Goal: Obtain resource: Obtain resource

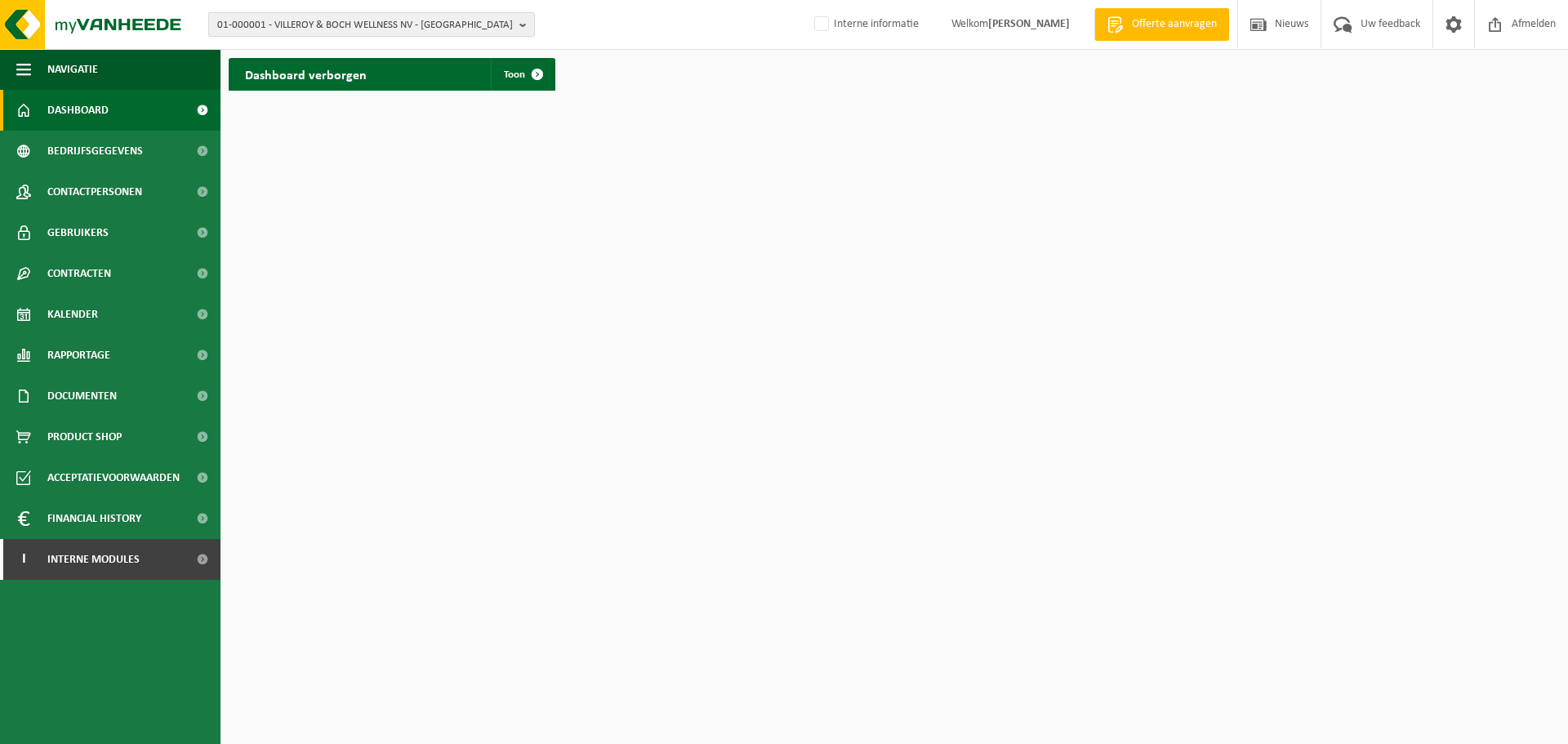
click at [385, 29] on span "01-000001 - VILLEROY & BOCH WELLNESS NV - ROESELARE" at bounding box center [365, 25] width 296 height 24
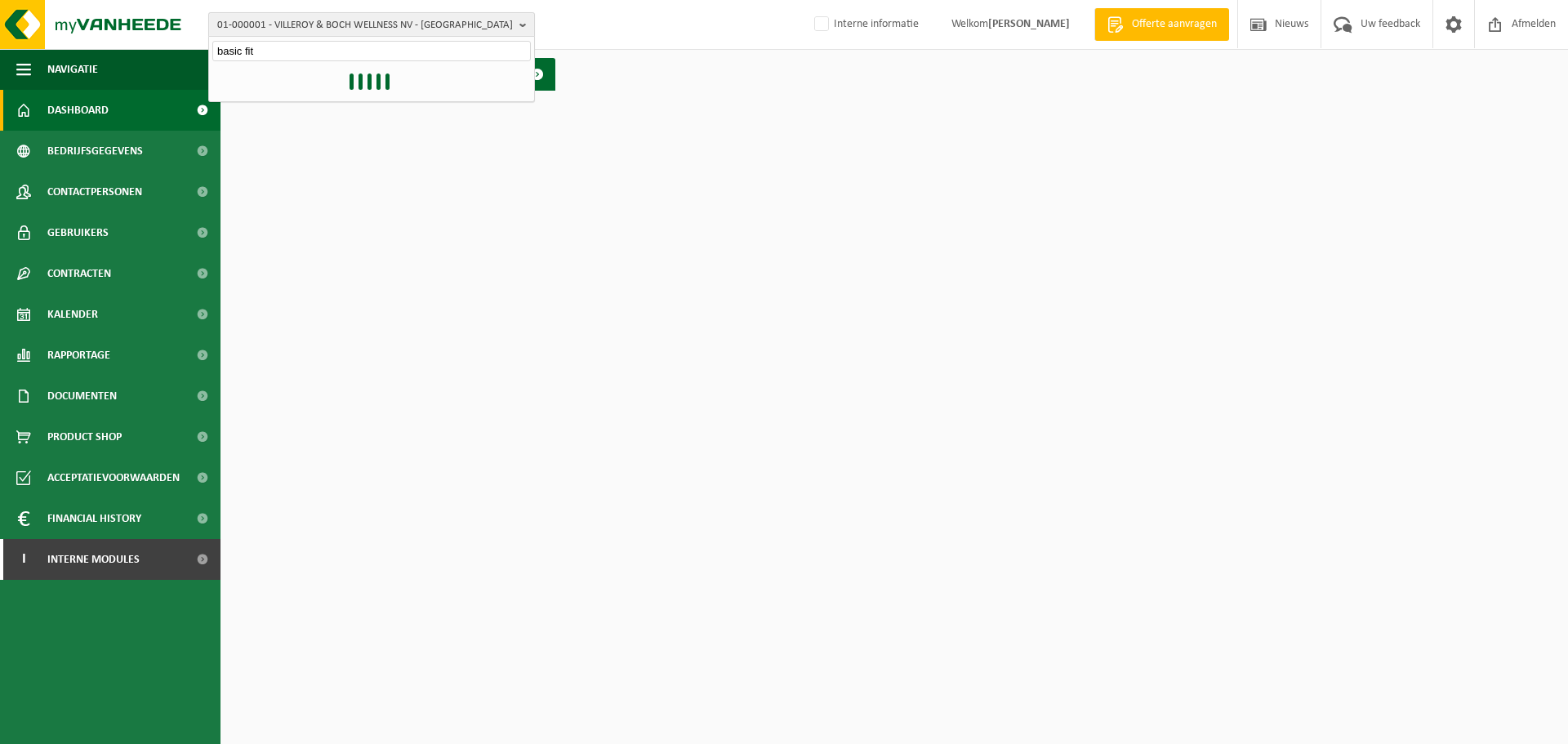
type input "basic fit"
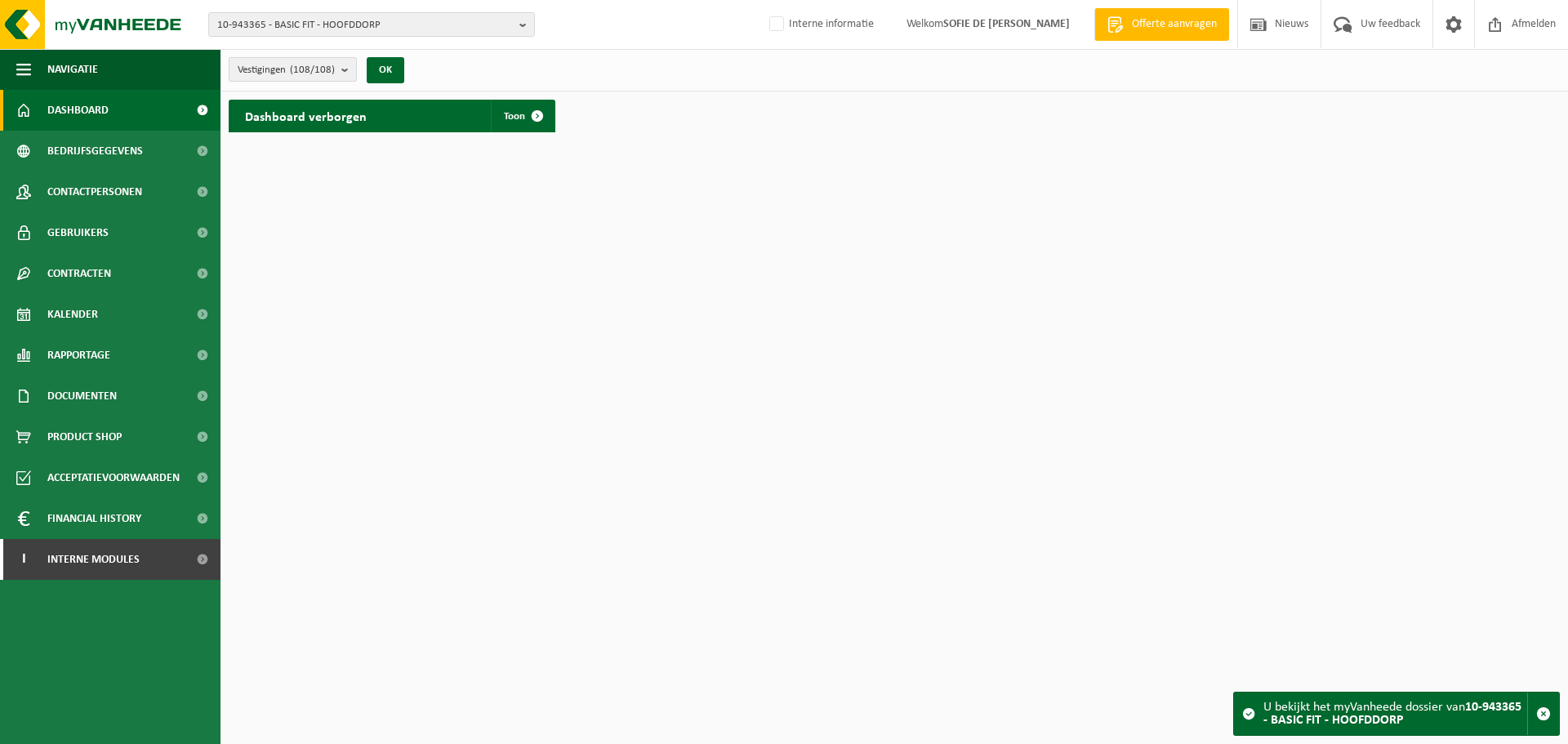
click at [343, 72] on button "Vestigingen (108/108)" at bounding box center [292, 69] width 128 height 24
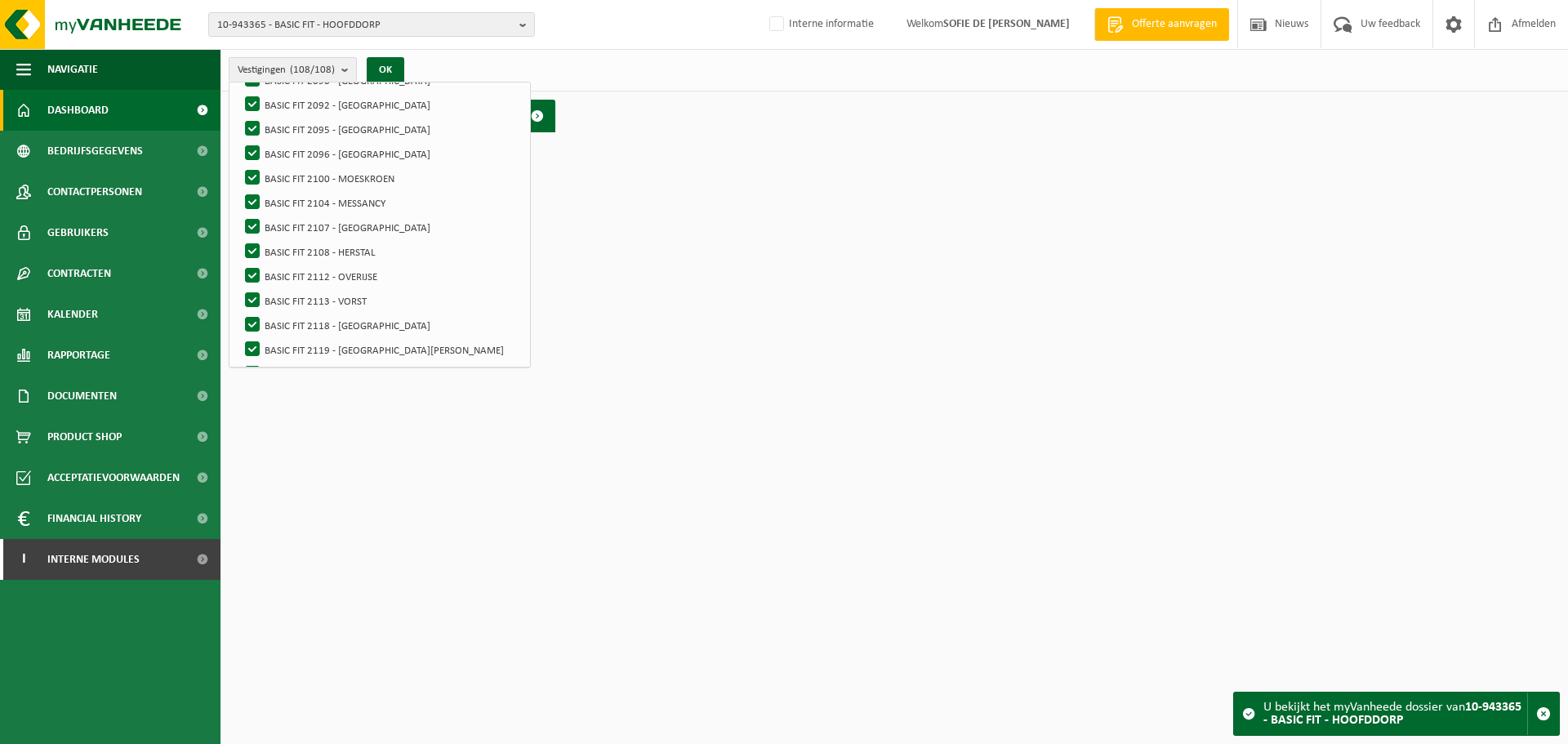
scroll to position [1061, 0]
click at [348, 269] on label "BASIC FIT 2113 - VORST" at bounding box center [382, 274] width 281 height 24
click at [240, 262] on input "BASIC FIT 2113 - VORST" at bounding box center [239, 261] width 1 height 1
checkbox input "false"
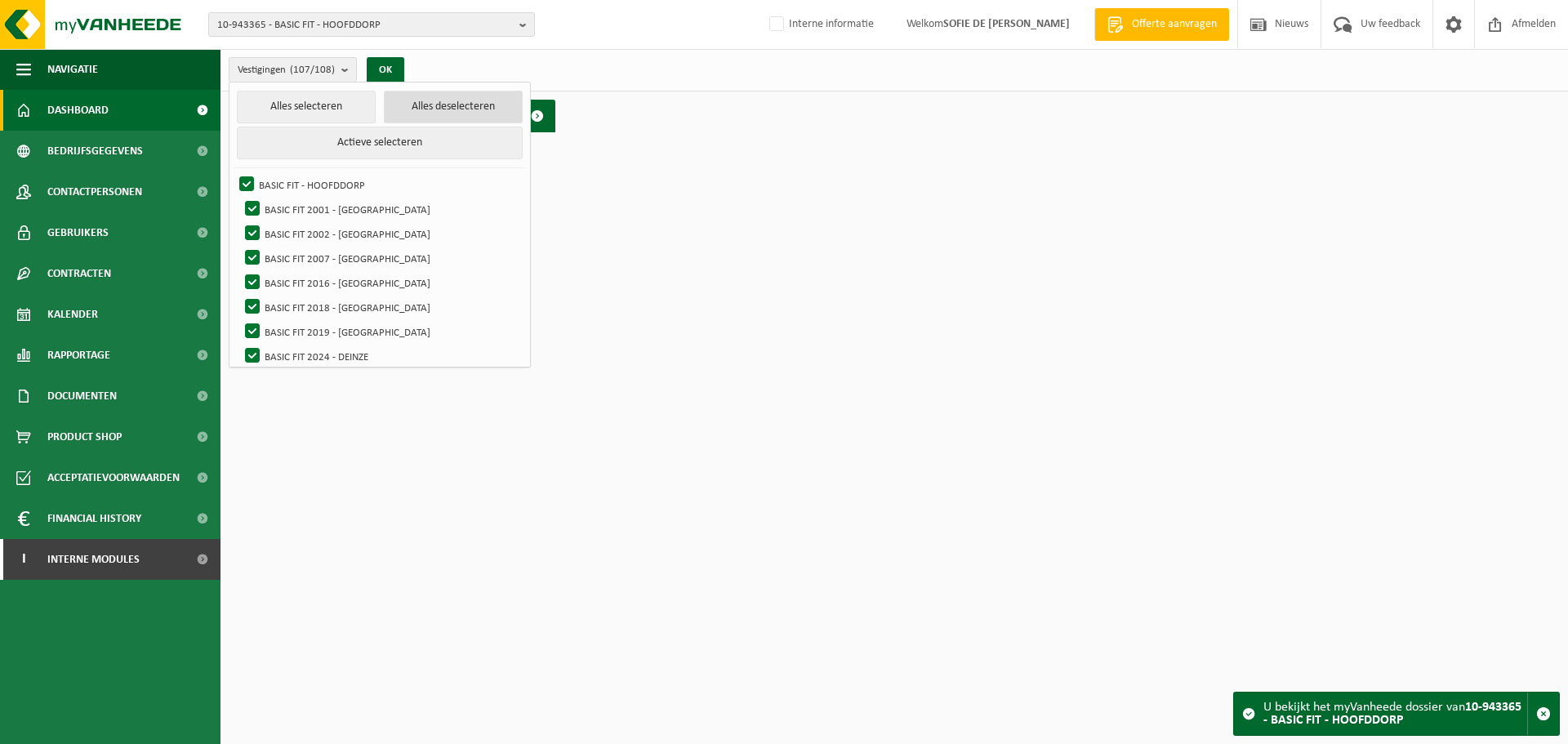
click at [420, 106] on button "Alles deselecteren" at bounding box center [453, 107] width 139 height 33
checkbox input "false"
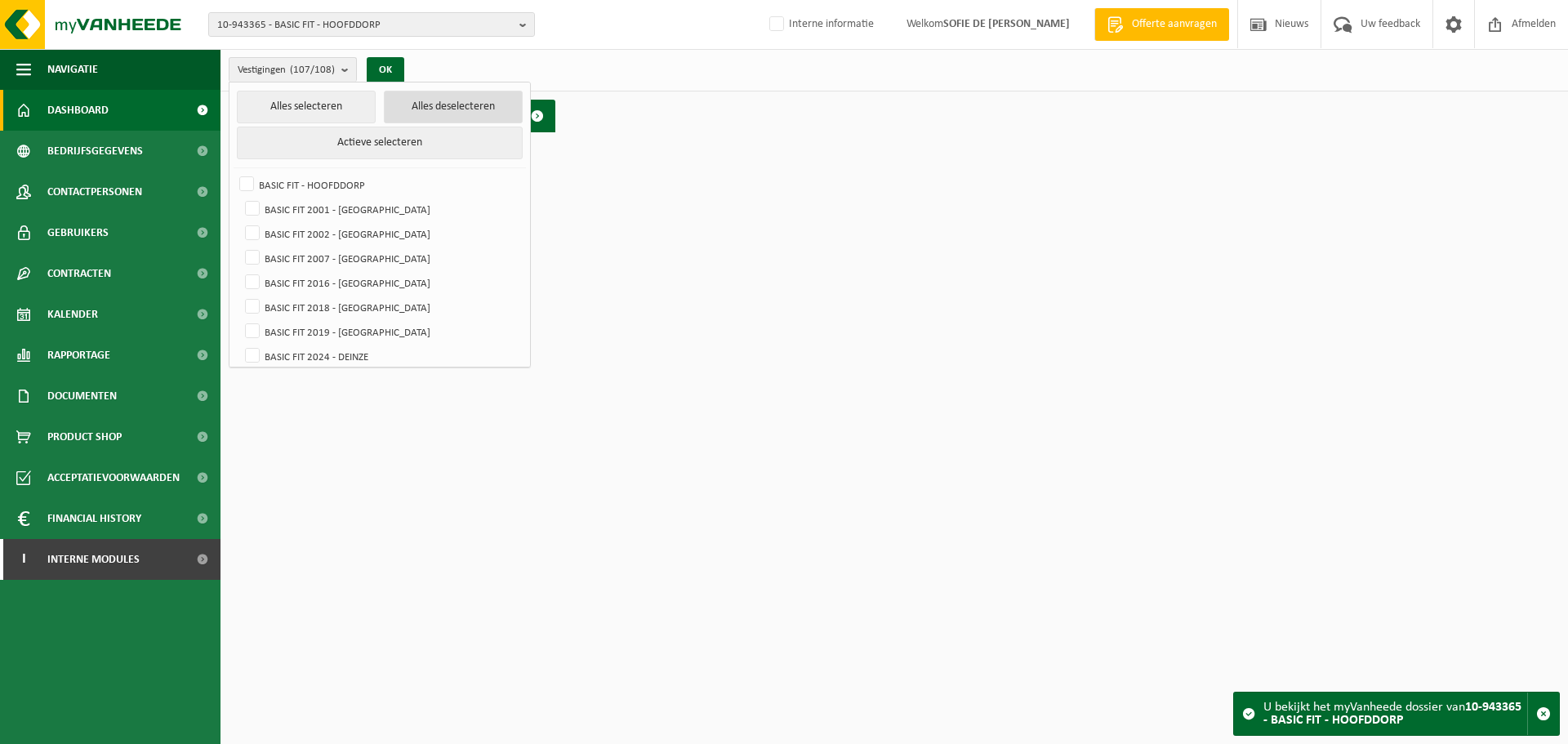
checkbox input "false"
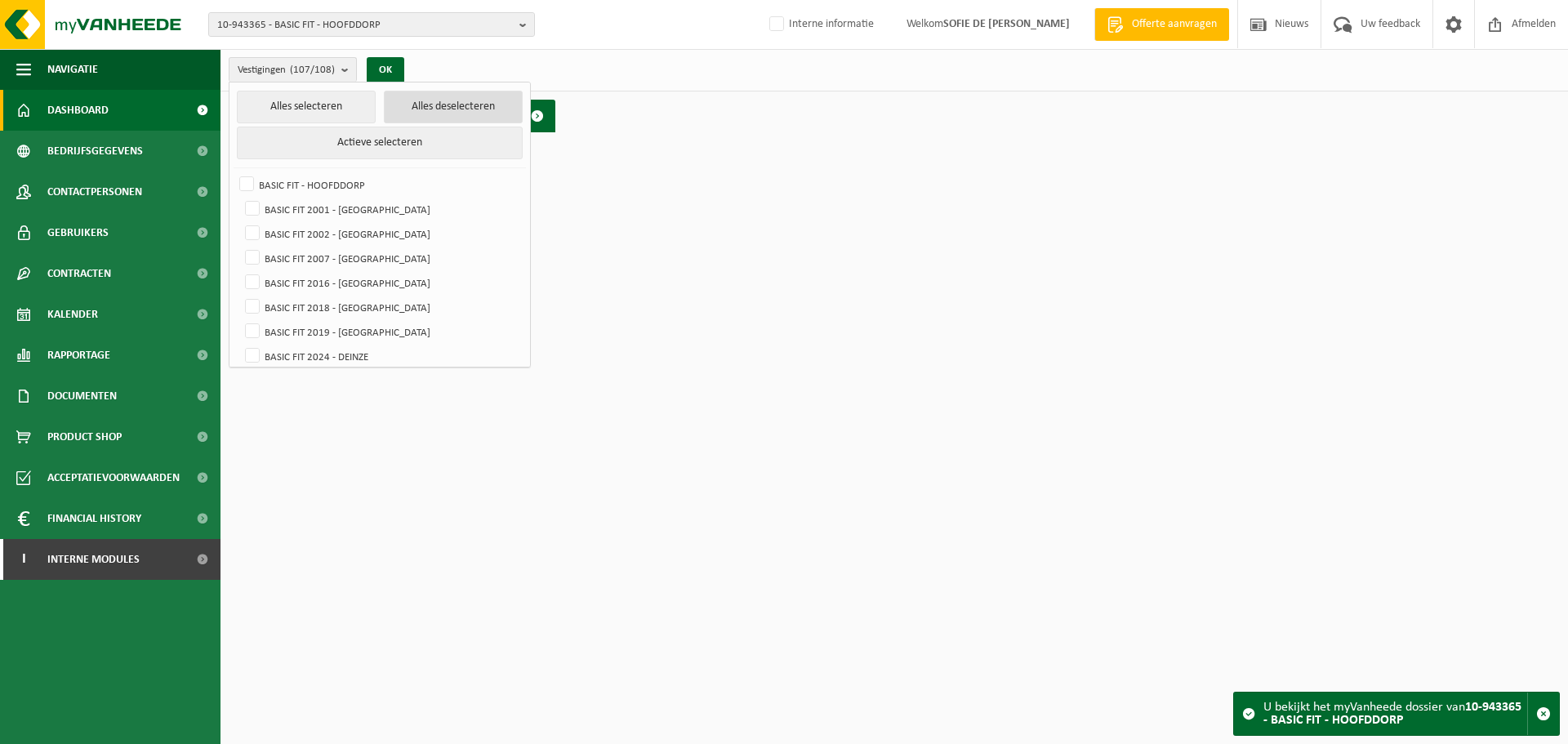
checkbox input "false"
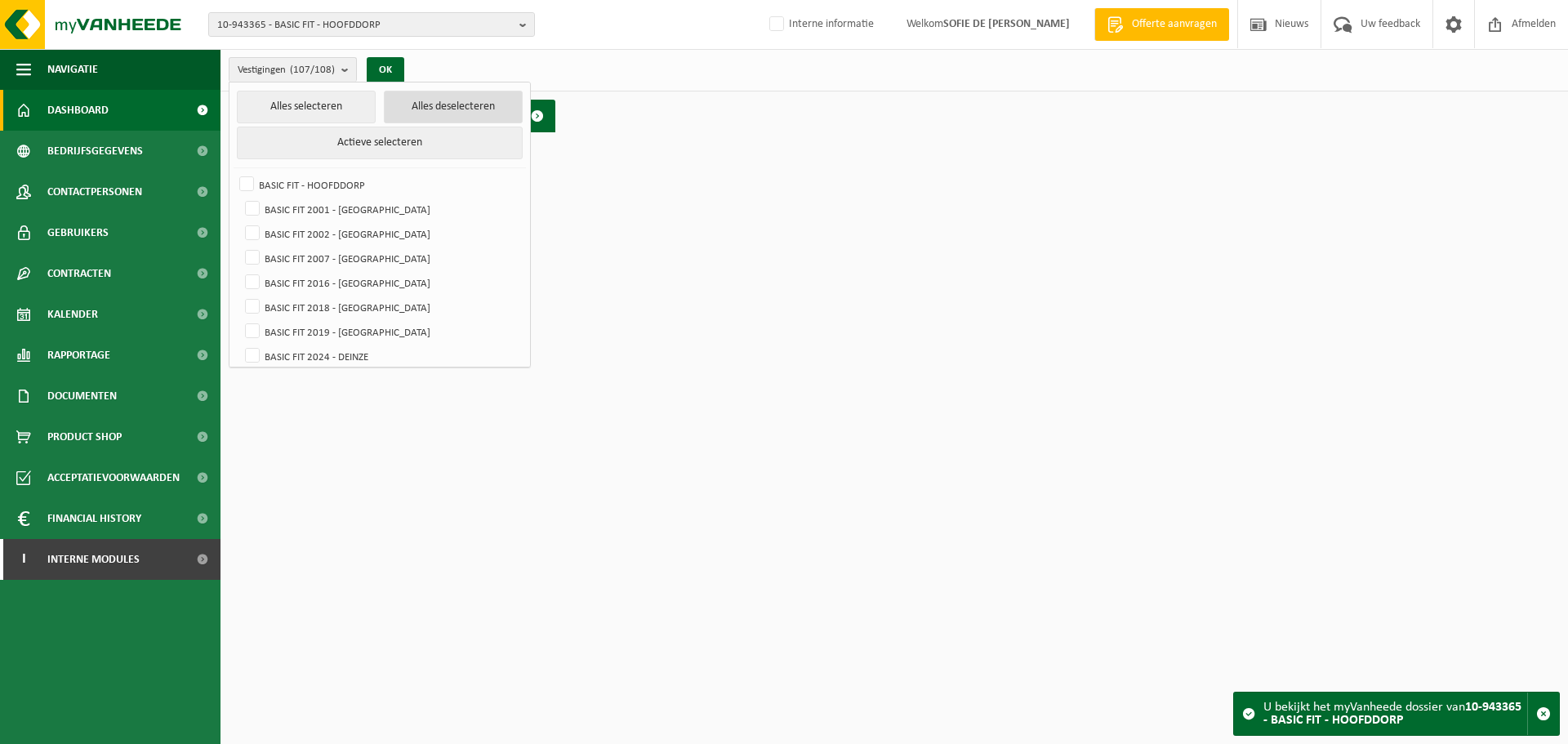
checkbox input "false"
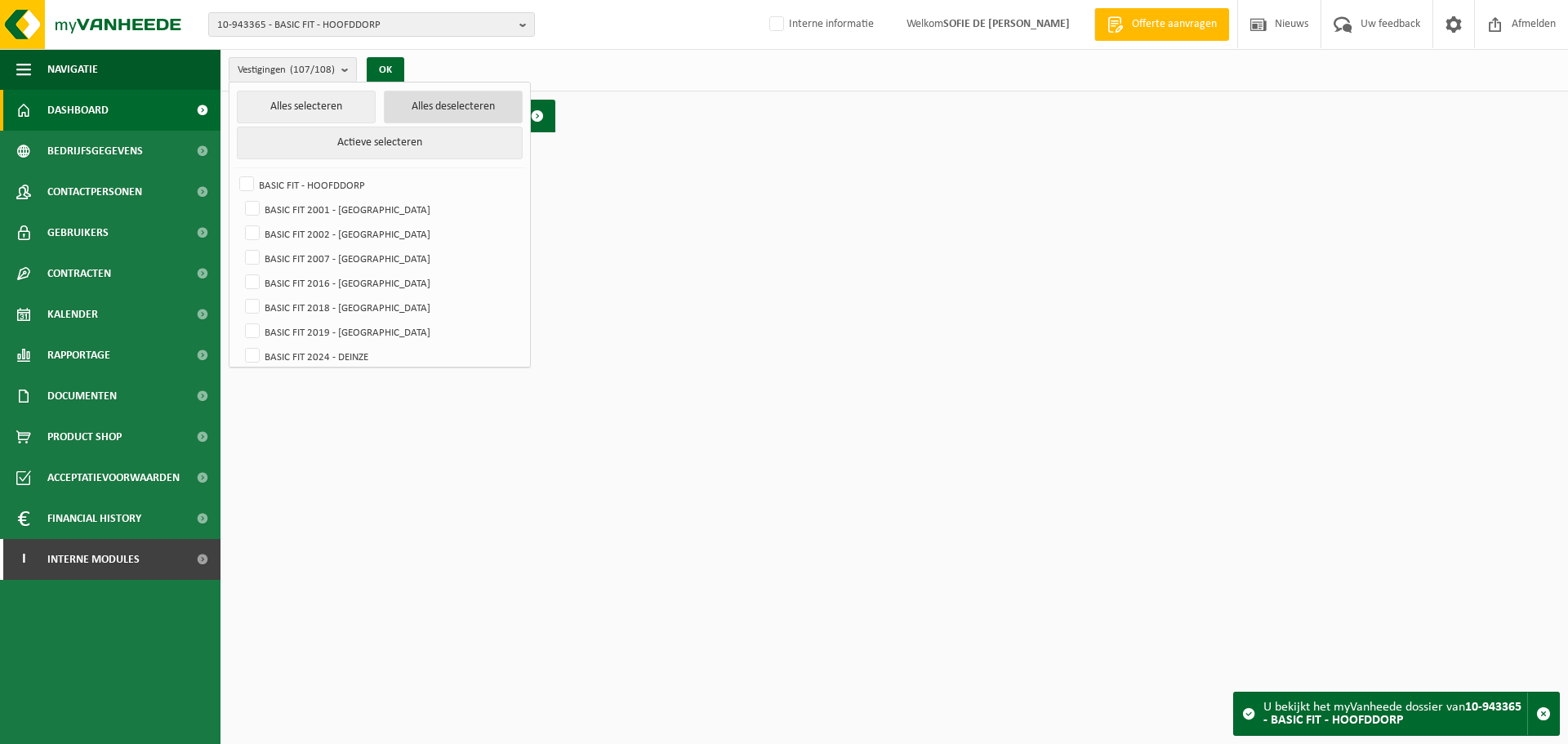
checkbox input "false"
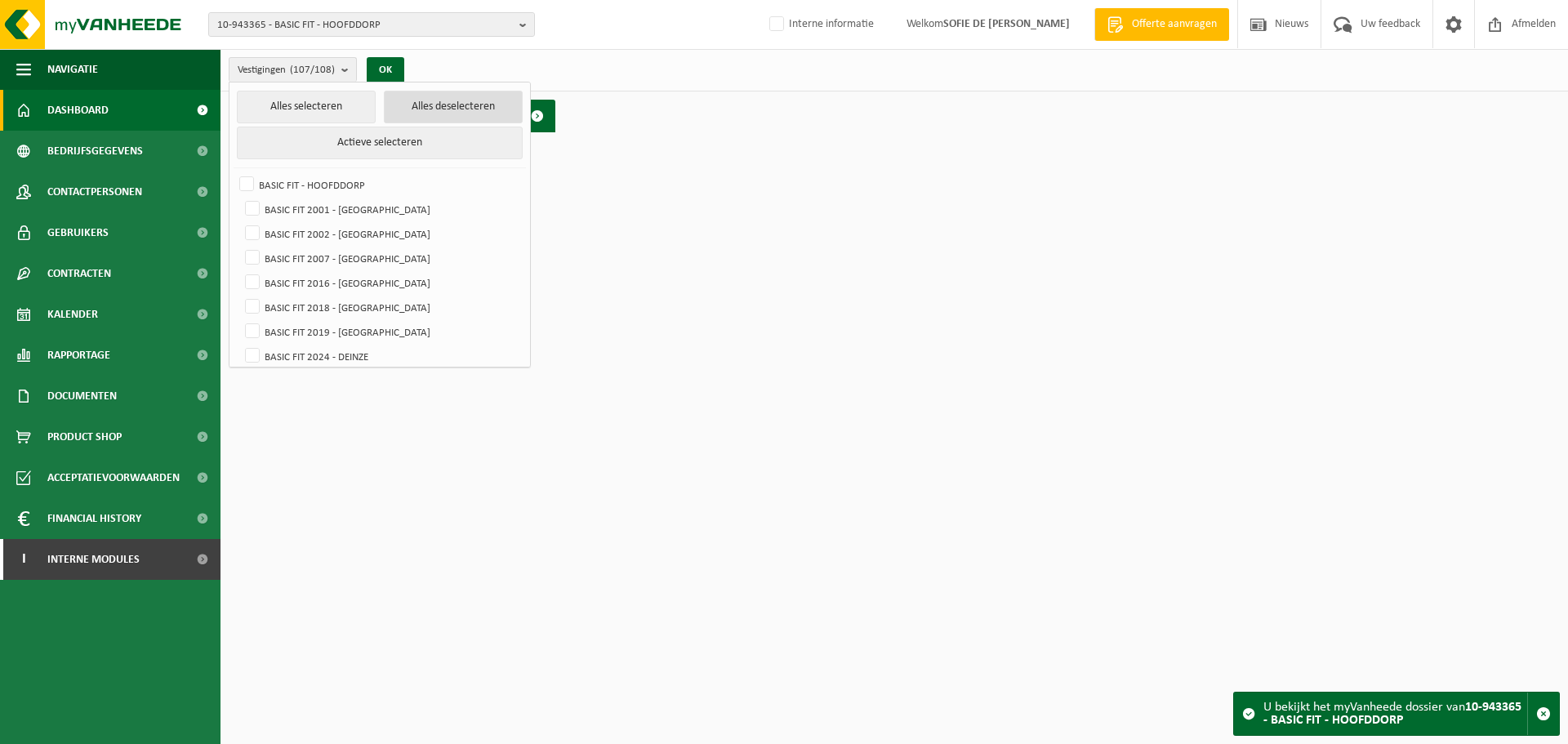
checkbox input "false"
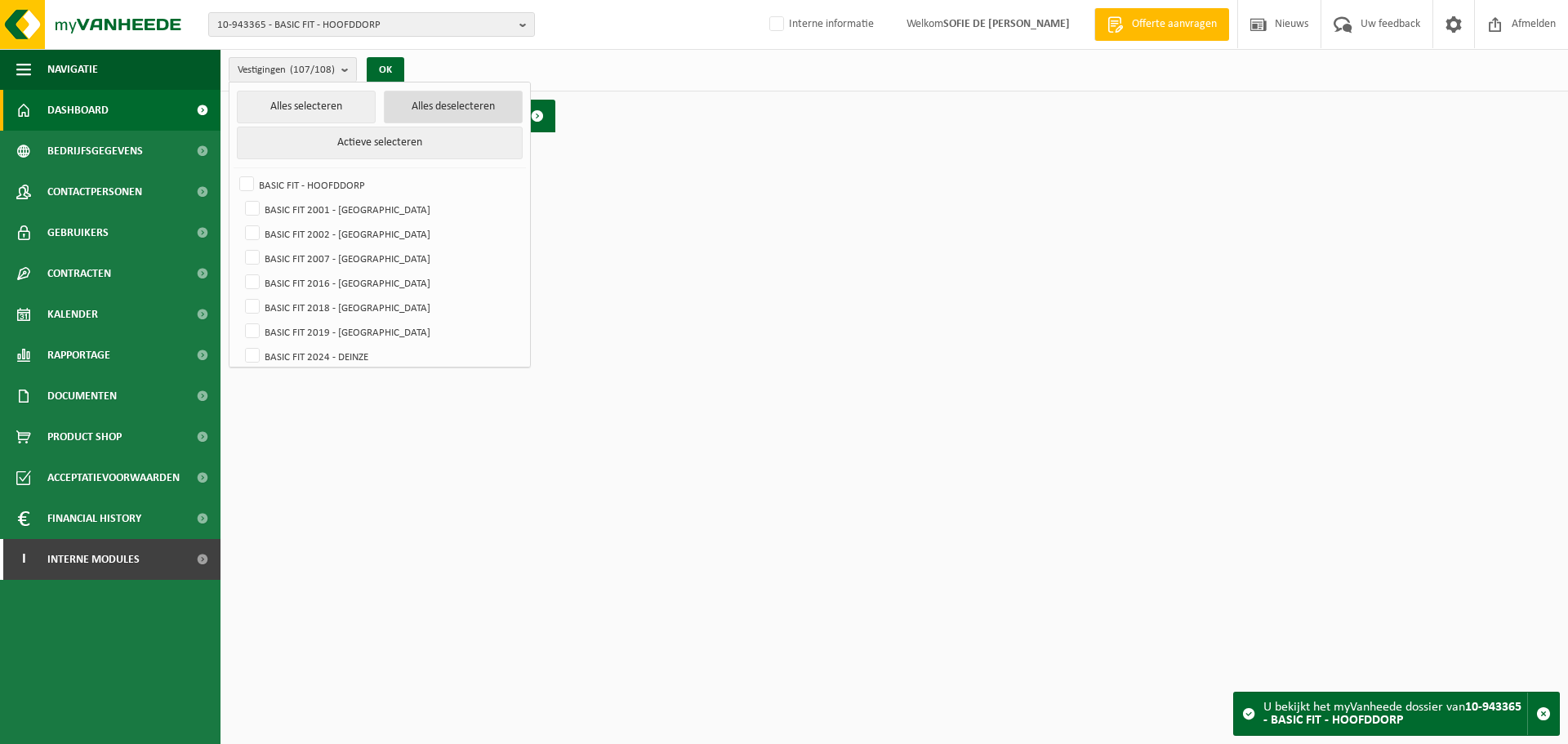
checkbox input "false"
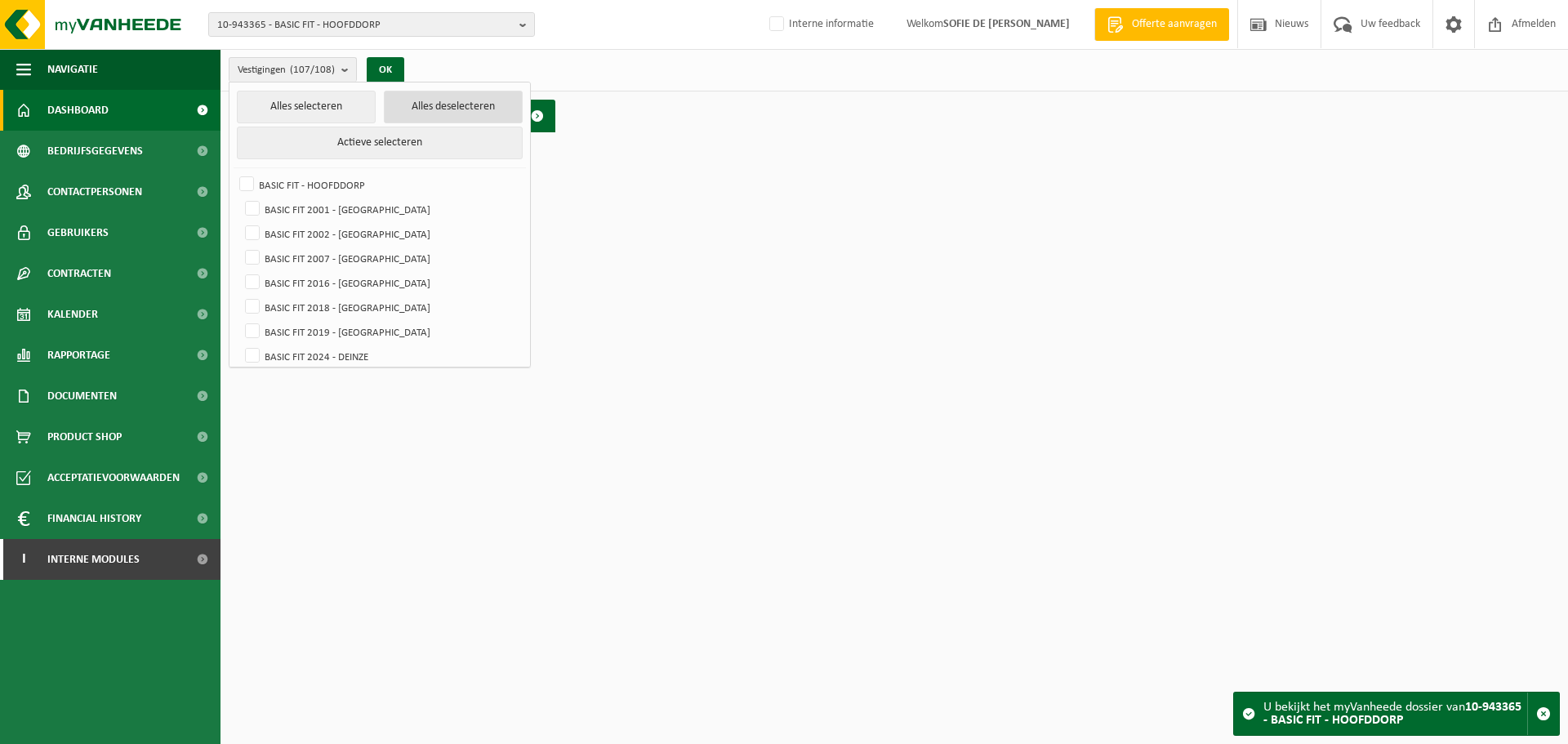
checkbox input "false"
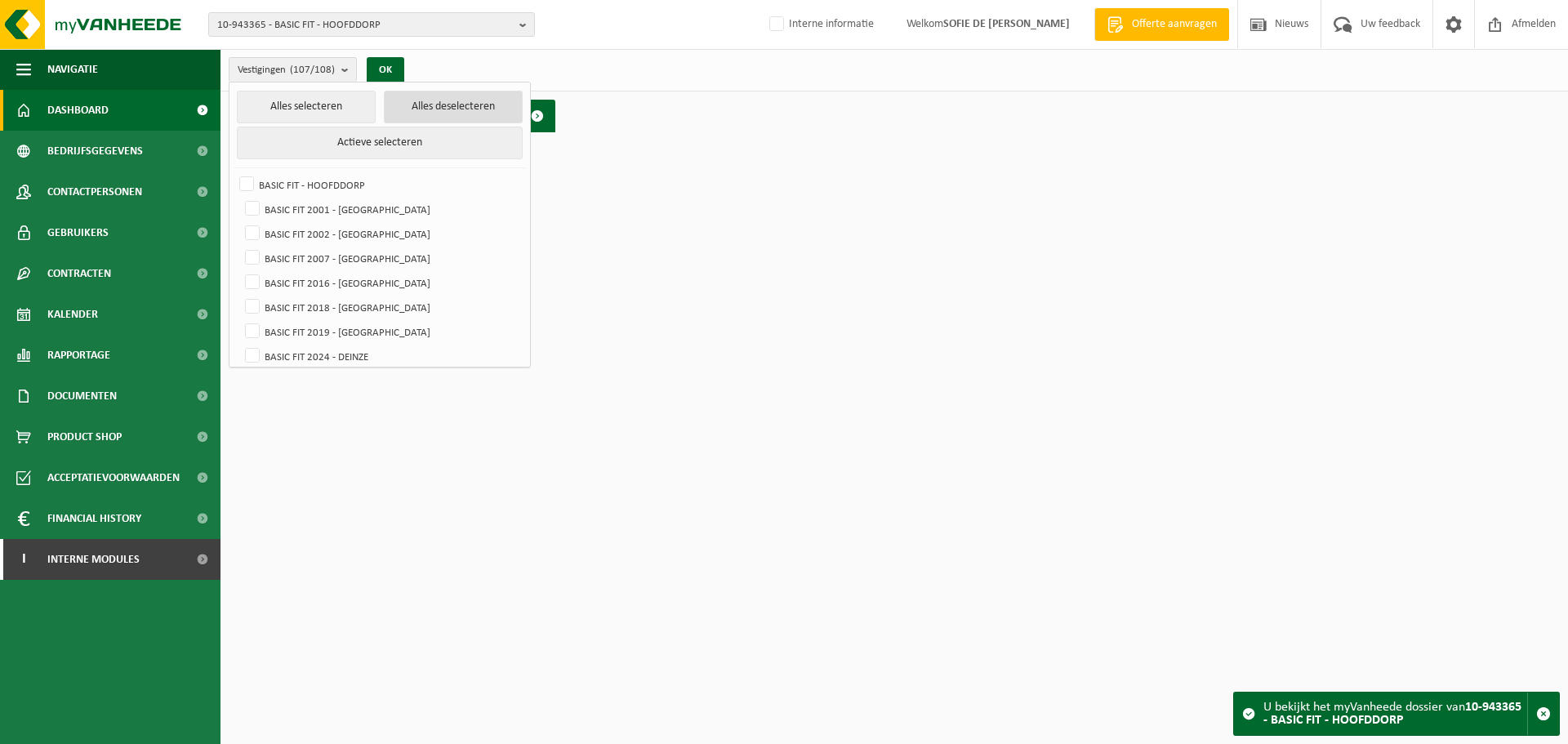
checkbox input "false"
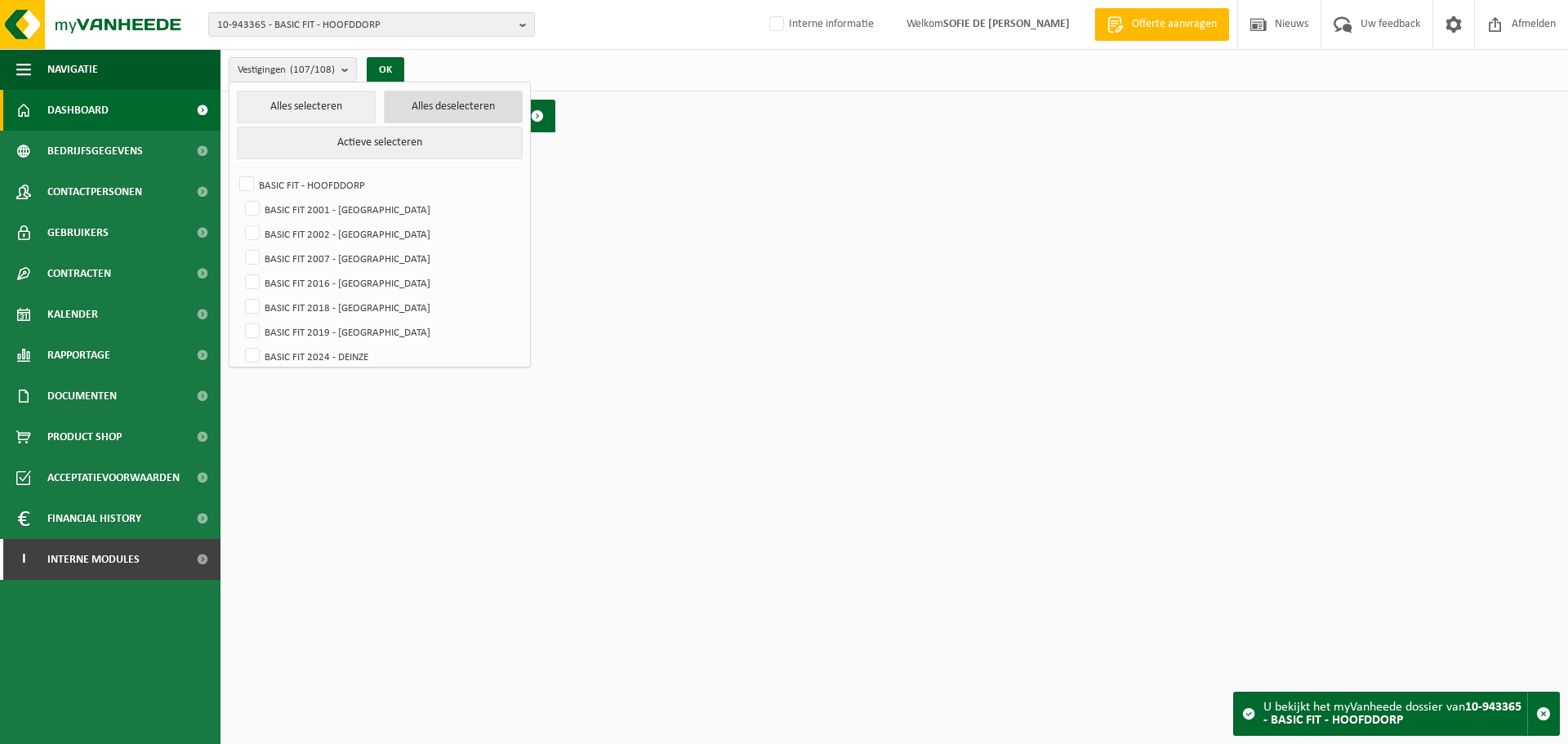
checkbox input "false"
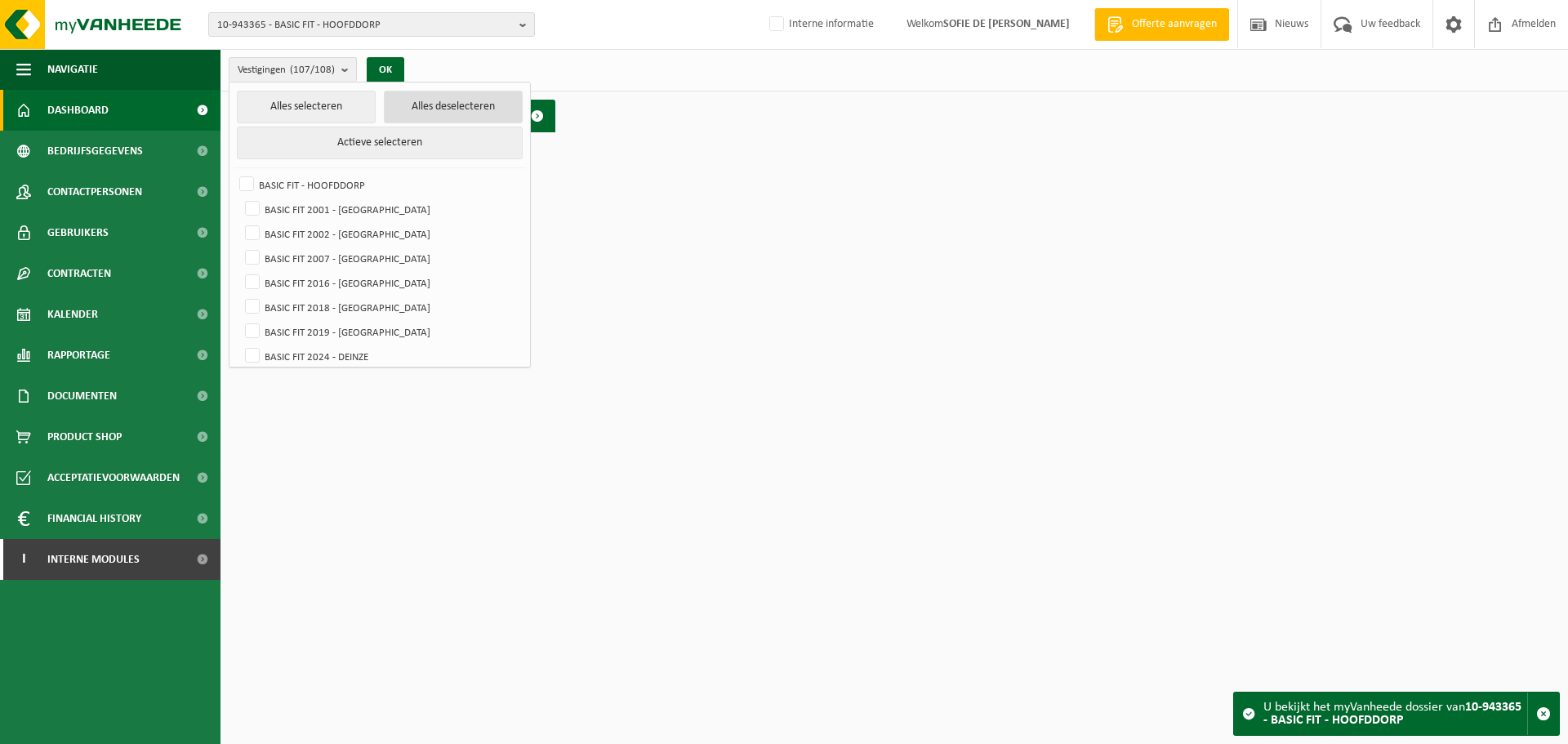
checkbox input "false"
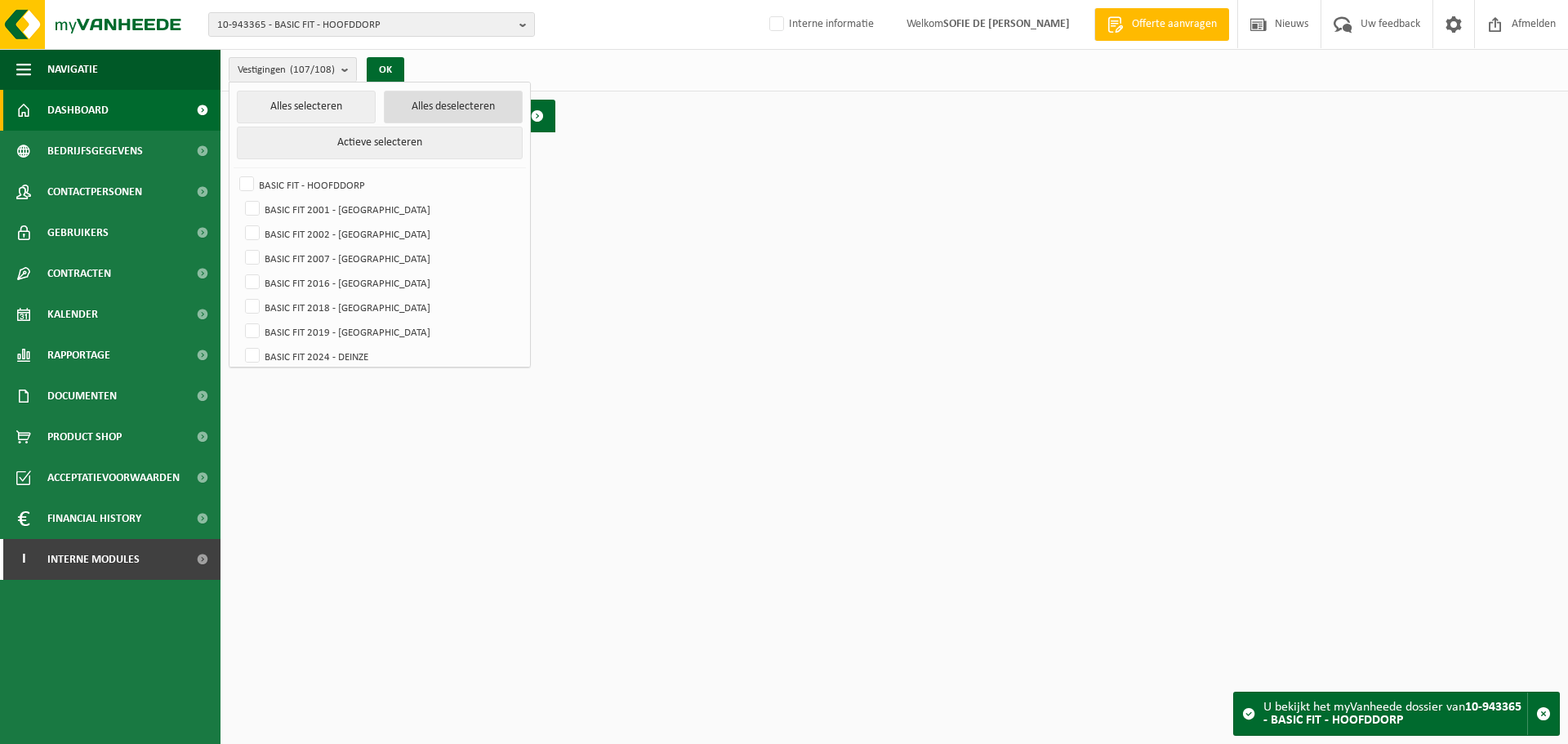
checkbox input "false"
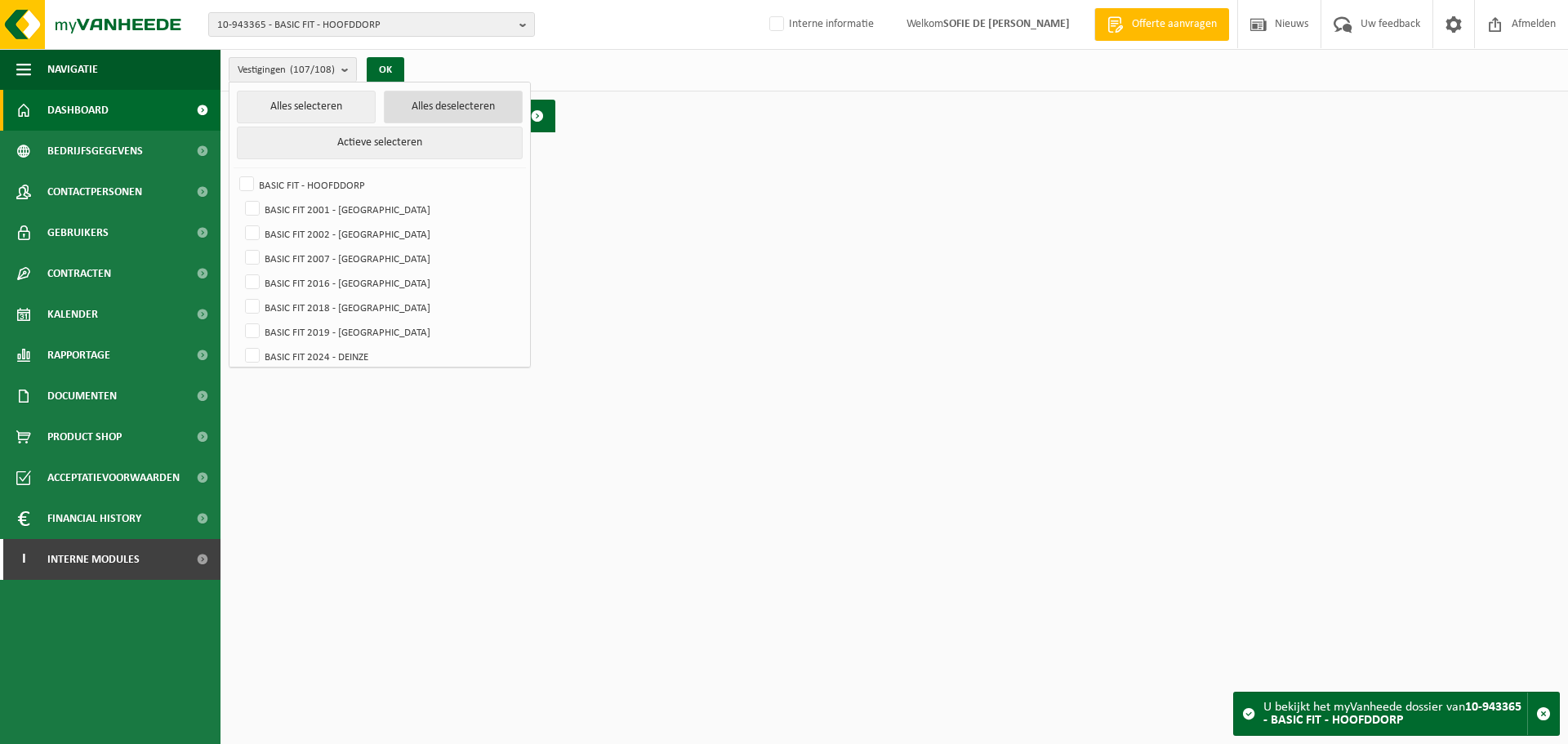
checkbox input "false"
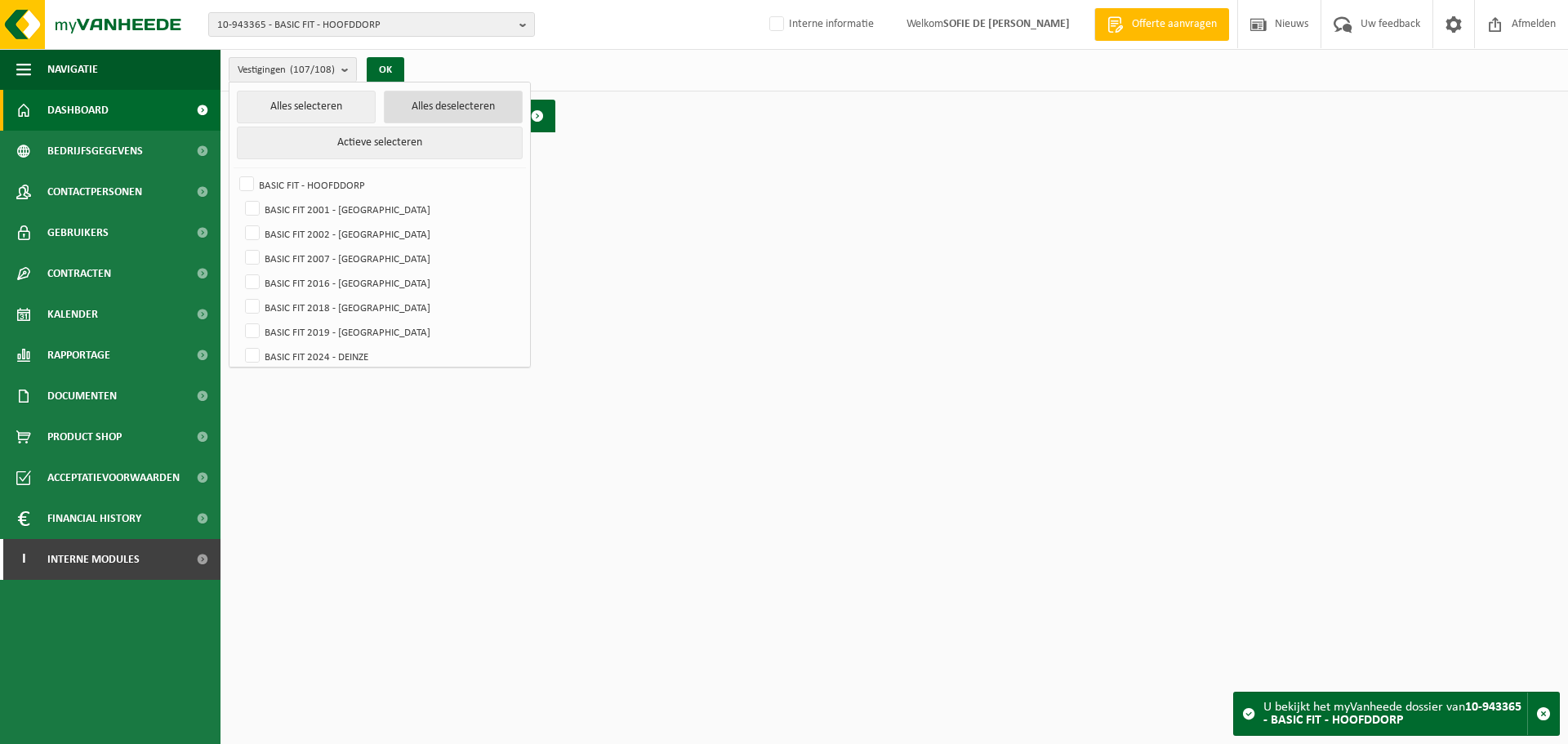
checkbox input "false"
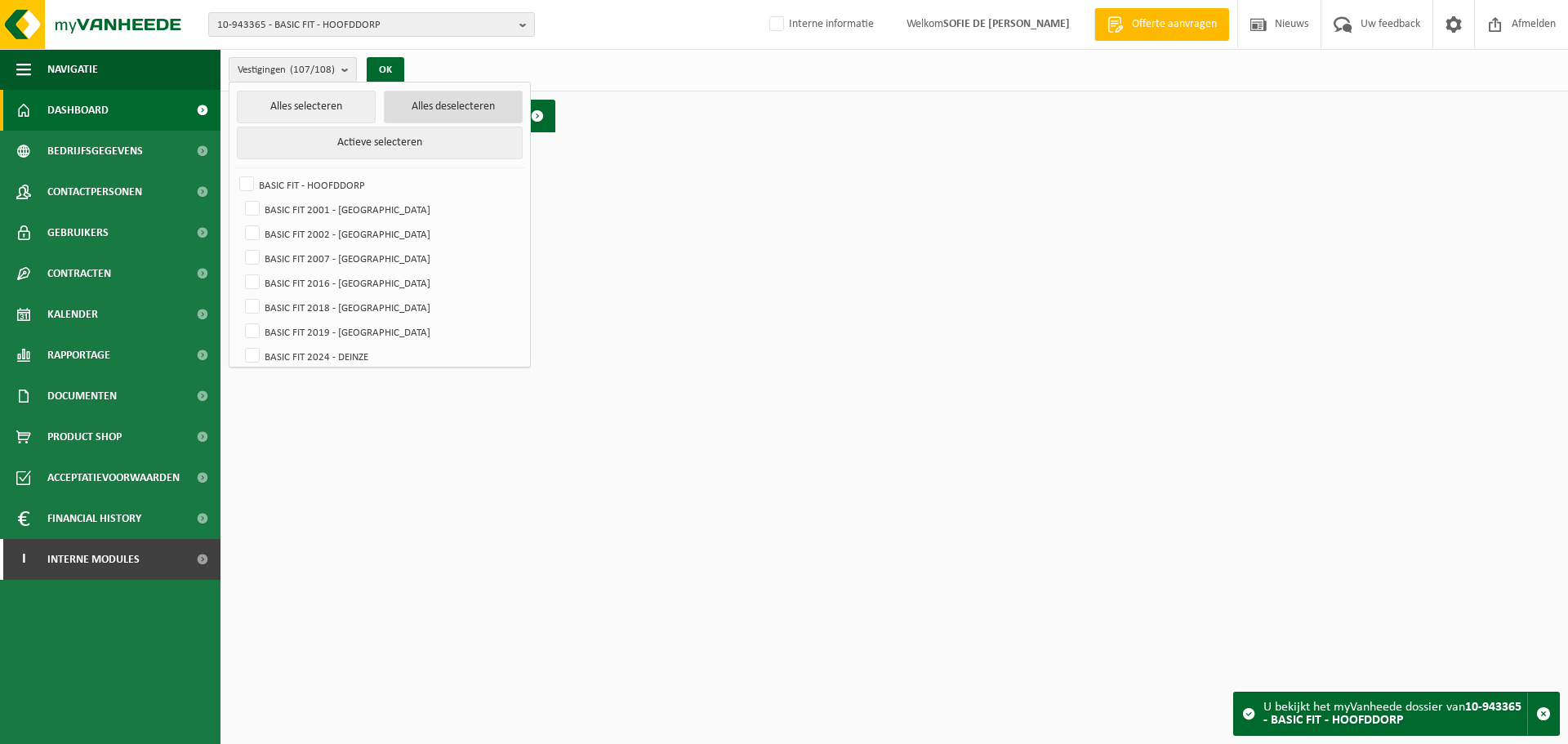
checkbox input "false"
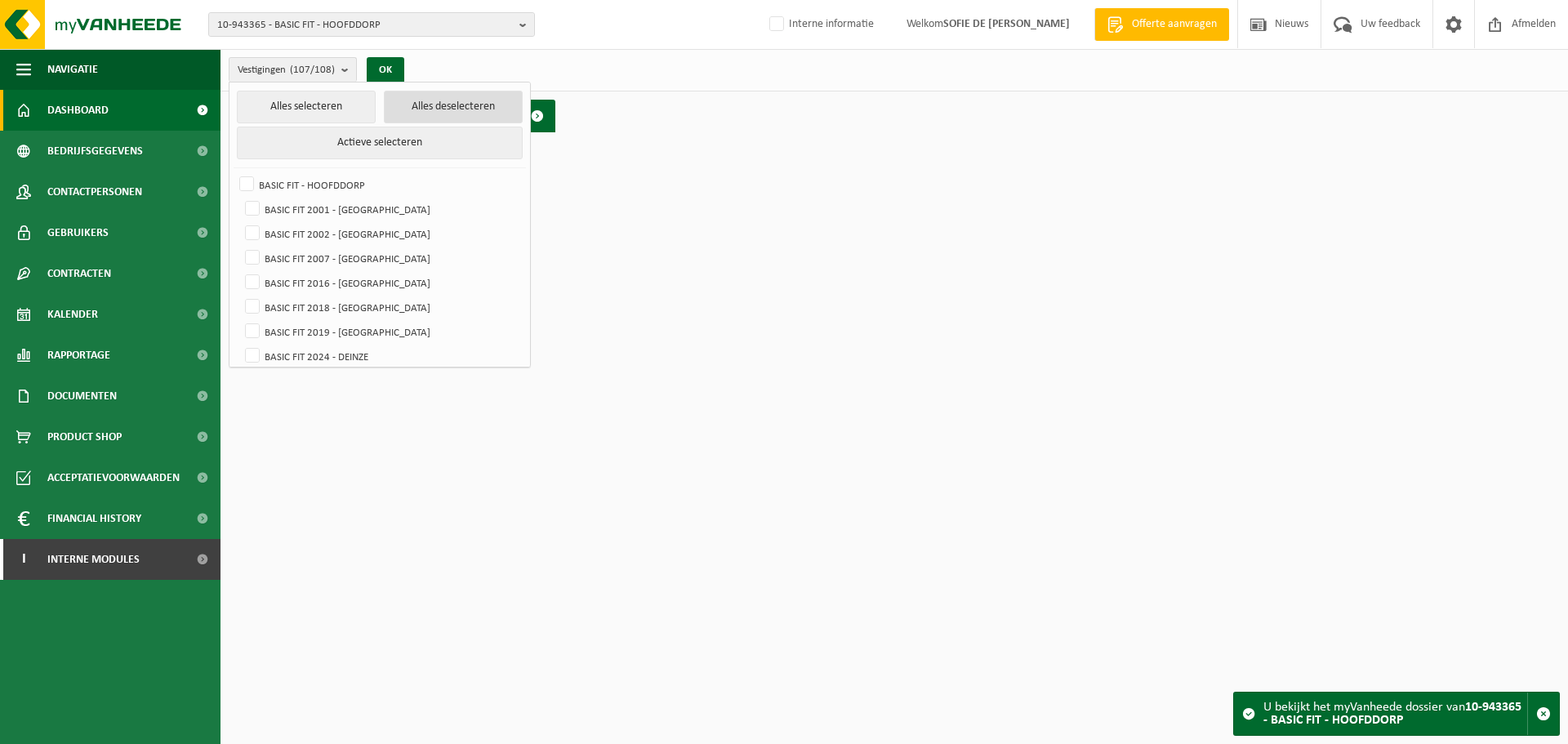
checkbox input "false"
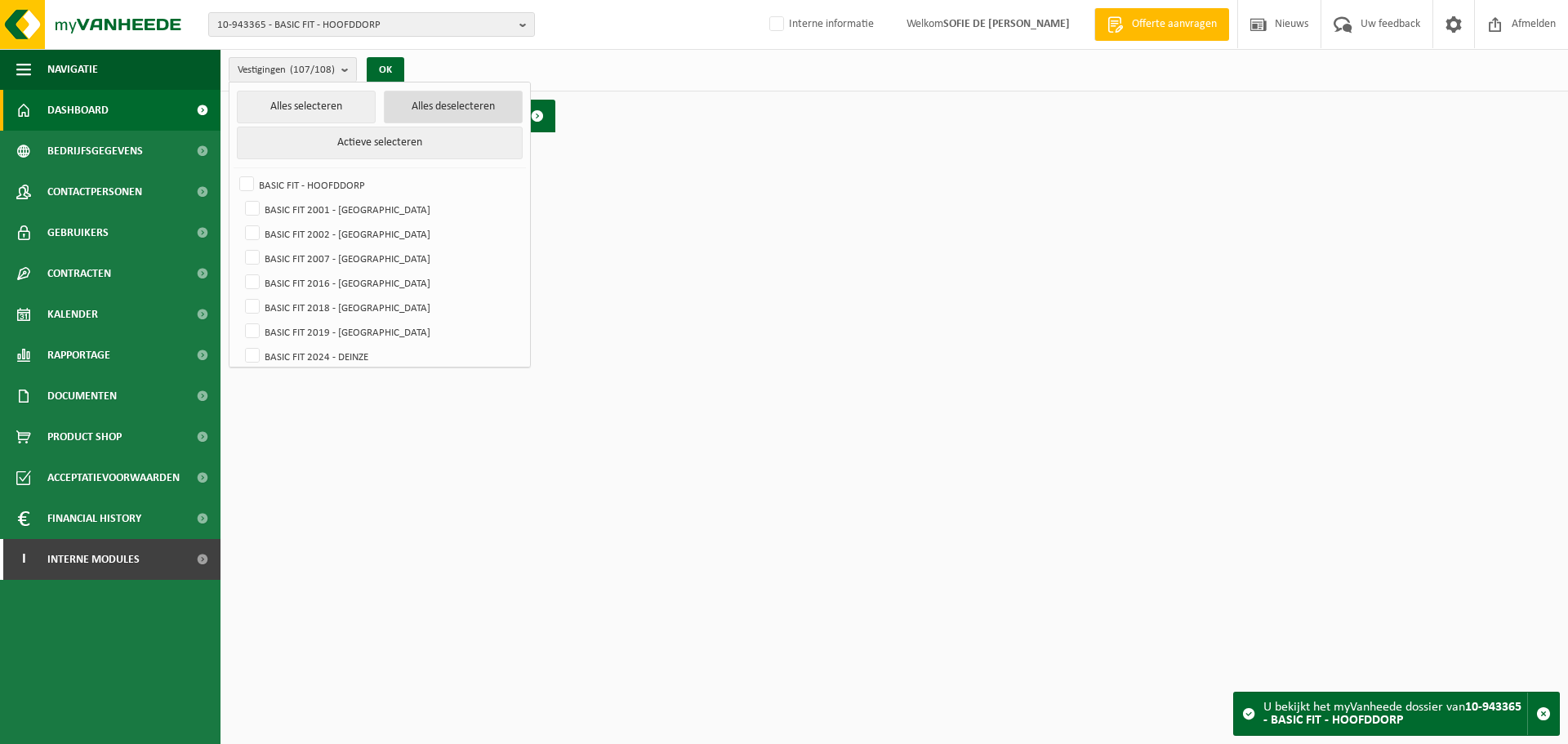
checkbox input "false"
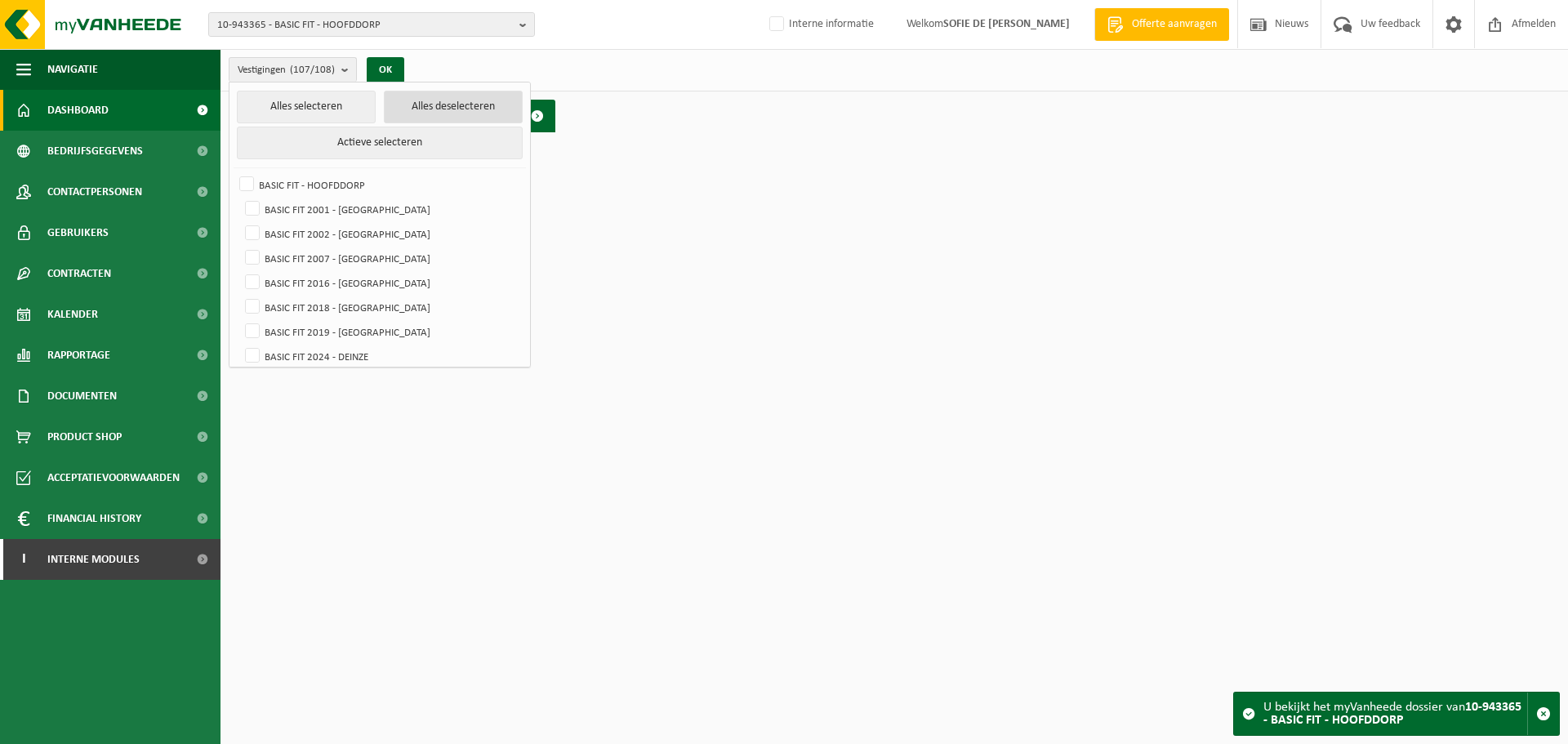
checkbox input "false"
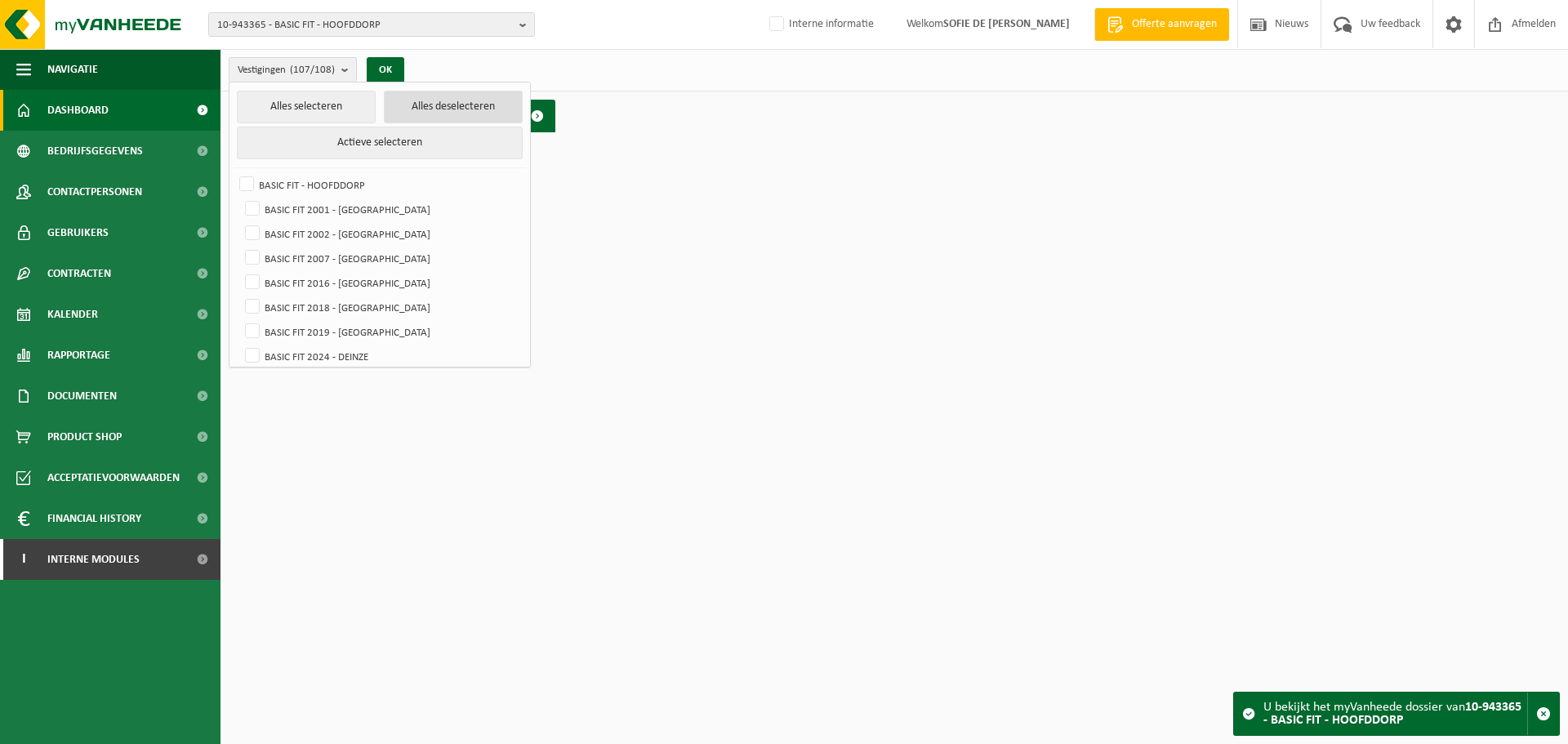
checkbox input "false"
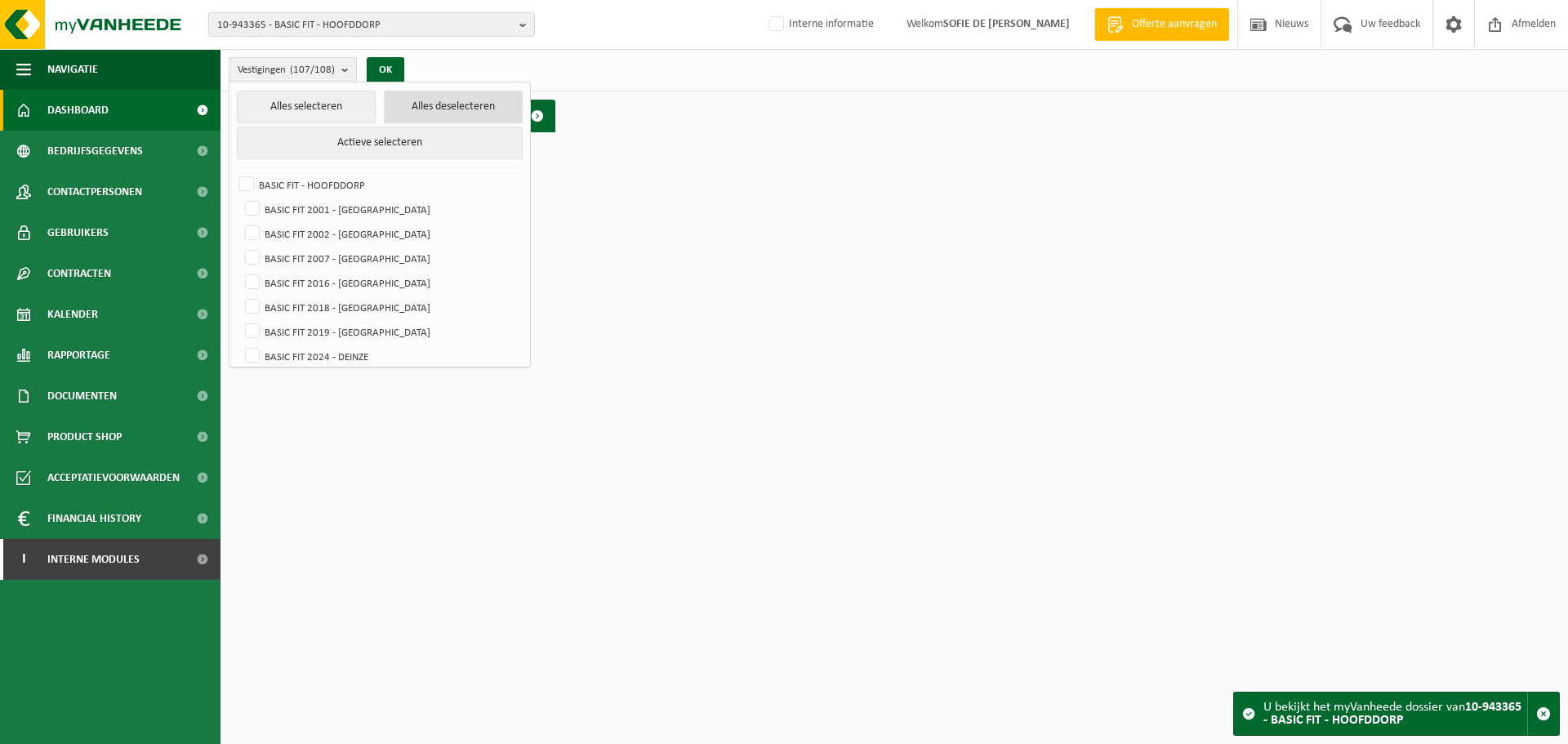
checkbox input "false"
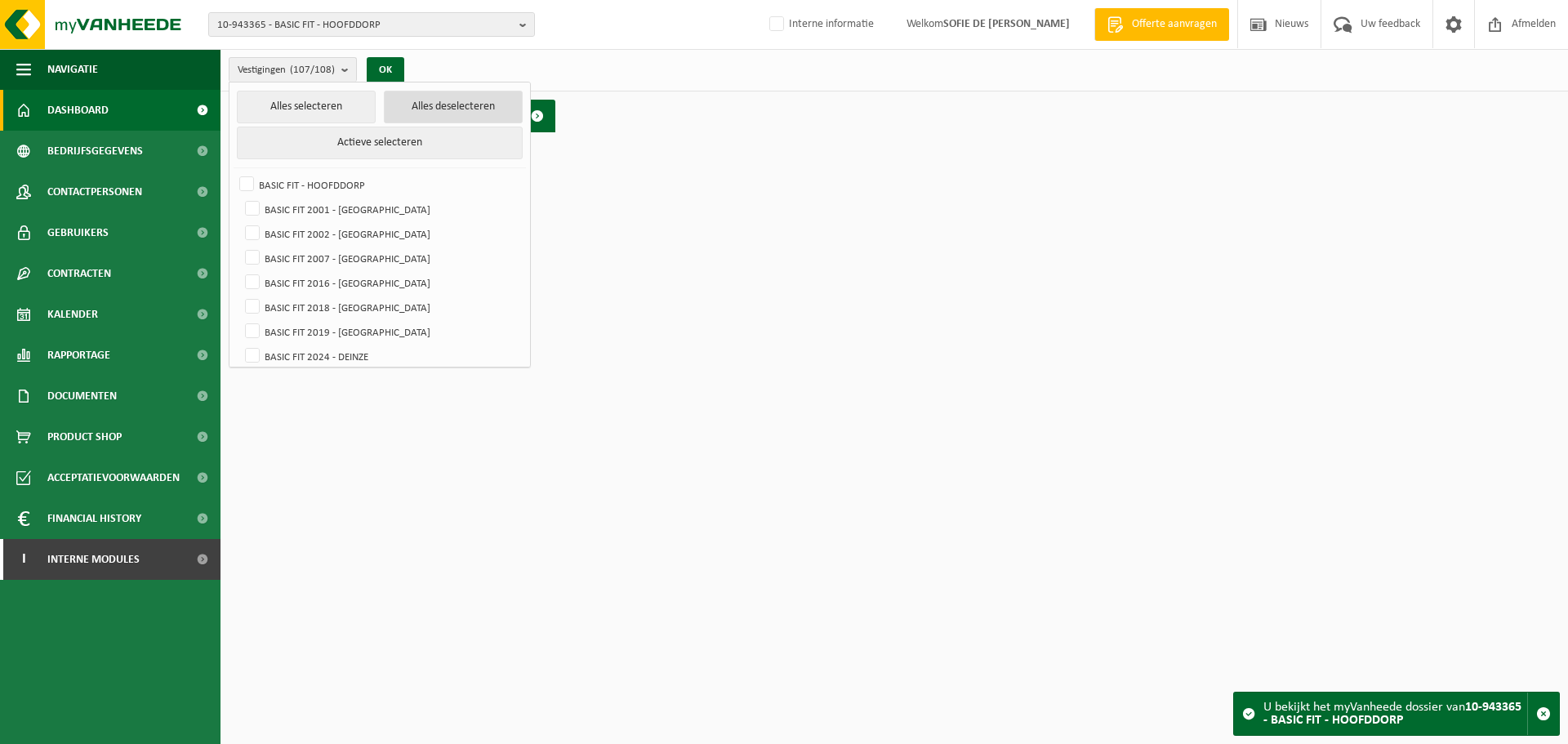
checkbox input "false"
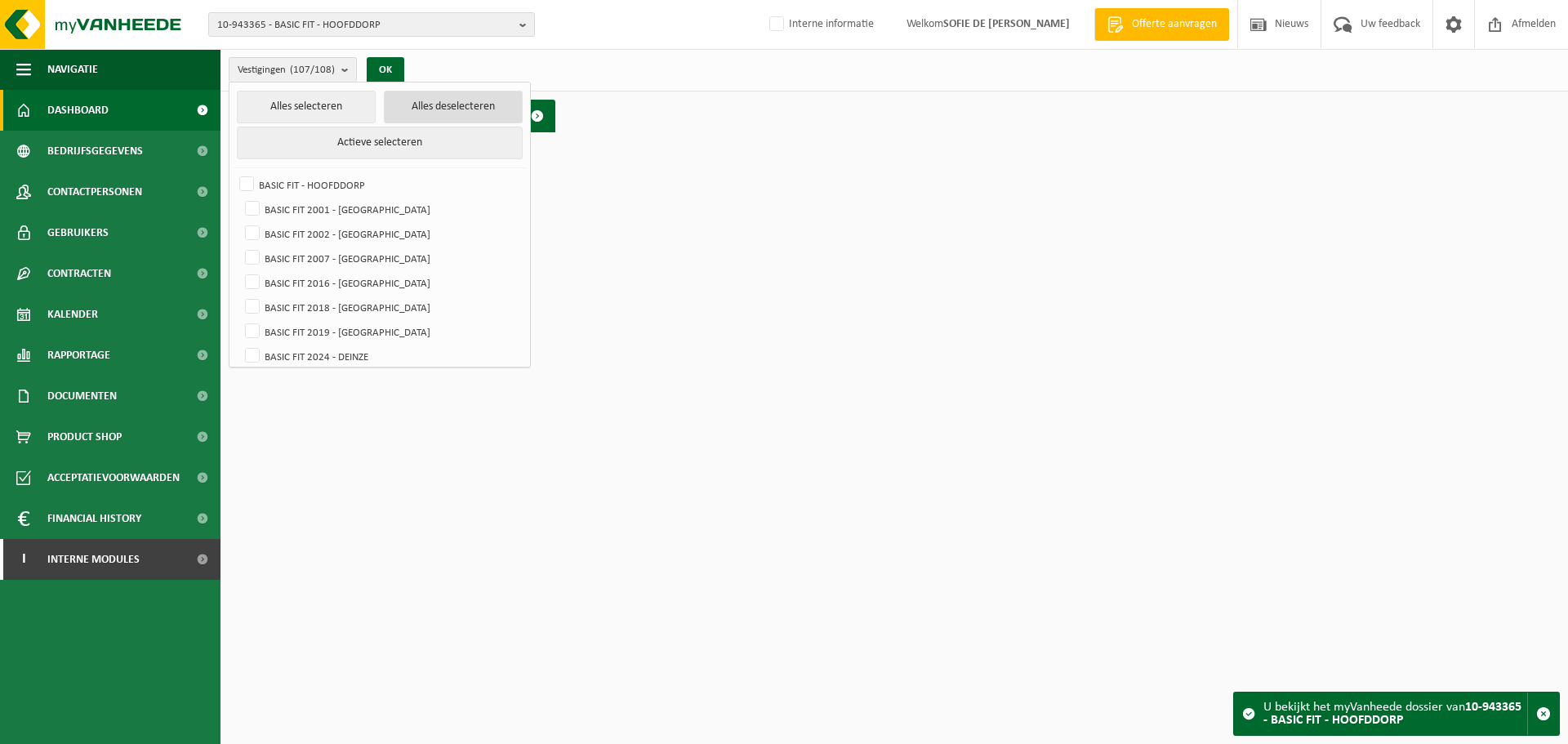
checkbox input "false"
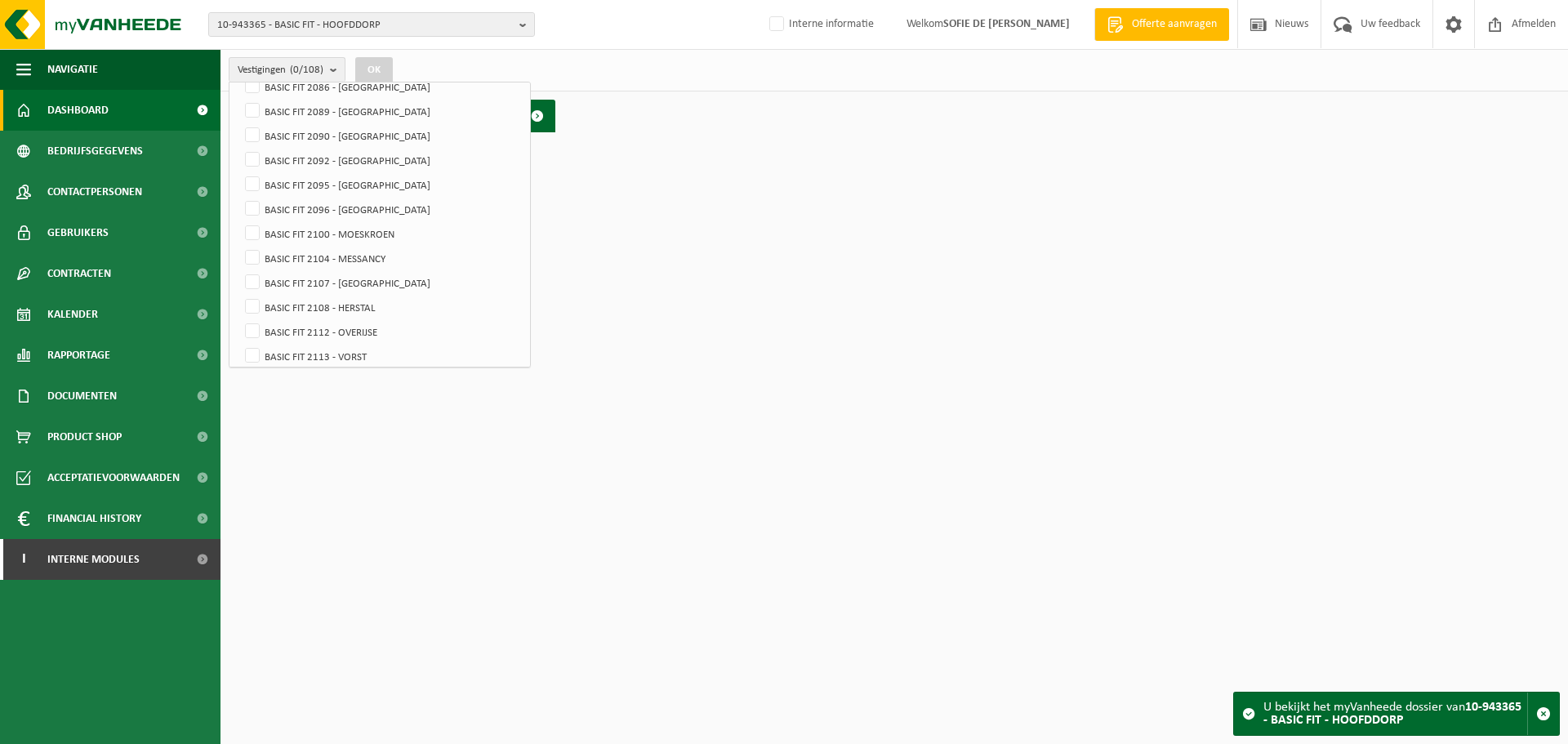
scroll to position [1061, 0]
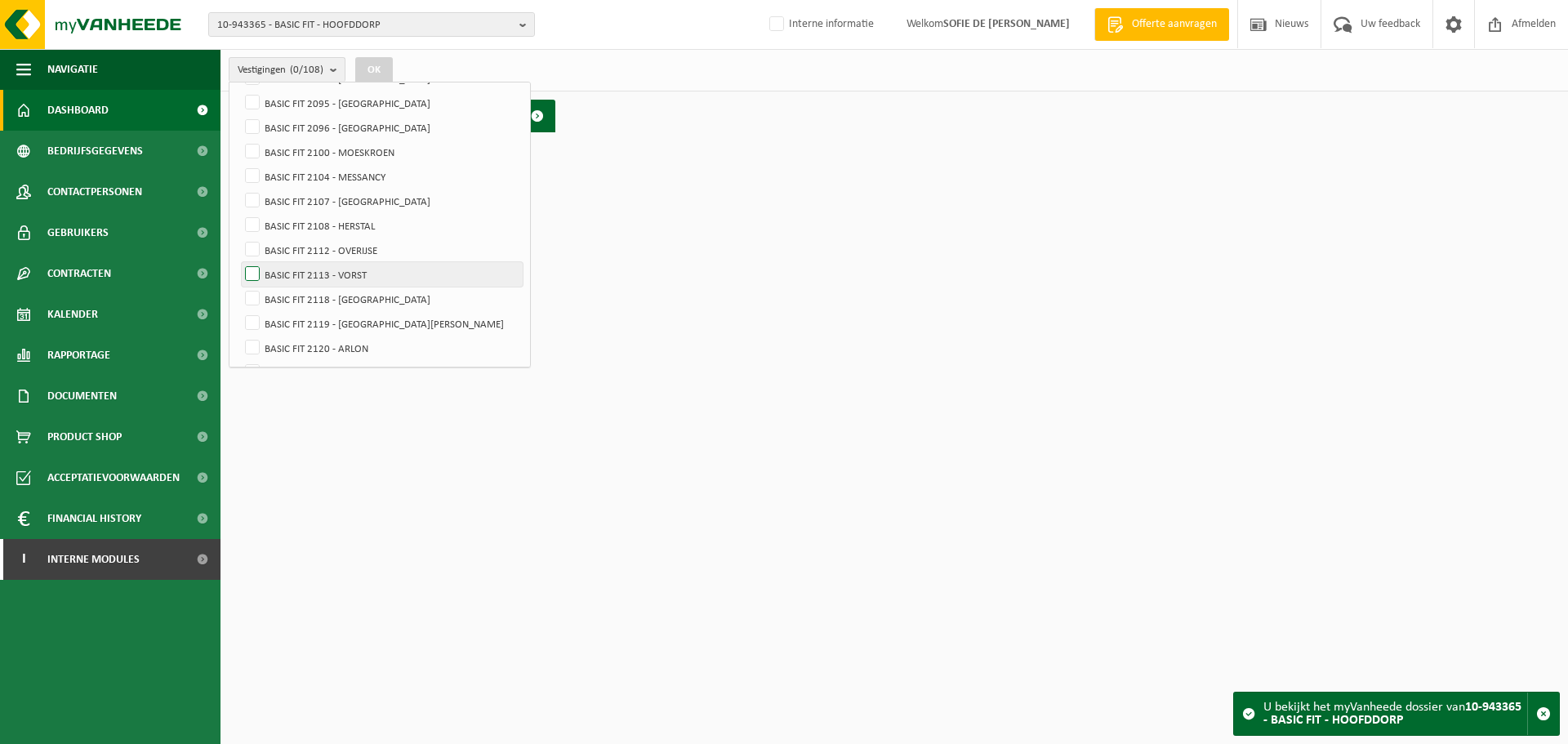
click at [253, 268] on label "BASIC FIT 2113 - VORST" at bounding box center [382, 274] width 281 height 24
click at [240, 262] on input "BASIC FIT 2113 - VORST" at bounding box center [239, 261] width 1 height 1
checkbox input "true"
click at [509, 114] on span "Toon" at bounding box center [514, 116] width 22 height 10
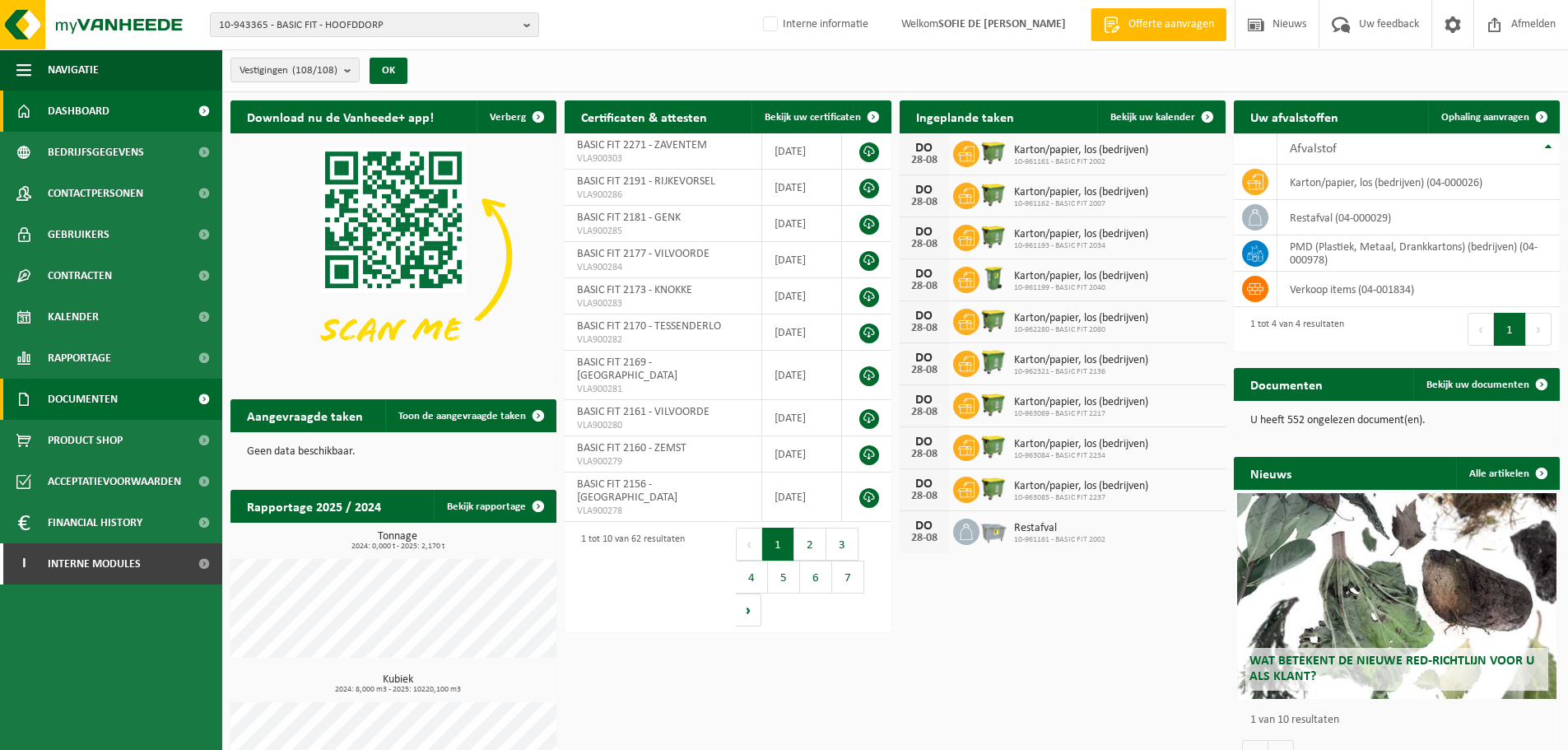
click at [91, 397] on span "Documenten" at bounding box center [83, 399] width 70 height 42
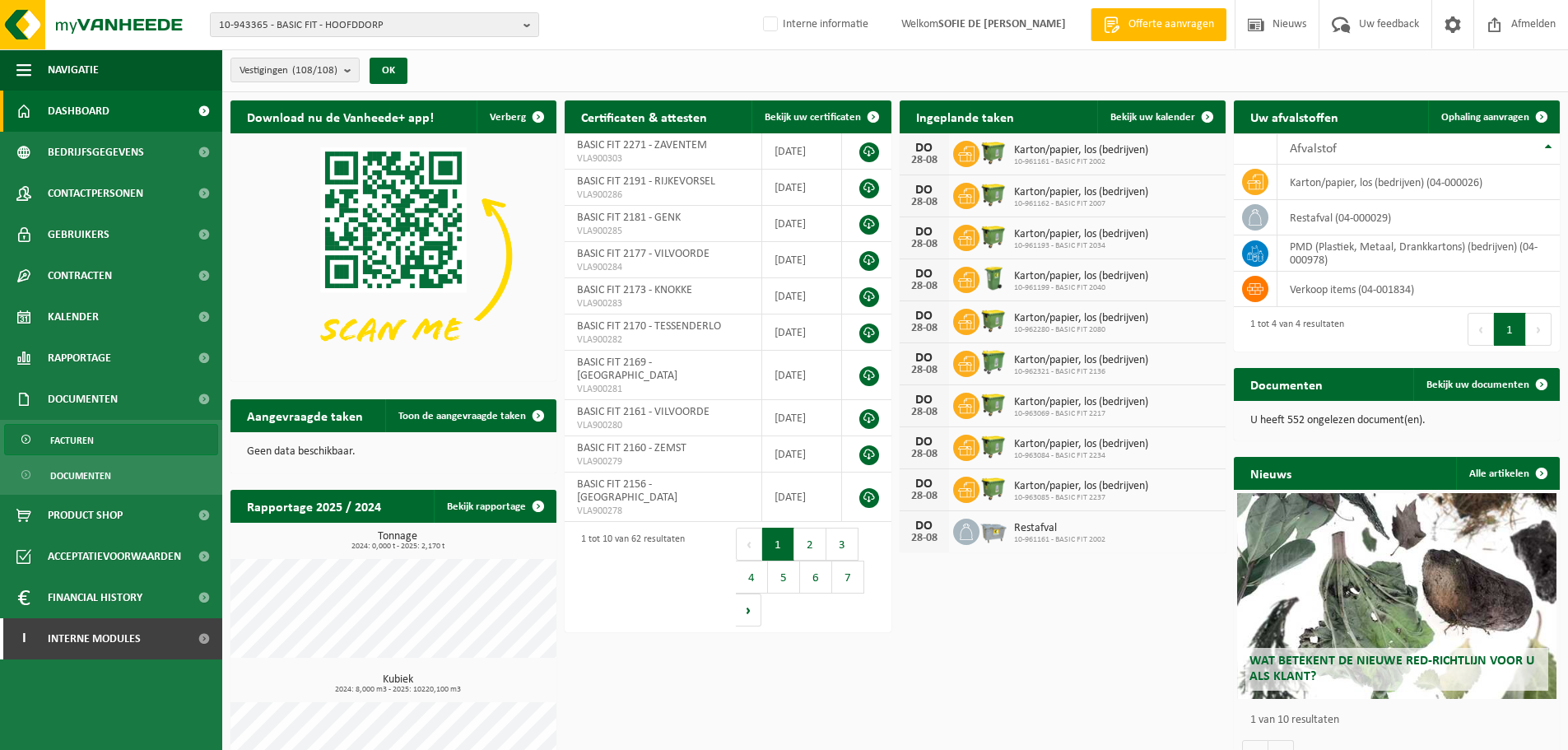
click at [80, 435] on span "Facturen" at bounding box center [72, 440] width 43 height 31
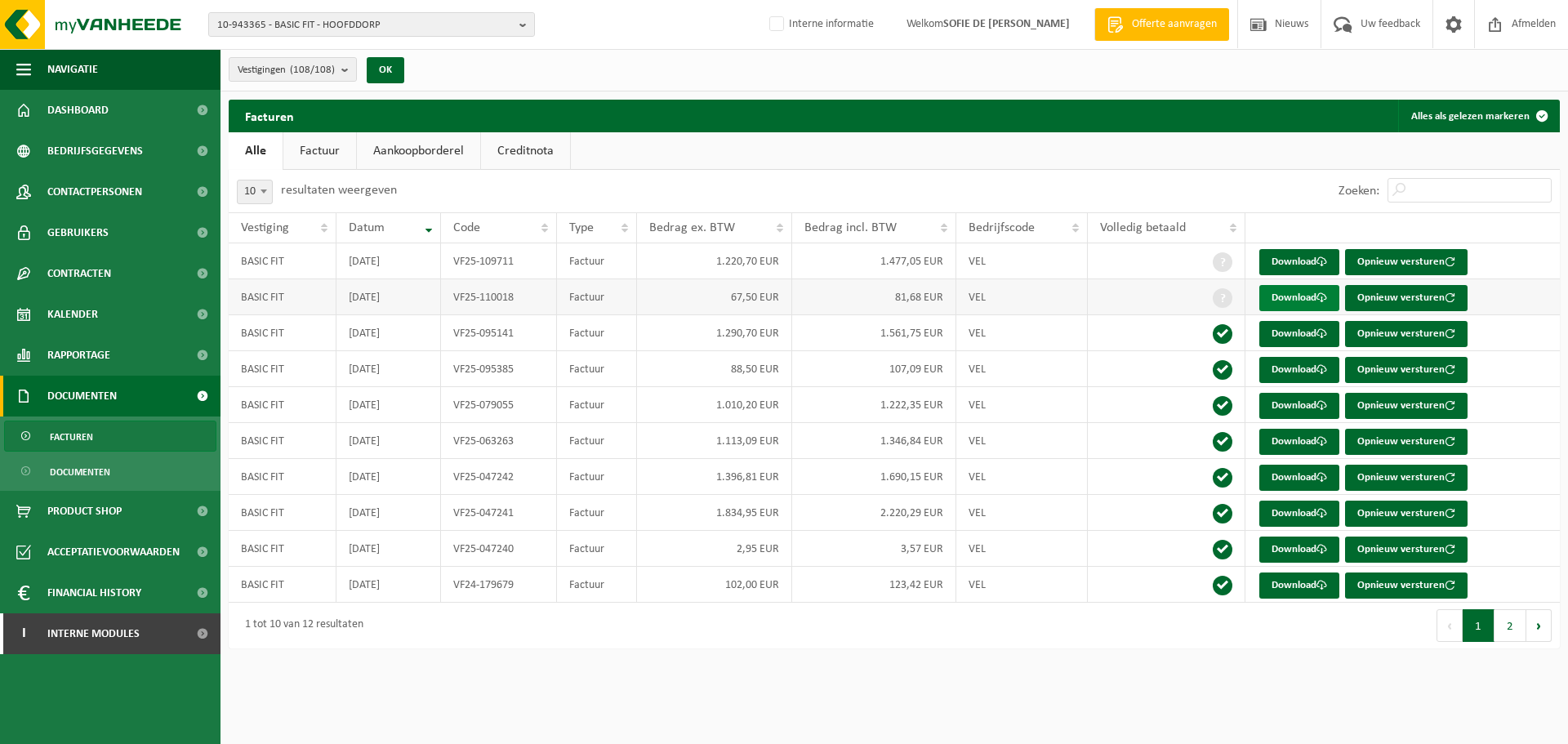
click at [1285, 300] on link "Download" at bounding box center [1299, 298] width 81 height 26
click at [342, 74] on button "Vestigingen (108/108)" at bounding box center [292, 69] width 128 height 24
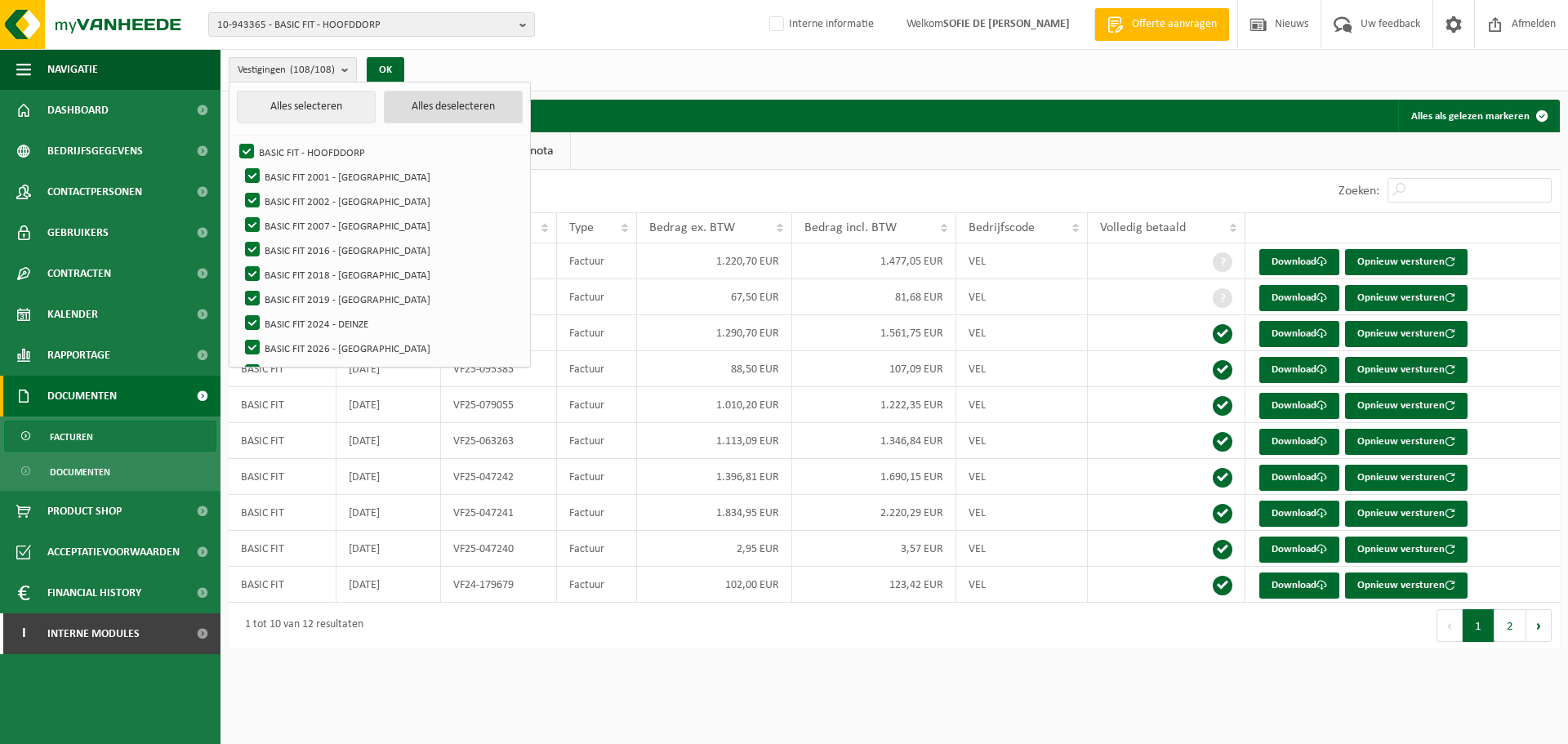
click at [420, 103] on button "Alles deselecteren" at bounding box center [453, 107] width 139 height 33
checkbox input "false"
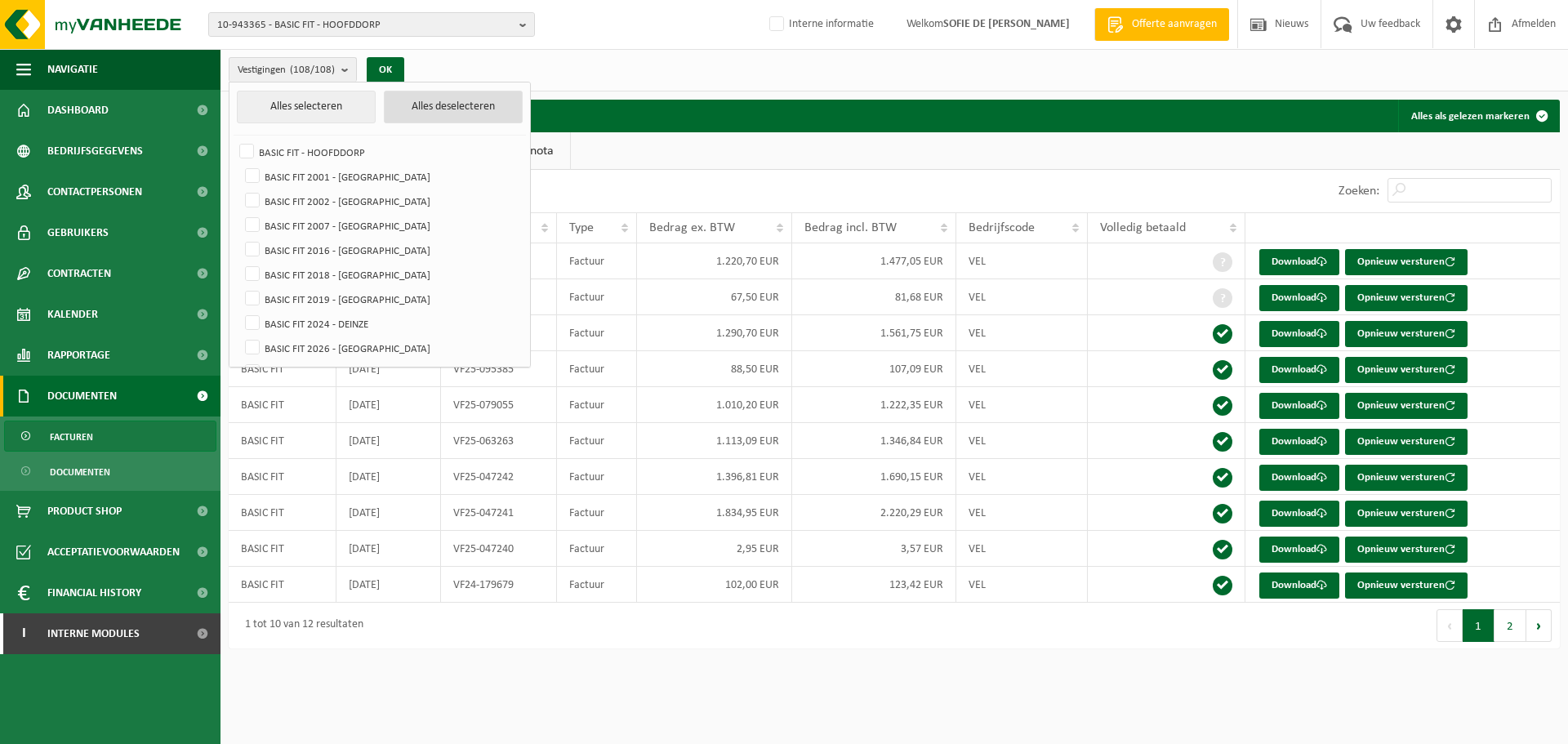
checkbox input "false"
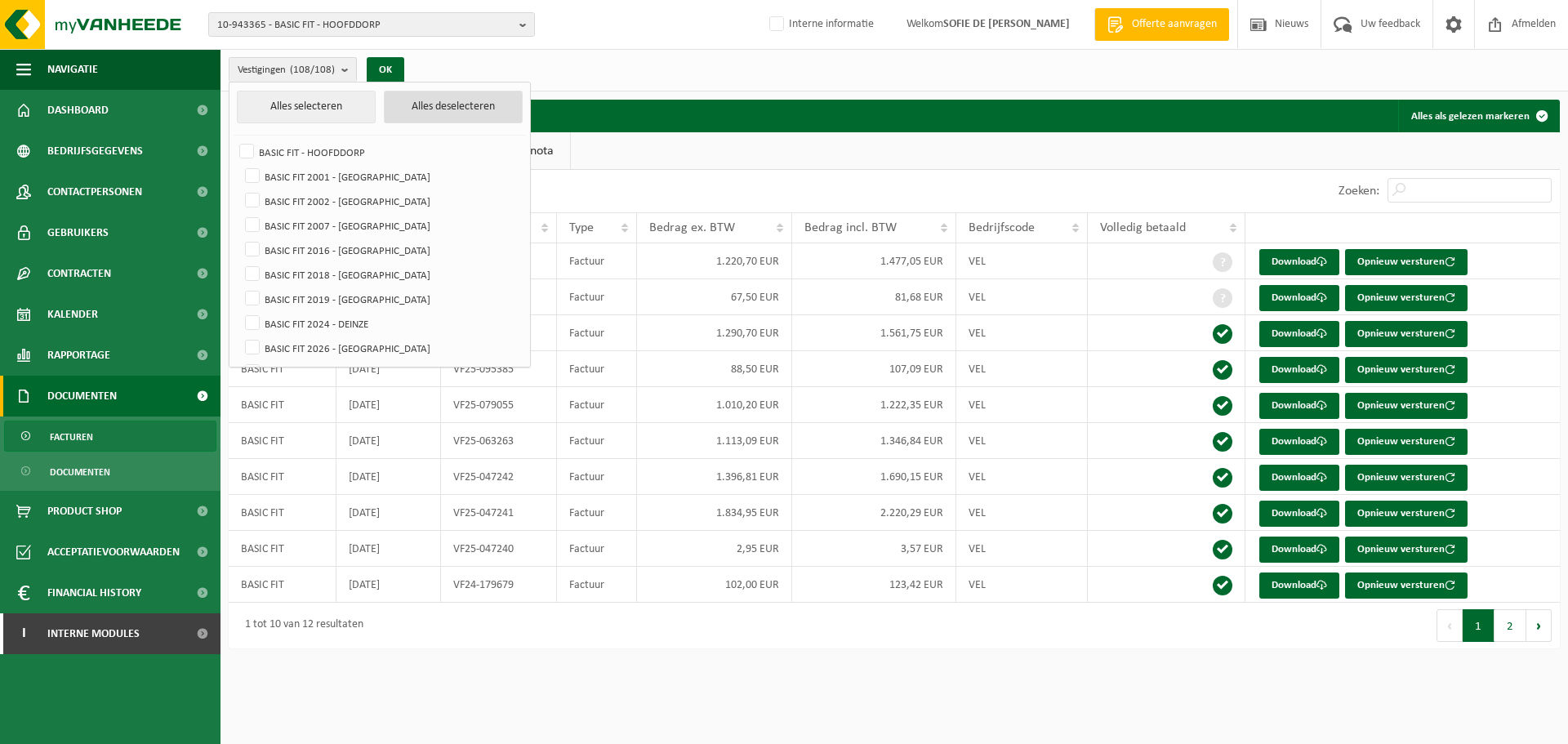
checkbox input "false"
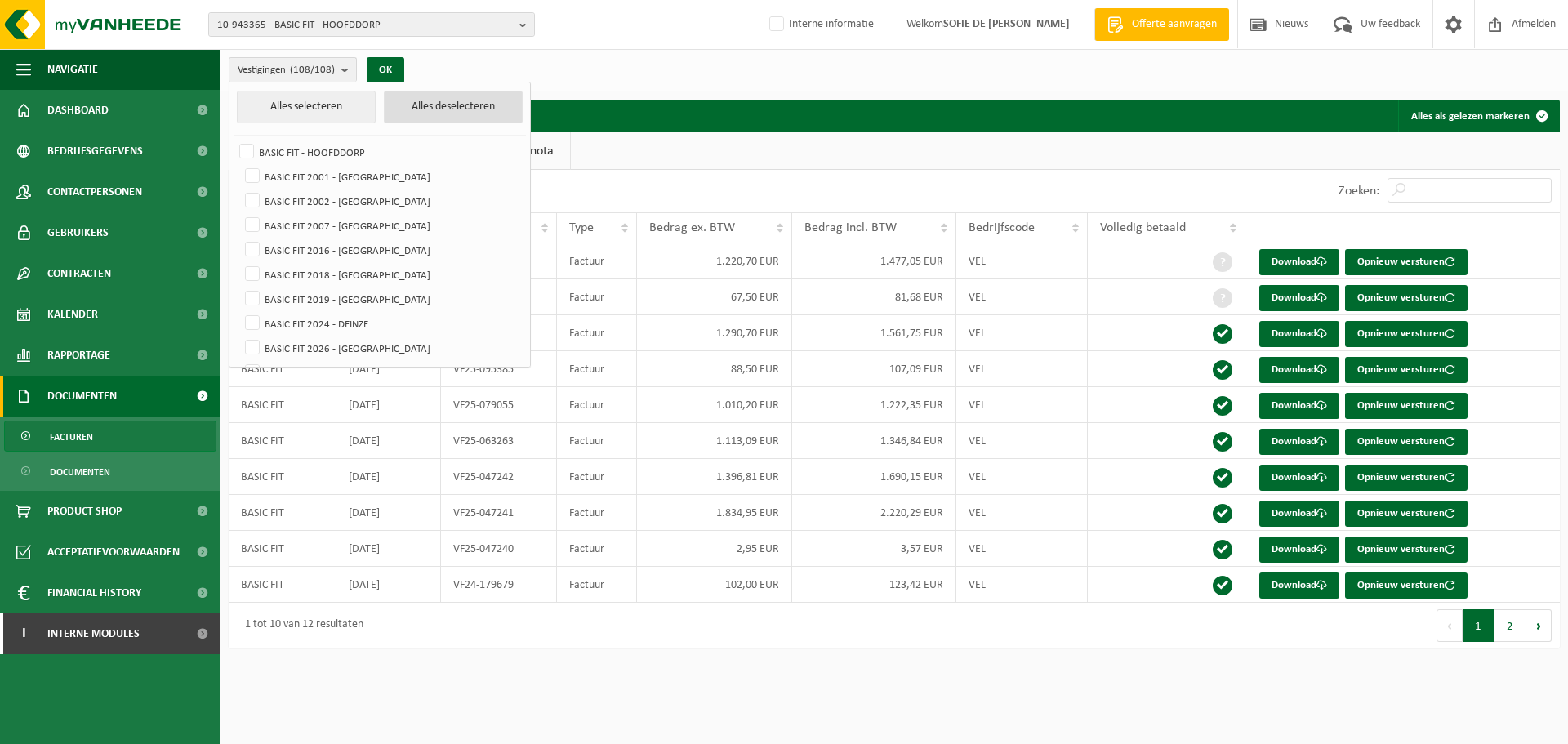
checkbox input "false"
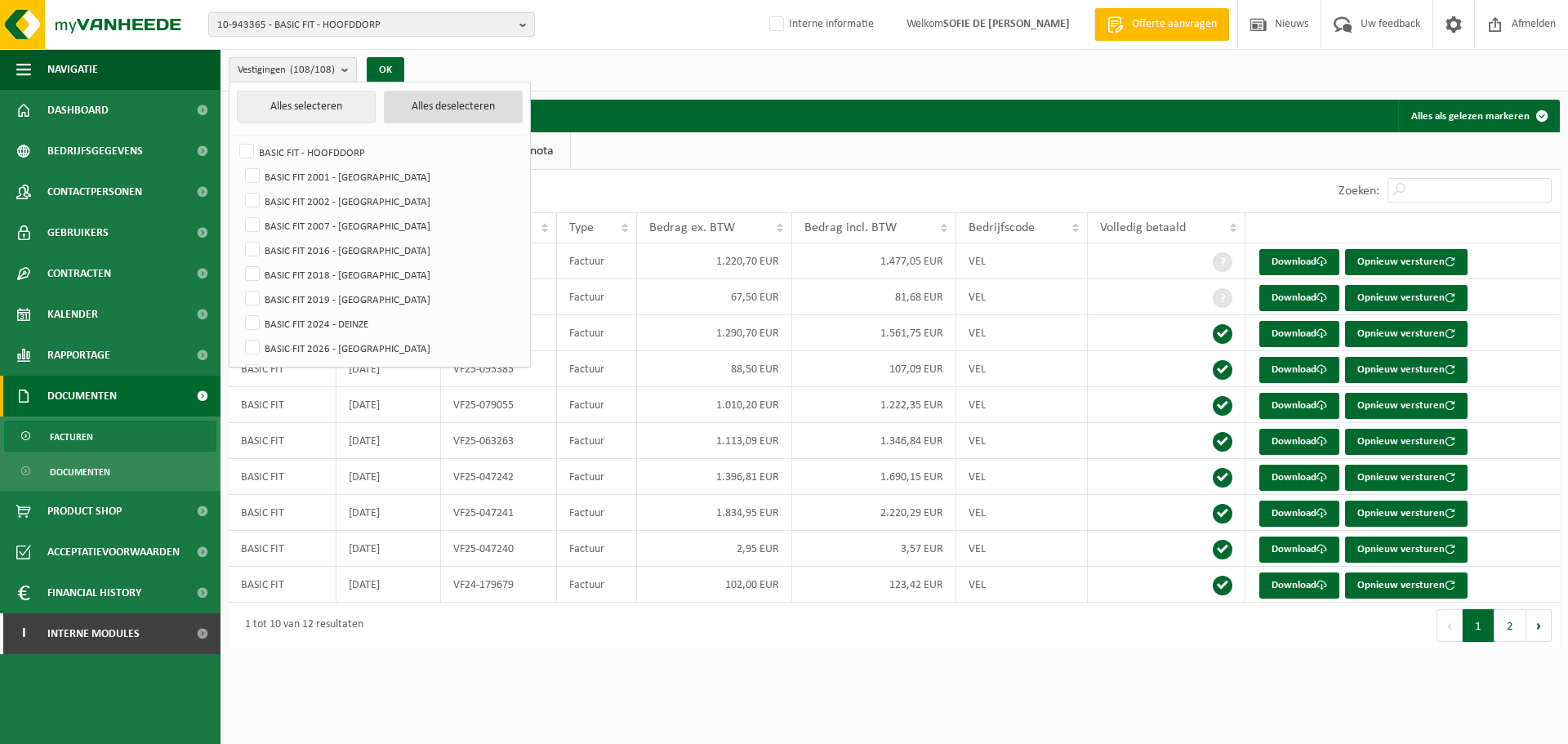
checkbox input "false"
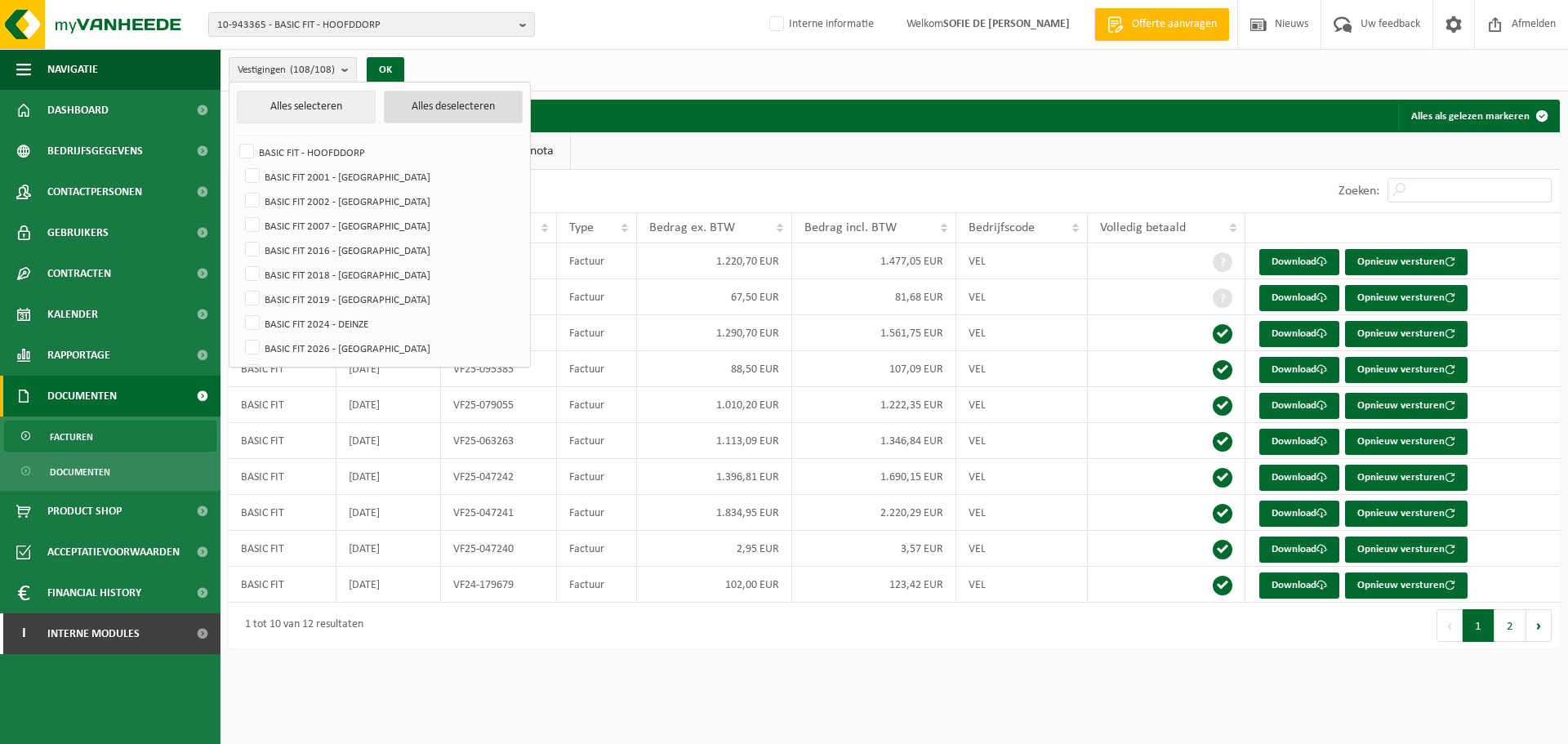
checkbox input "false"
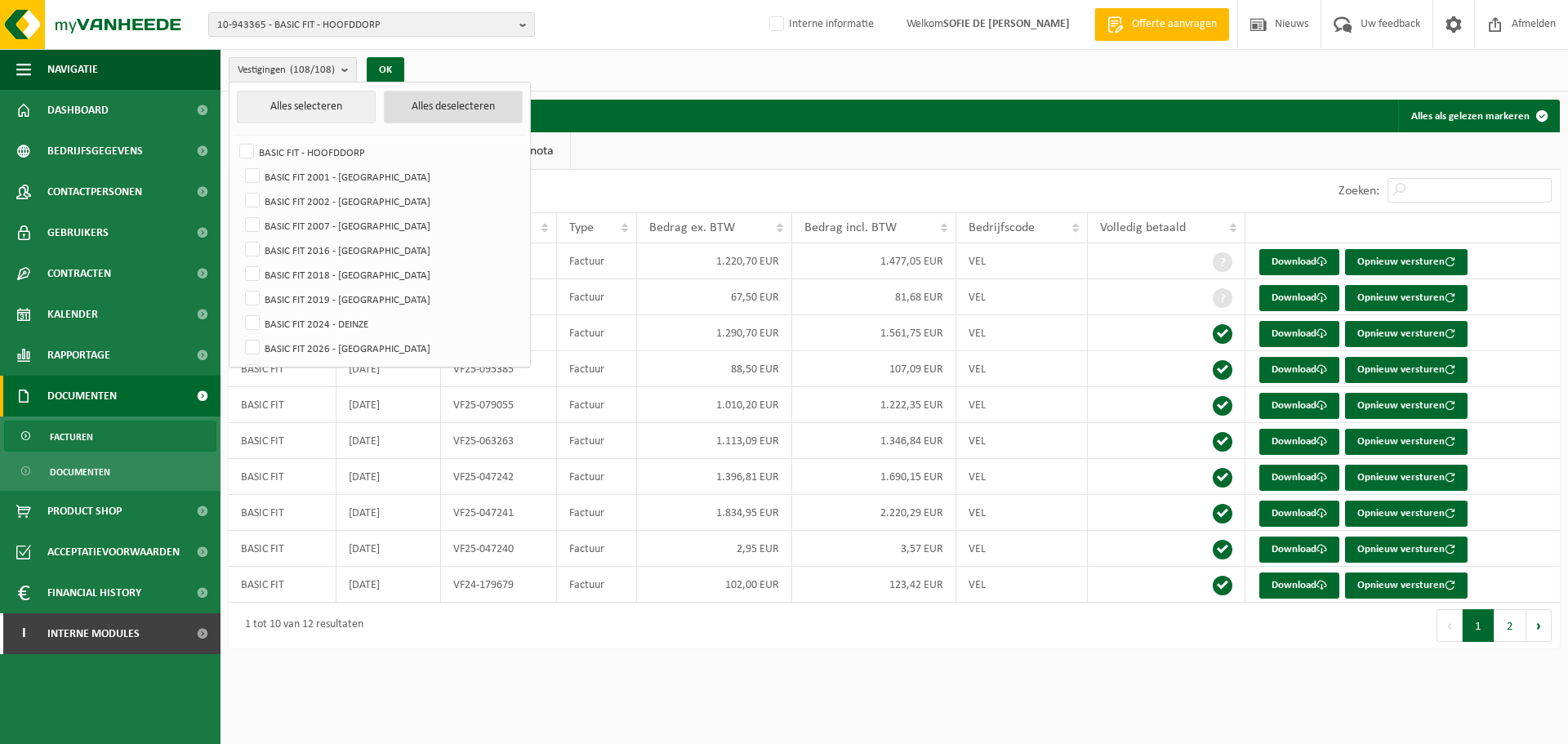
checkbox input "false"
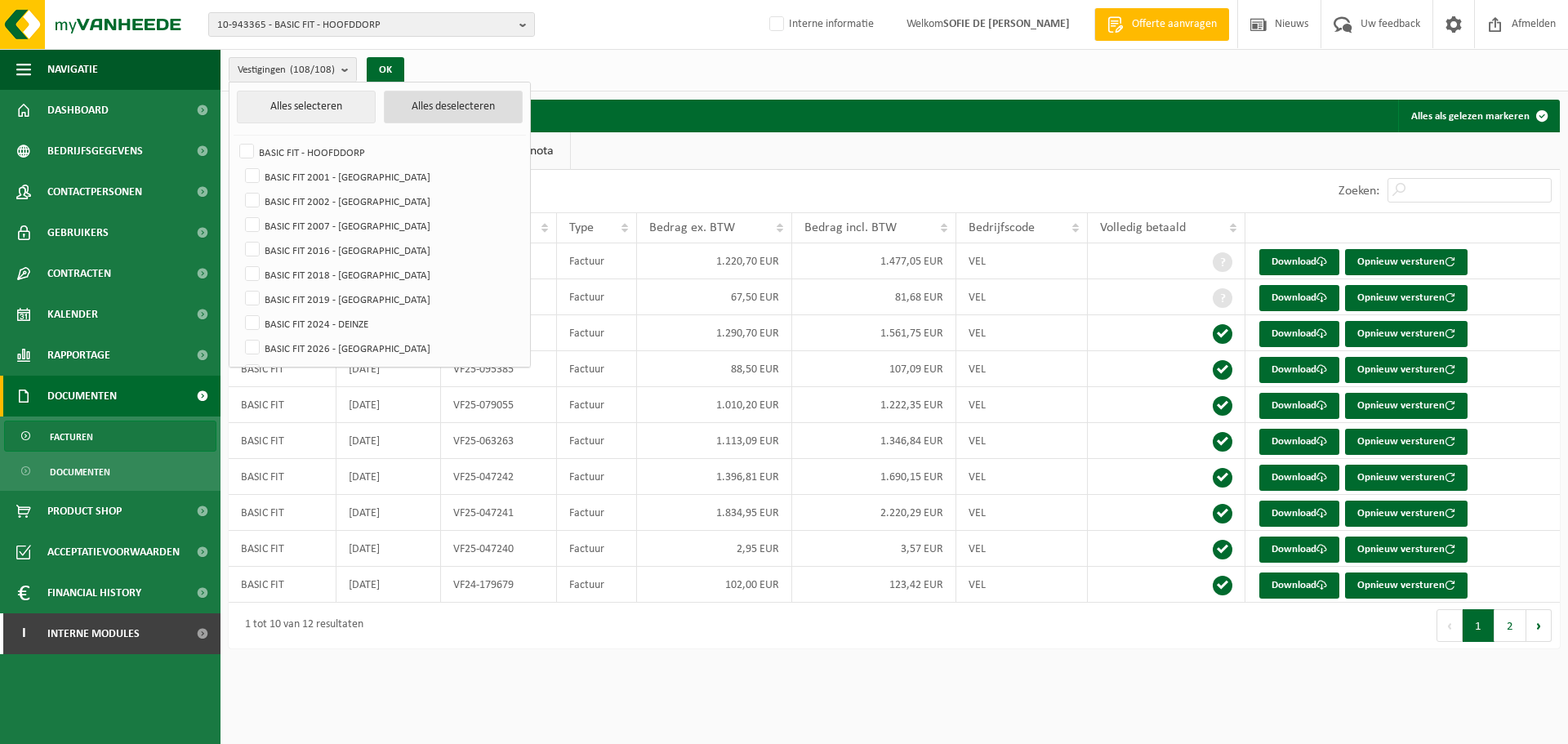
checkbox input "false"
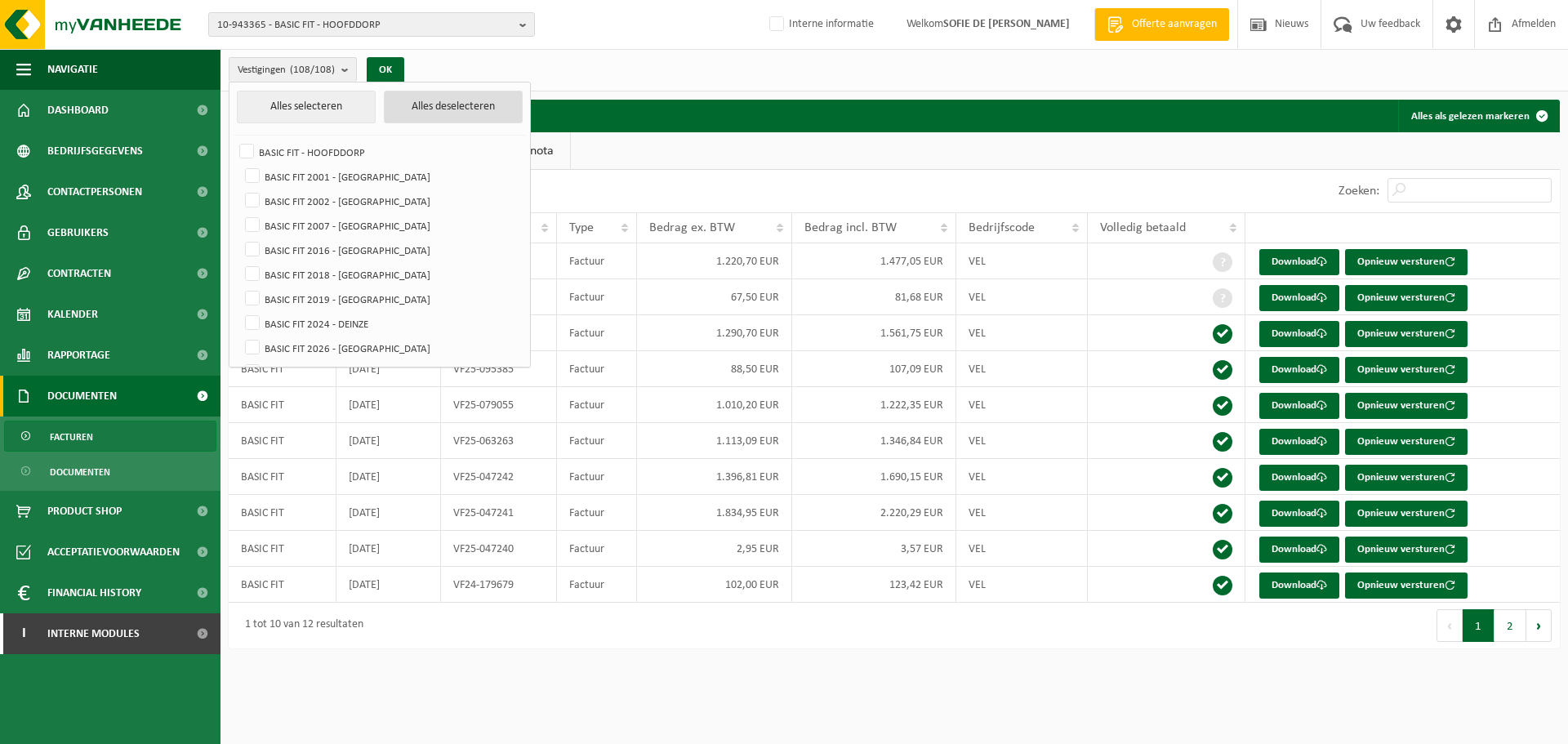
checkbox input "false"
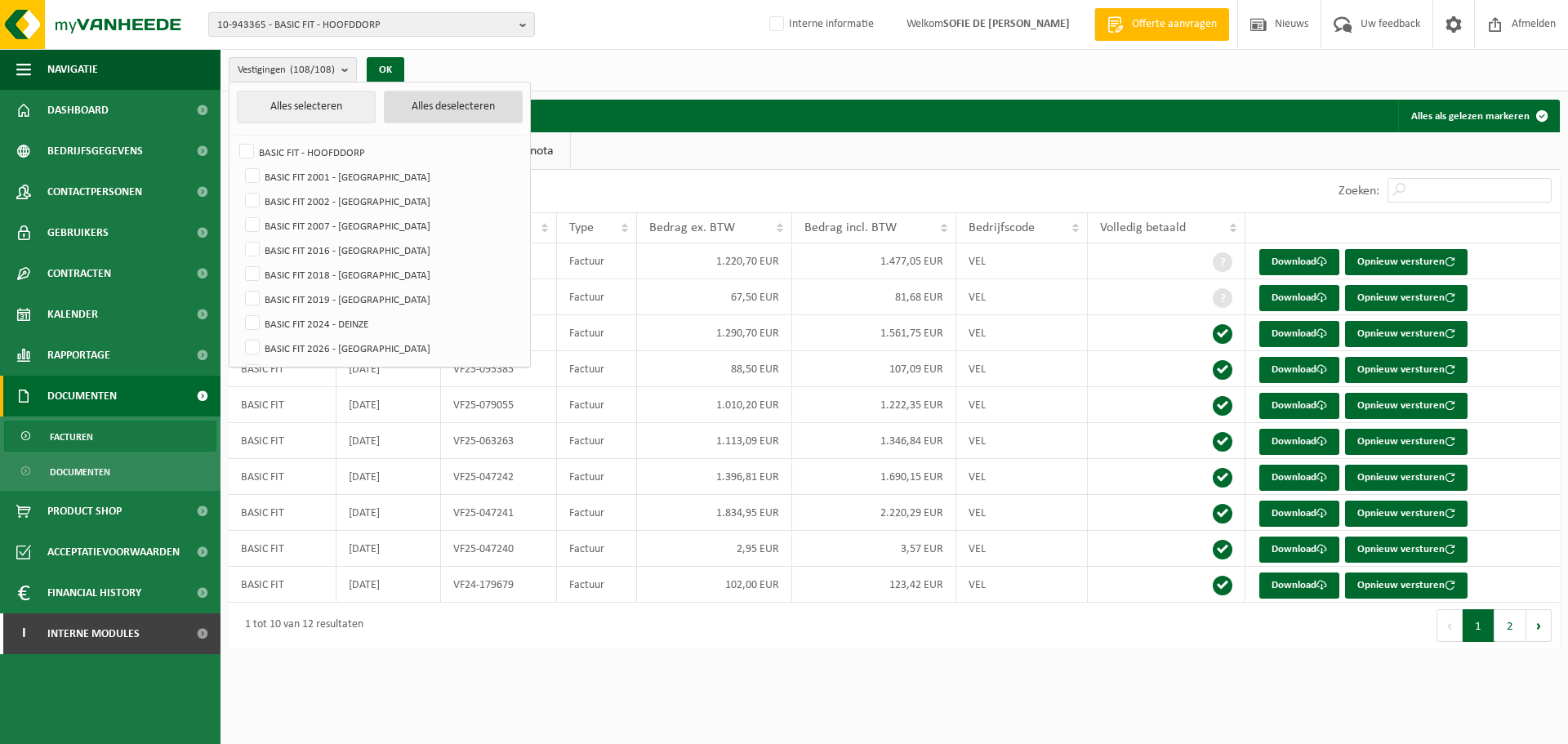
checkbox input "false"
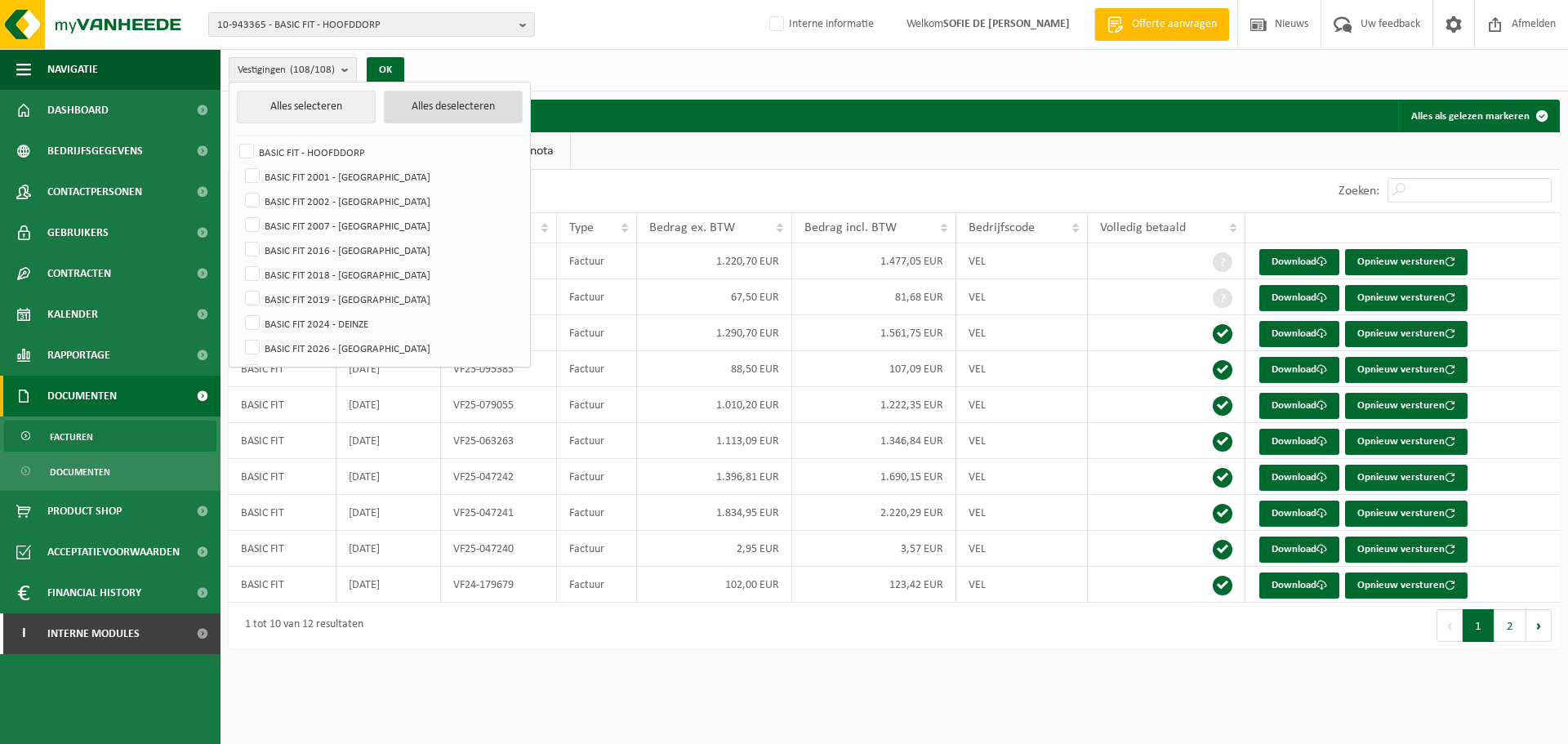
checkbox input "false"
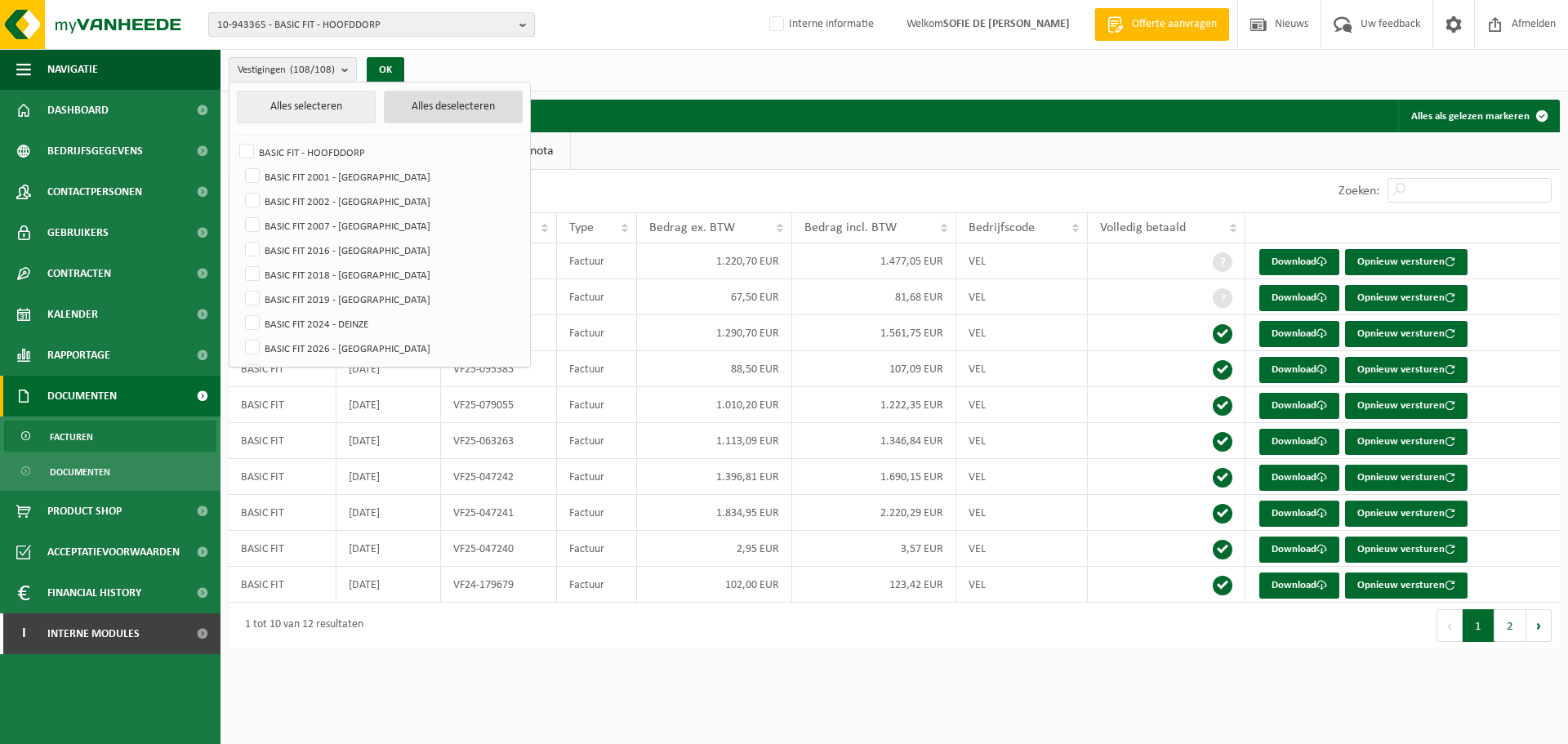
checkbox input "false"
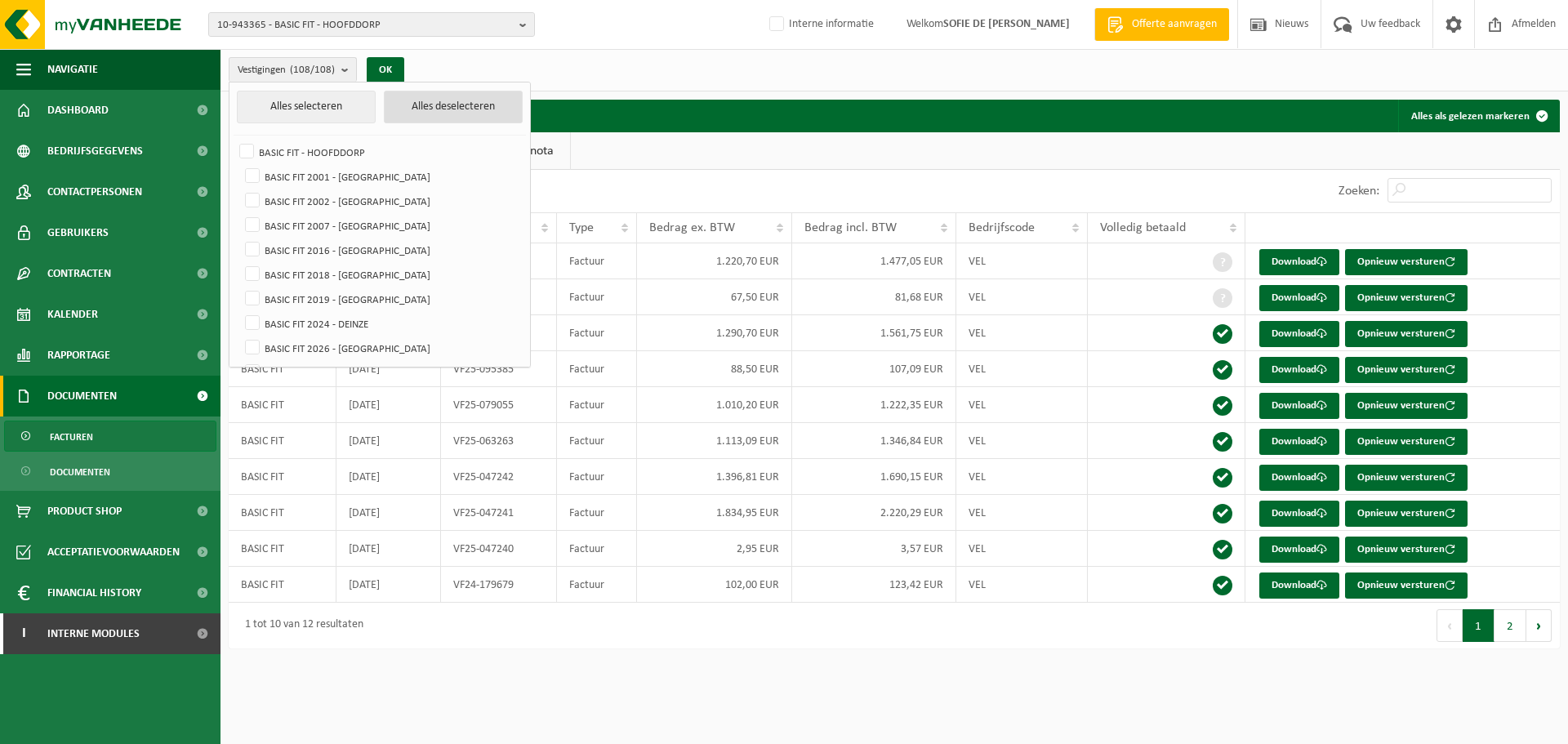
checkbox input "false"
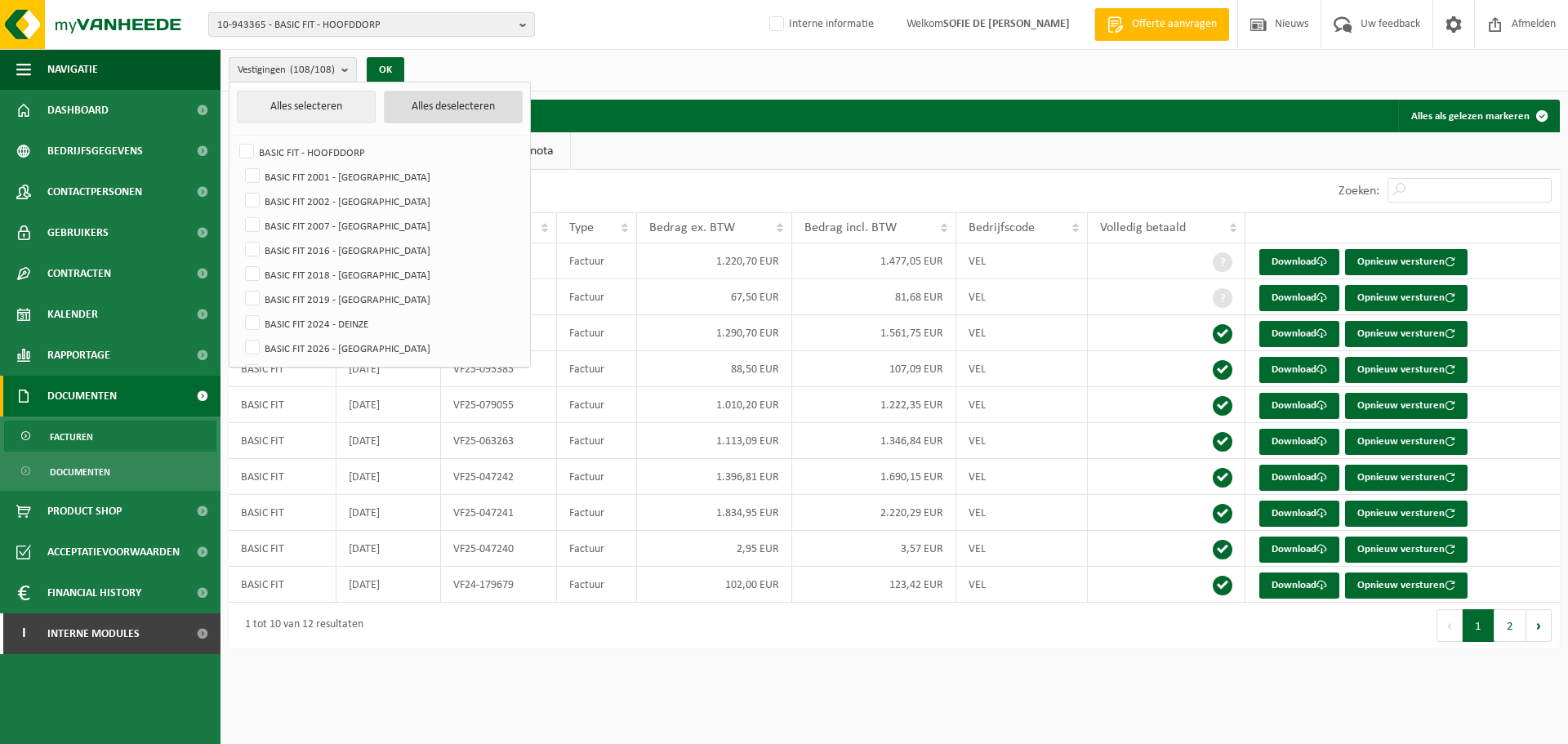
checkbox input "false"
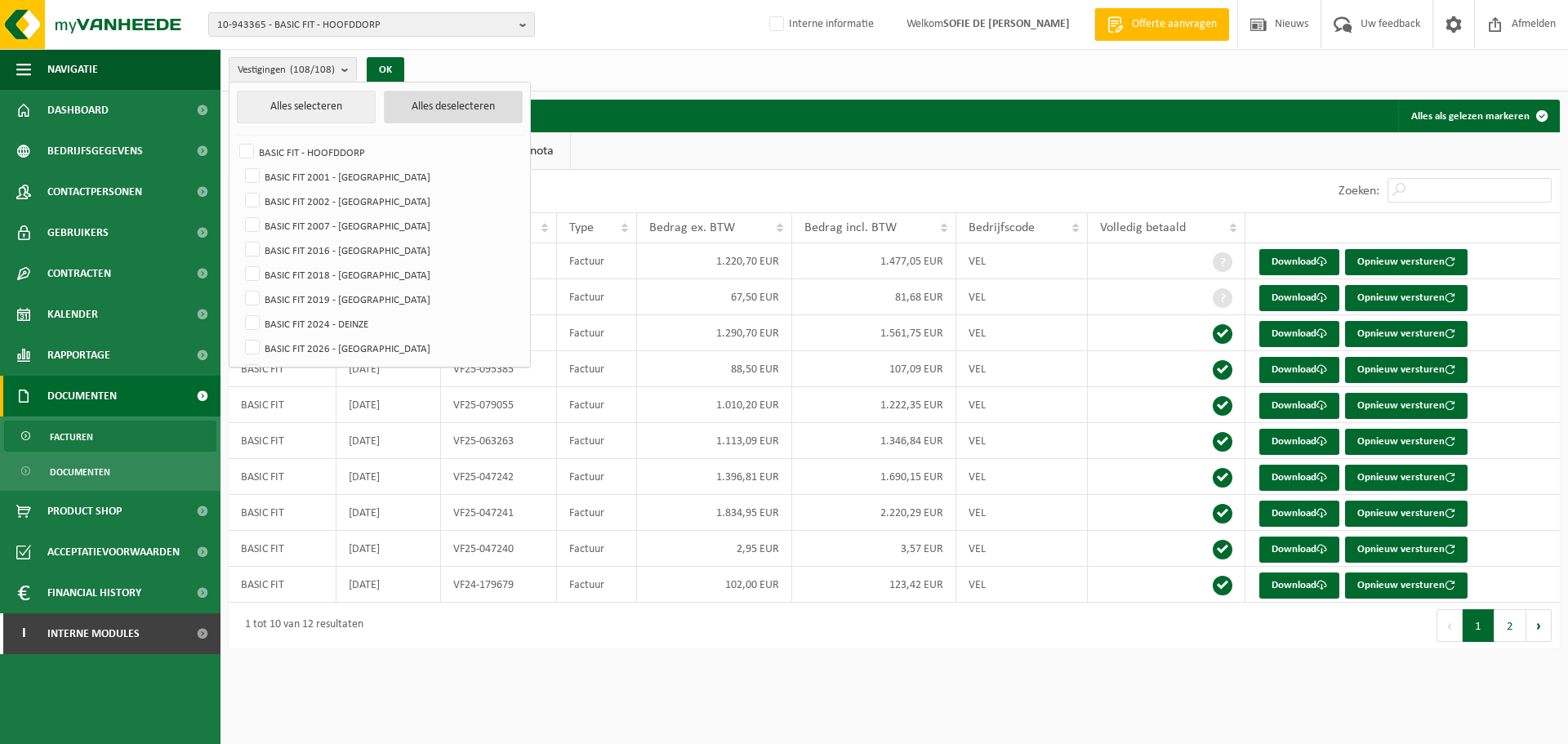
checkbox input "false"
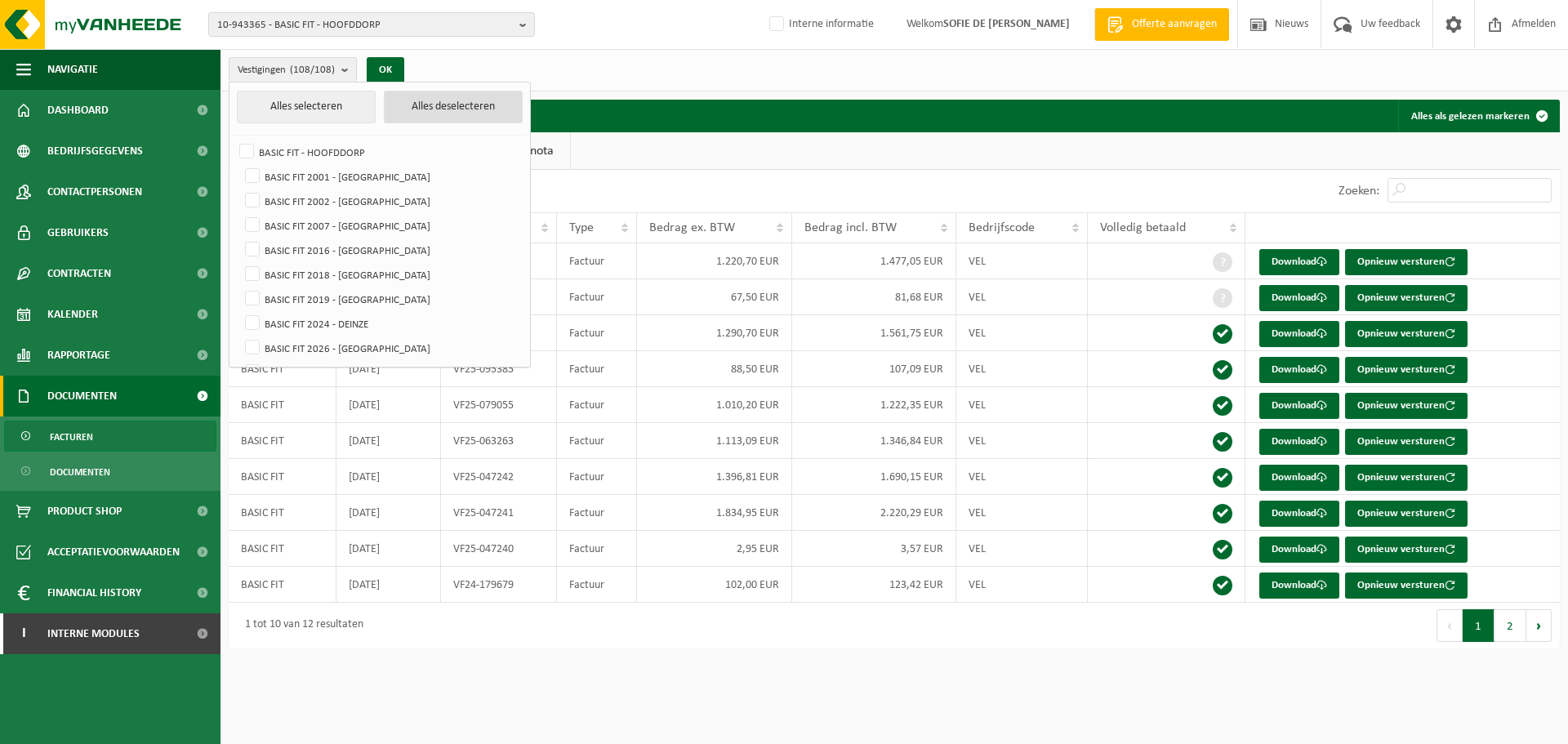
checkbox input "false"
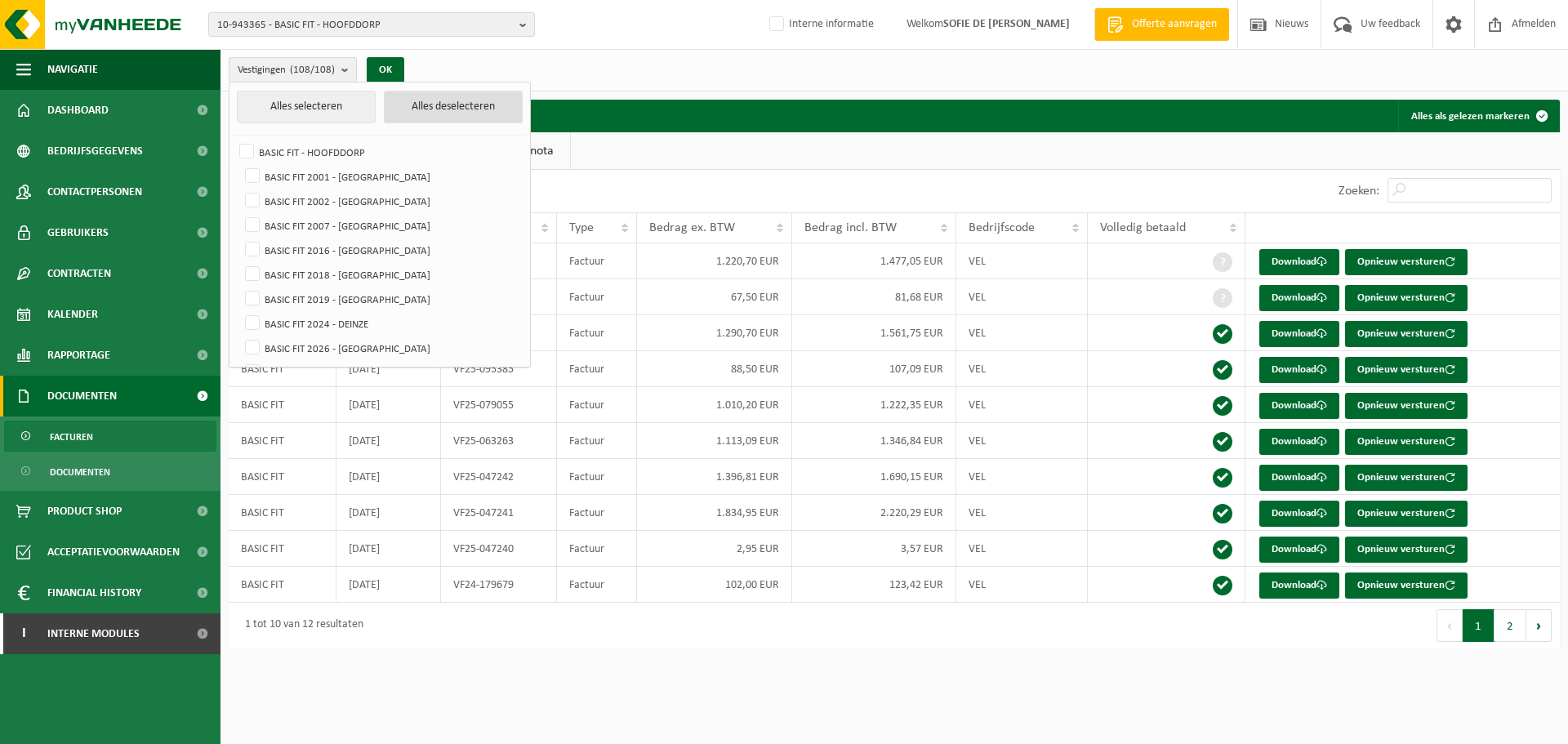
checkbox input "false"
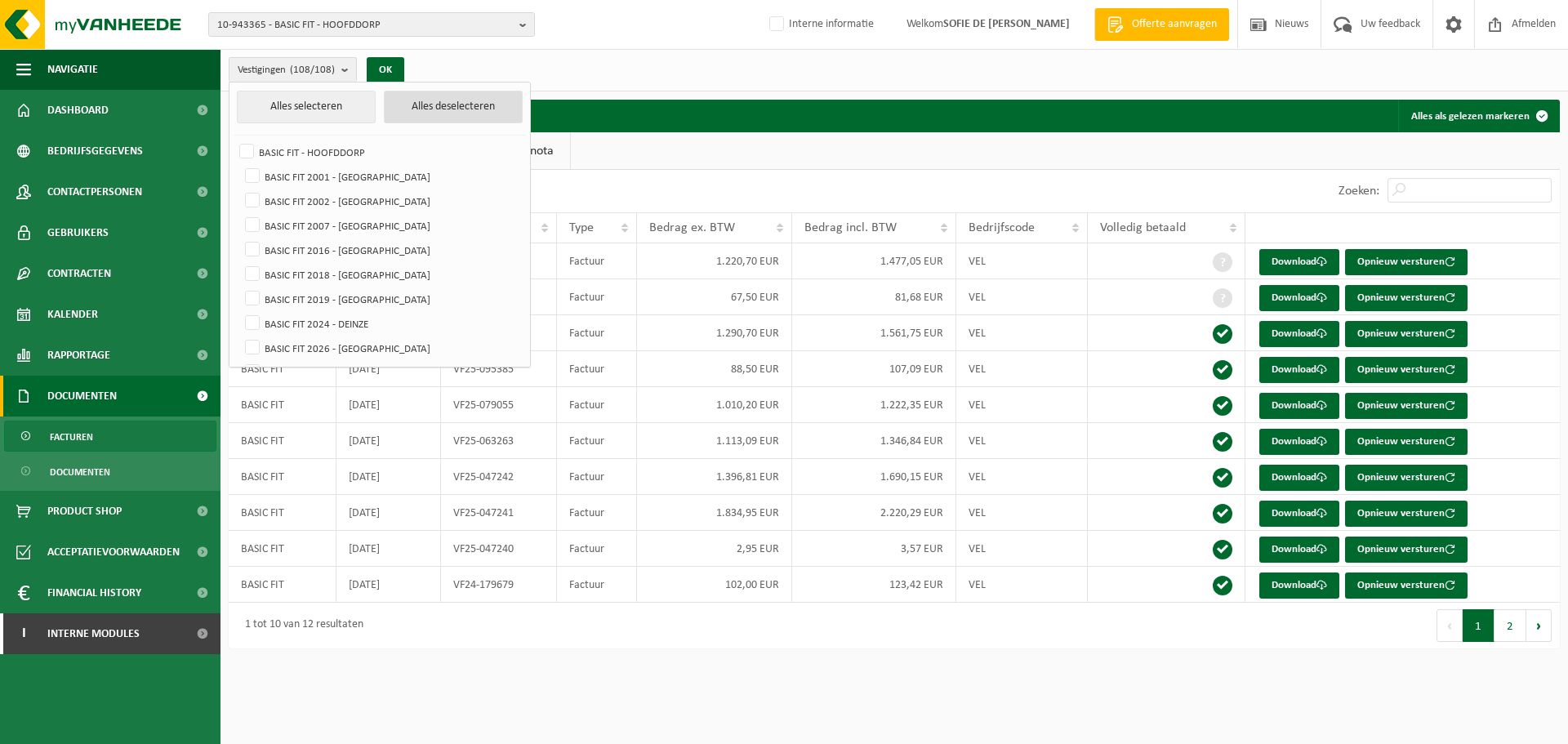
checkbox input "false"
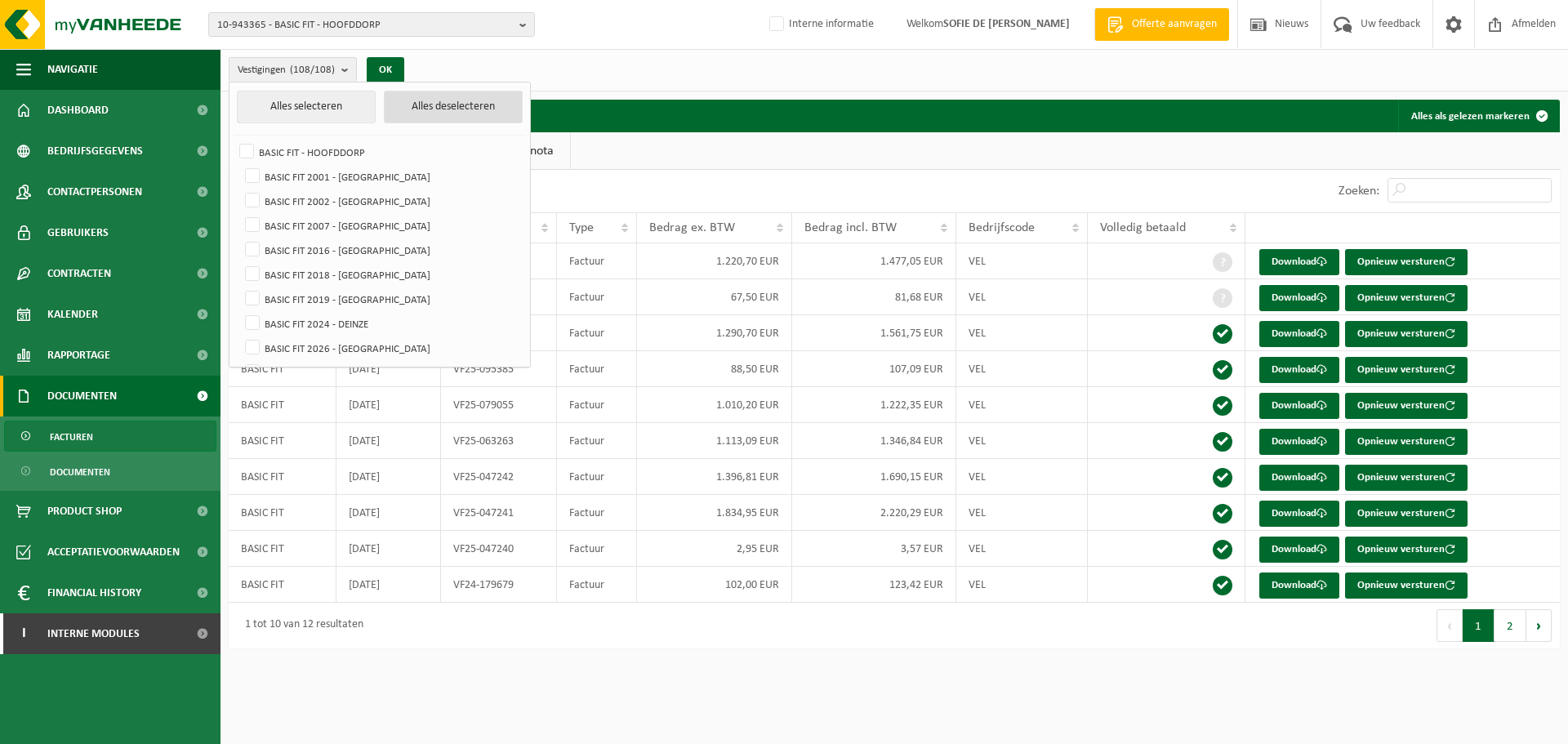
checkbox input "false"
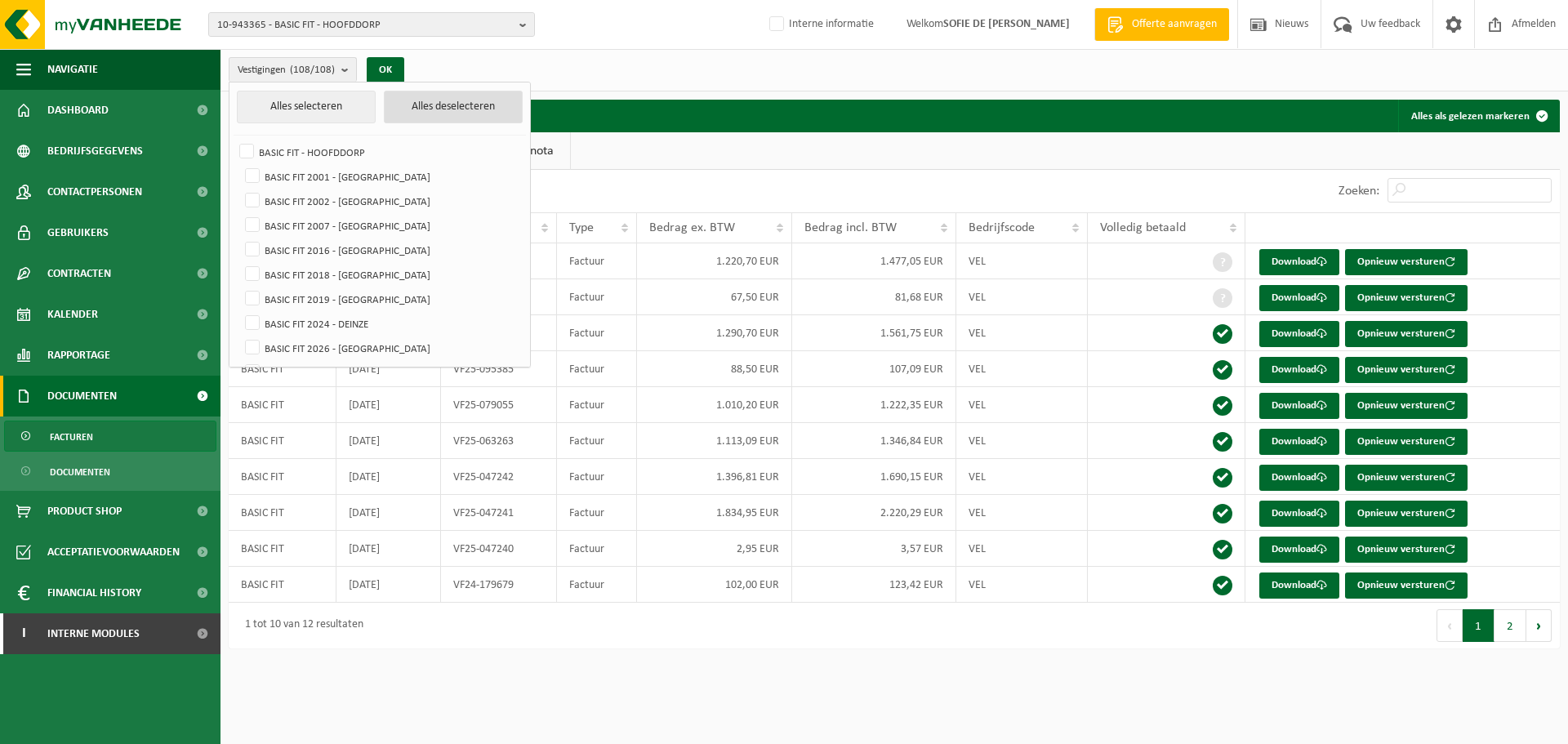
checkbox input "false"
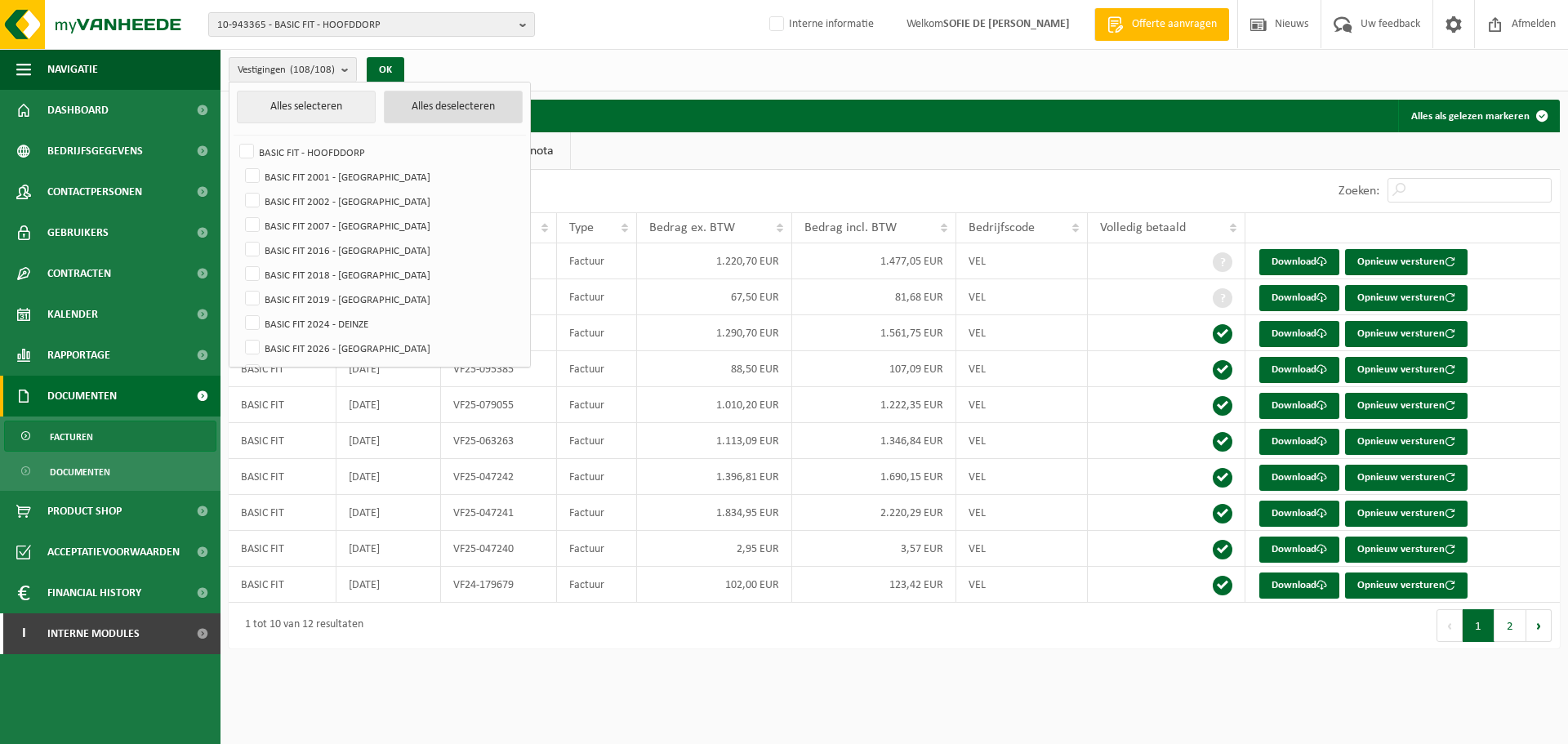
checkbox input "false"
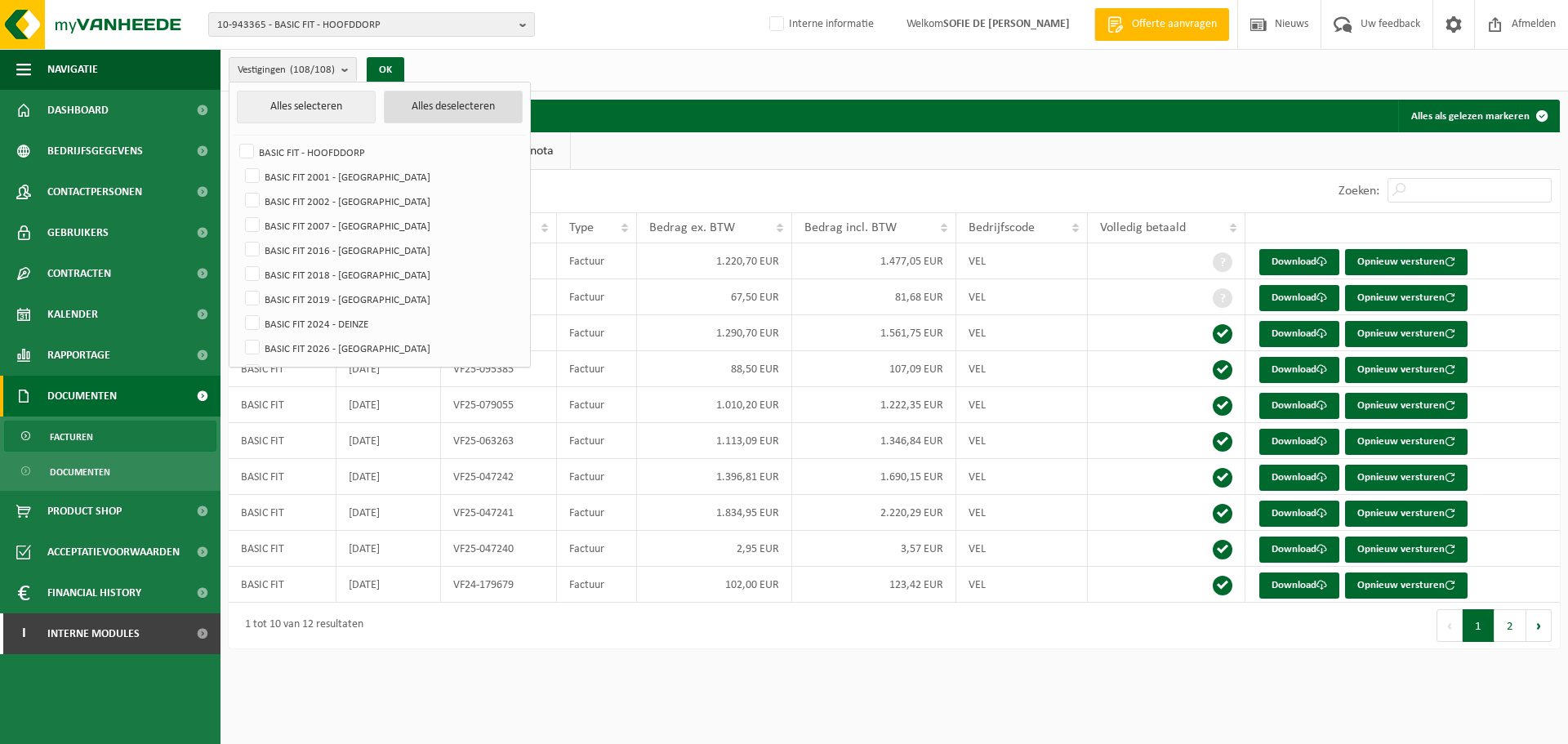
checkbox input "false"
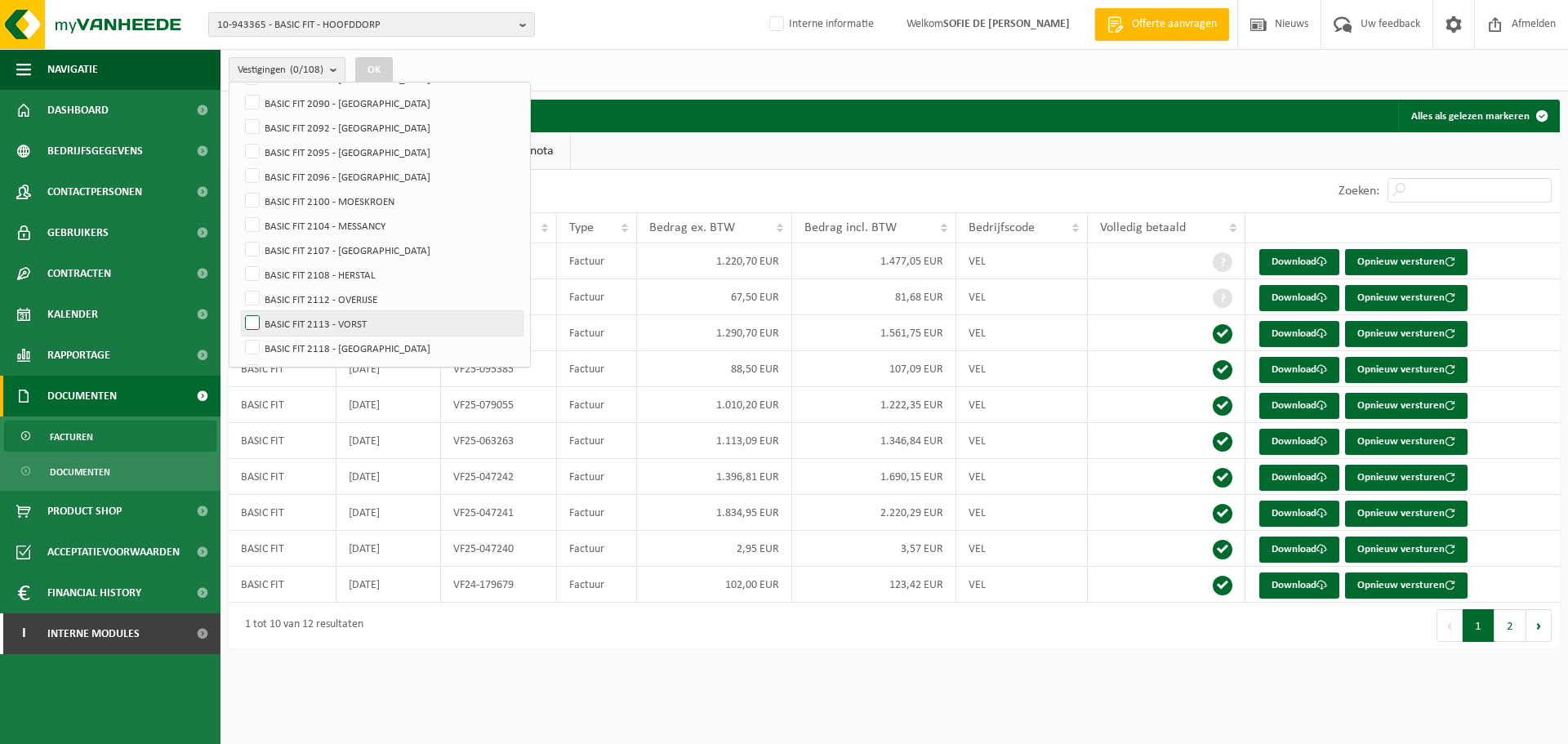
click at [256, 321] on label "BASIC FIT 2113 - VORST" at bounding box center [382, 323] width 281 height 24
click at [240, 311] on input "BASIC FIT 2113 - VORST" at bounding box center [239, 311] width 1 height 1
checkbox input "true"
click at [377, 63] on button "OK" at bounding box center [374, 70] width 37 height 26
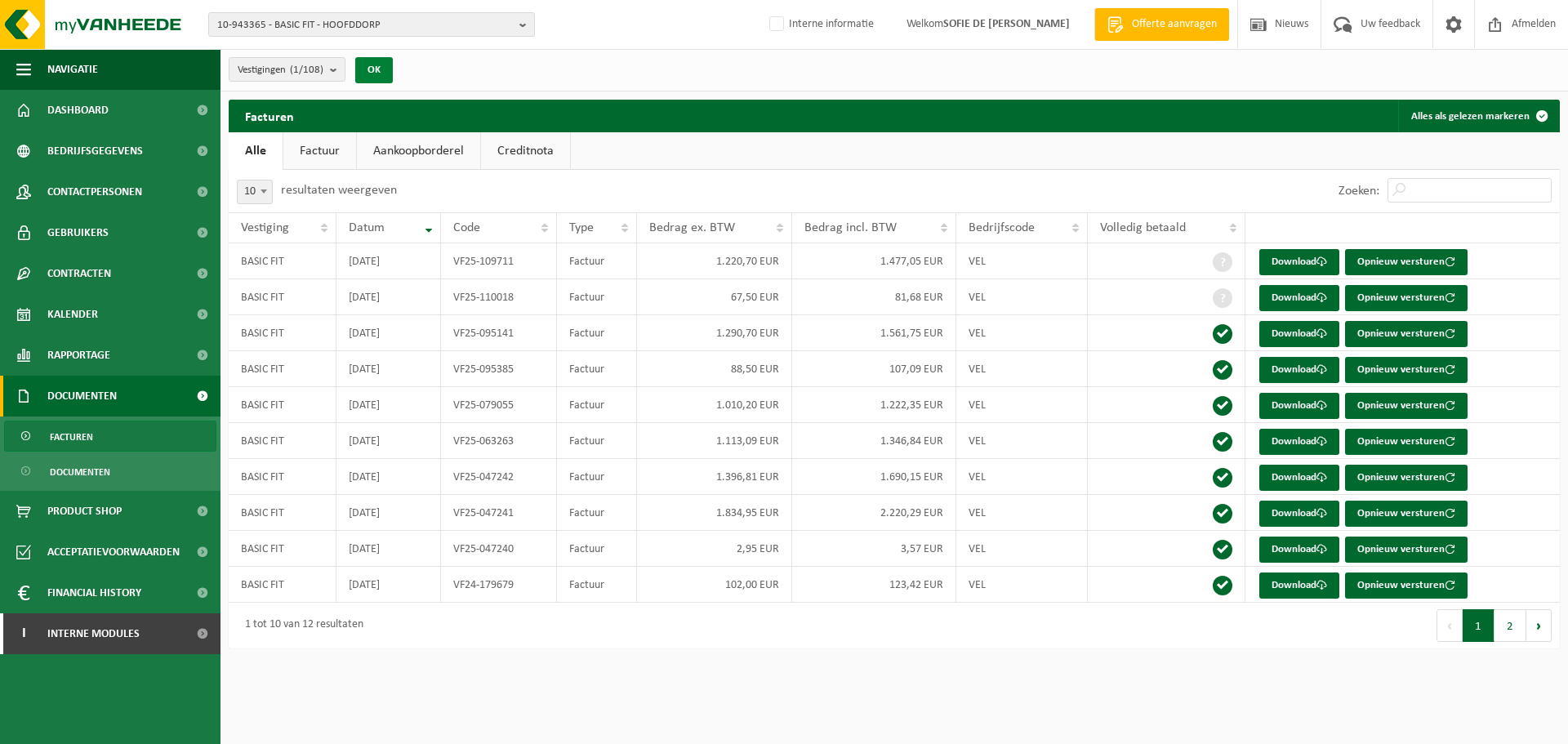
click at [376, 69] on button "OK" at bounding box center [374, 70] width 37 height 26
click at [74, 433] on span "Facturen" at bounding box center [71, 436] width 43 height 31
click at [317, 157] on link "Factuur" at bounding box center [320, 151] width 73 height 37
click at [342, 75] on button "Vestigingen (108/108)" at bounding box center [292, 69] width 128 height 24
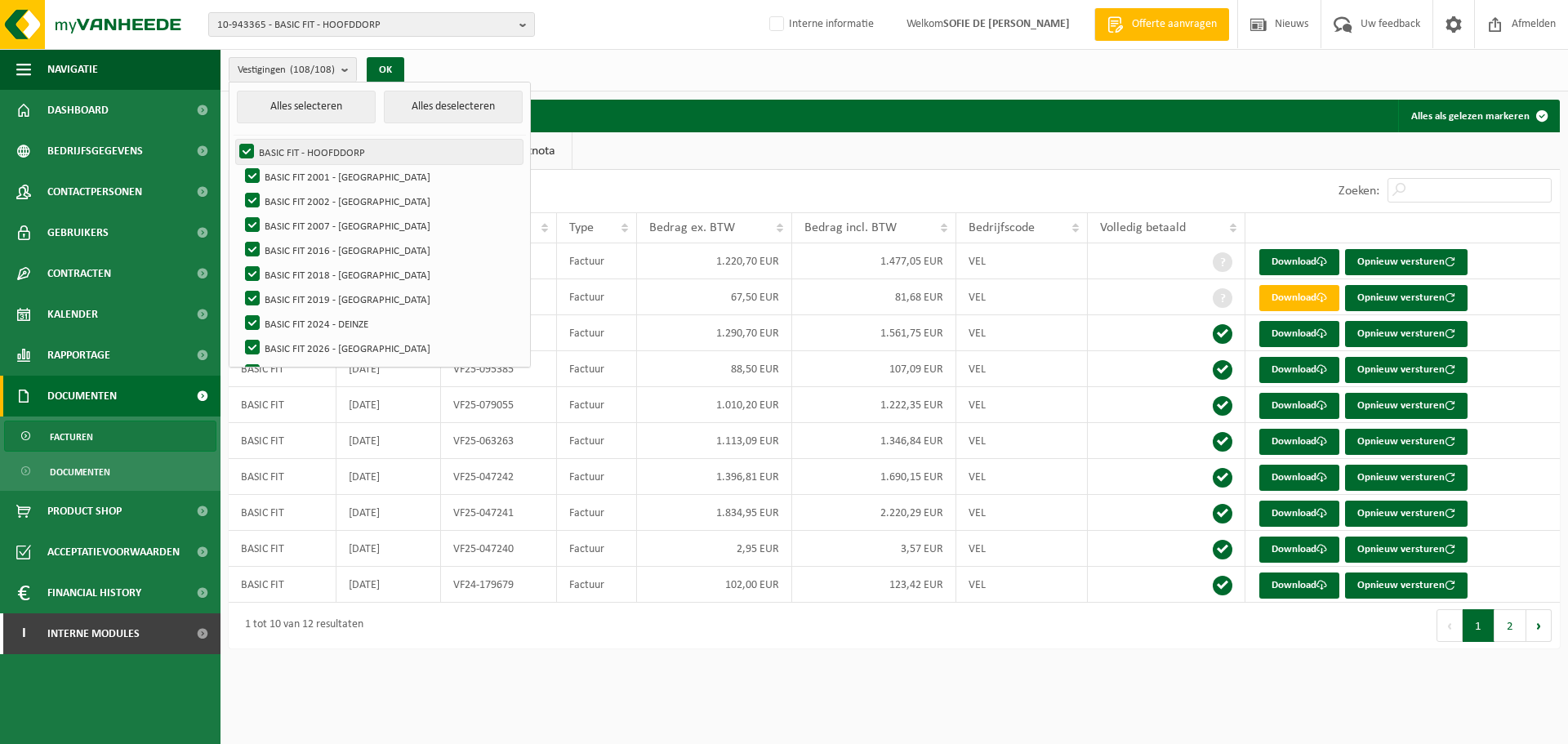
click at [248, 150] on label "BASIC FIT - HOOFDDORP" at bounding box center [379, 152] width 286 height 24
click at [234, 139] on input "BASIC FIT - HOOFDDORP" at bounding box center [233, 139] width 1 height 1
click at [250, 147] on label "BASIC FIT - HOOFDDORP" at bounding box center [379, 152] width 286 height 24
click at [234, 139] on input "BASIC FIT - HOOFDDORP" at bounding box center [233, 139] width 1 height 1
click at [436, 110] on button "Alles deselecteren" at bounding box center [453, 107] width 139 height 33
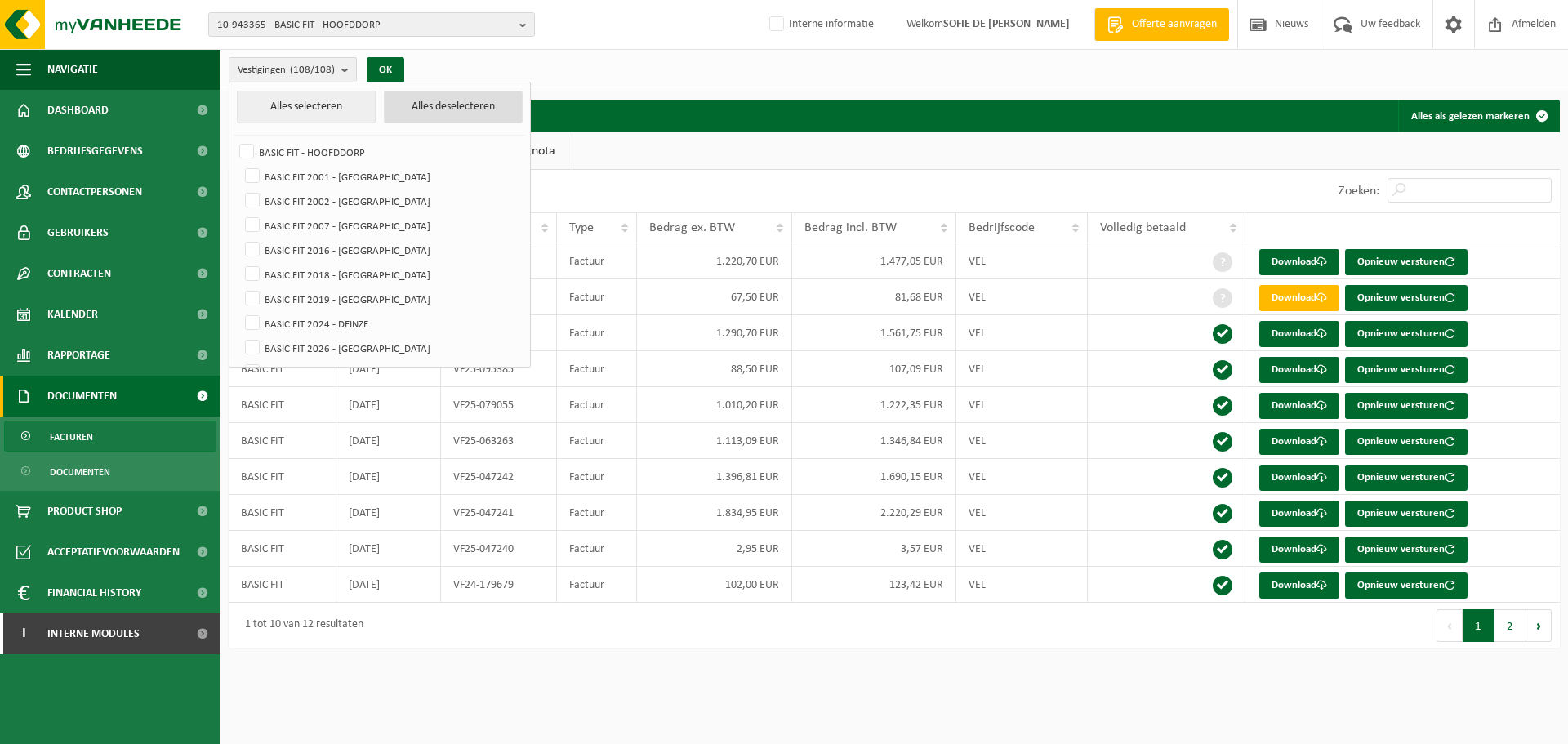
checkbox input "false"
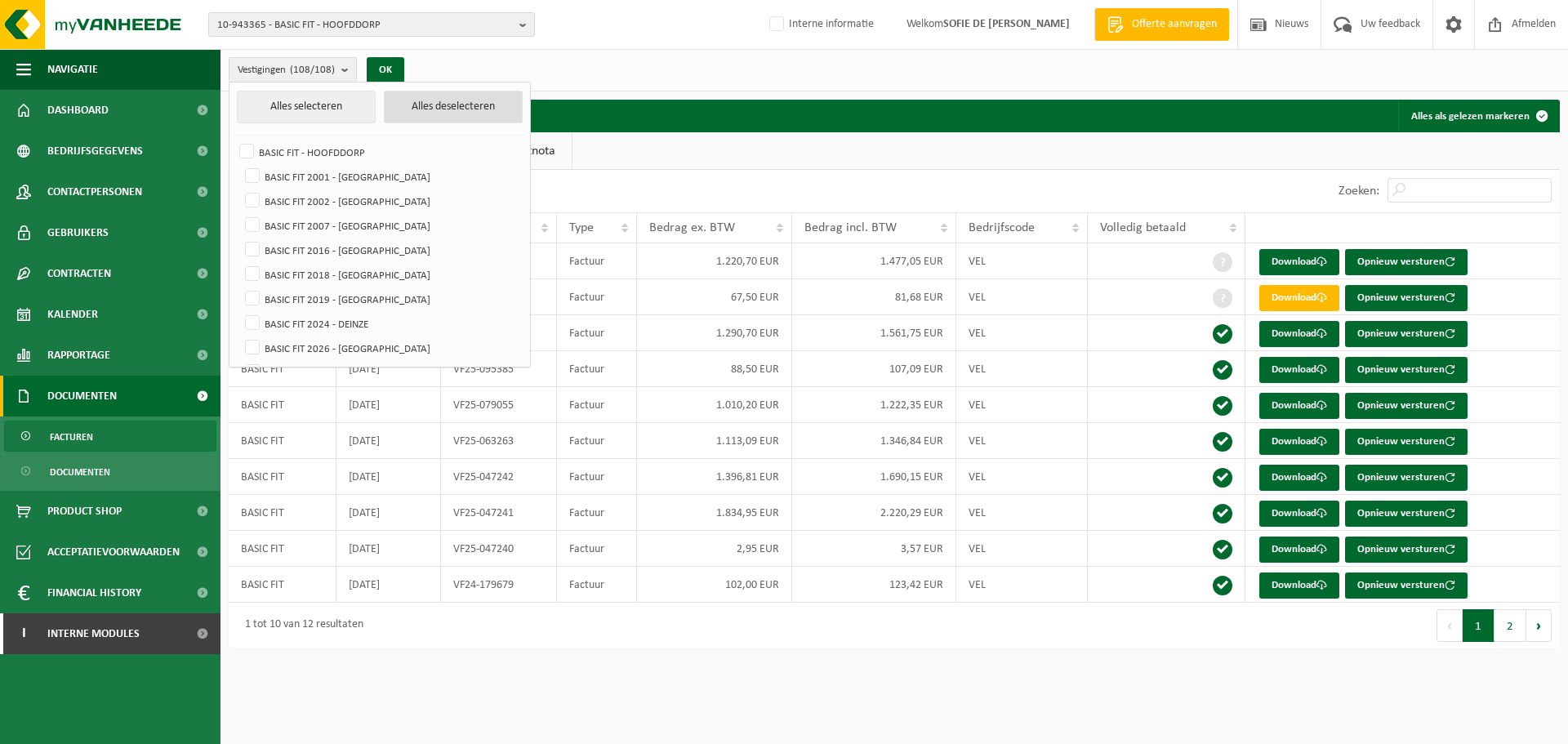
checkbox input "false"
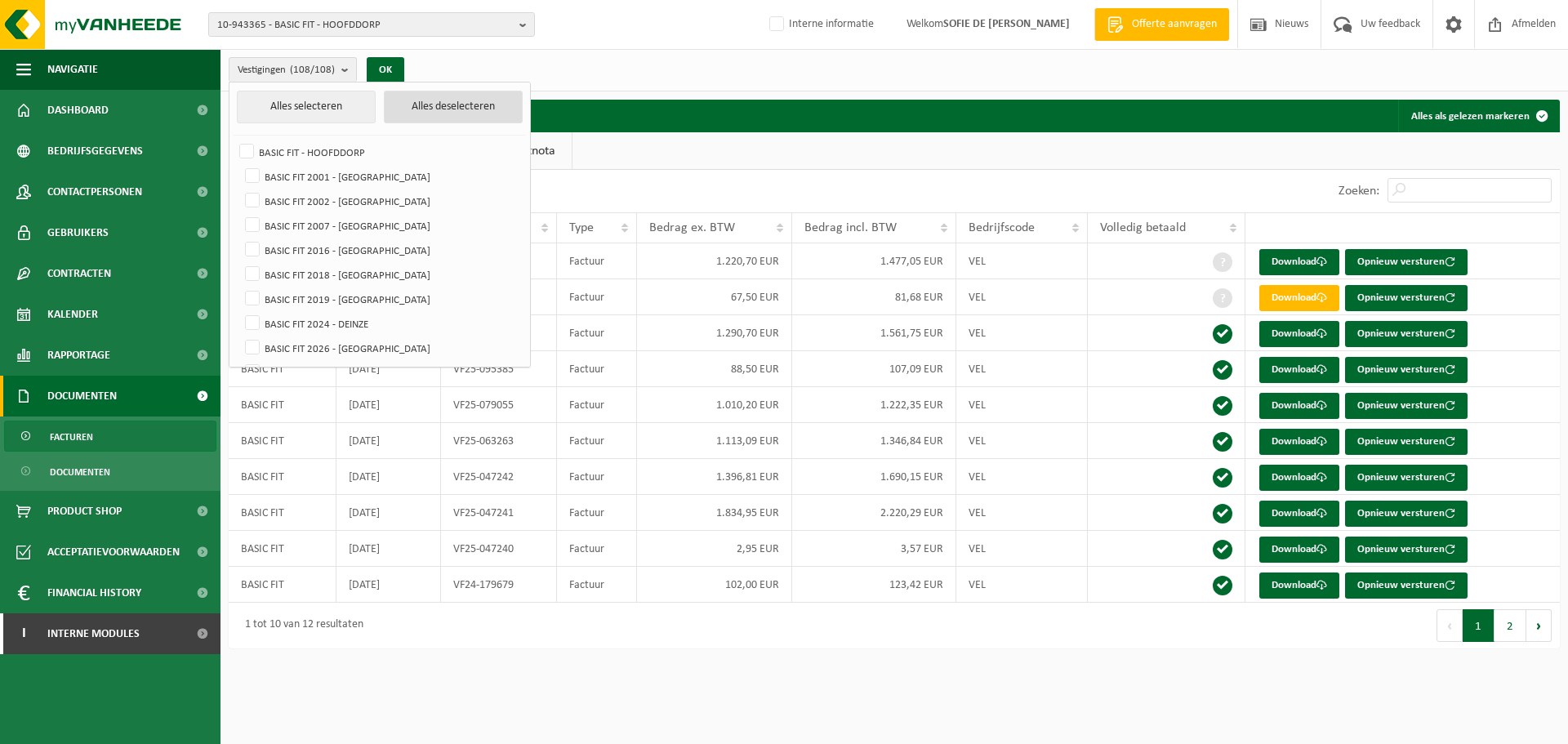
checkbox input "false"
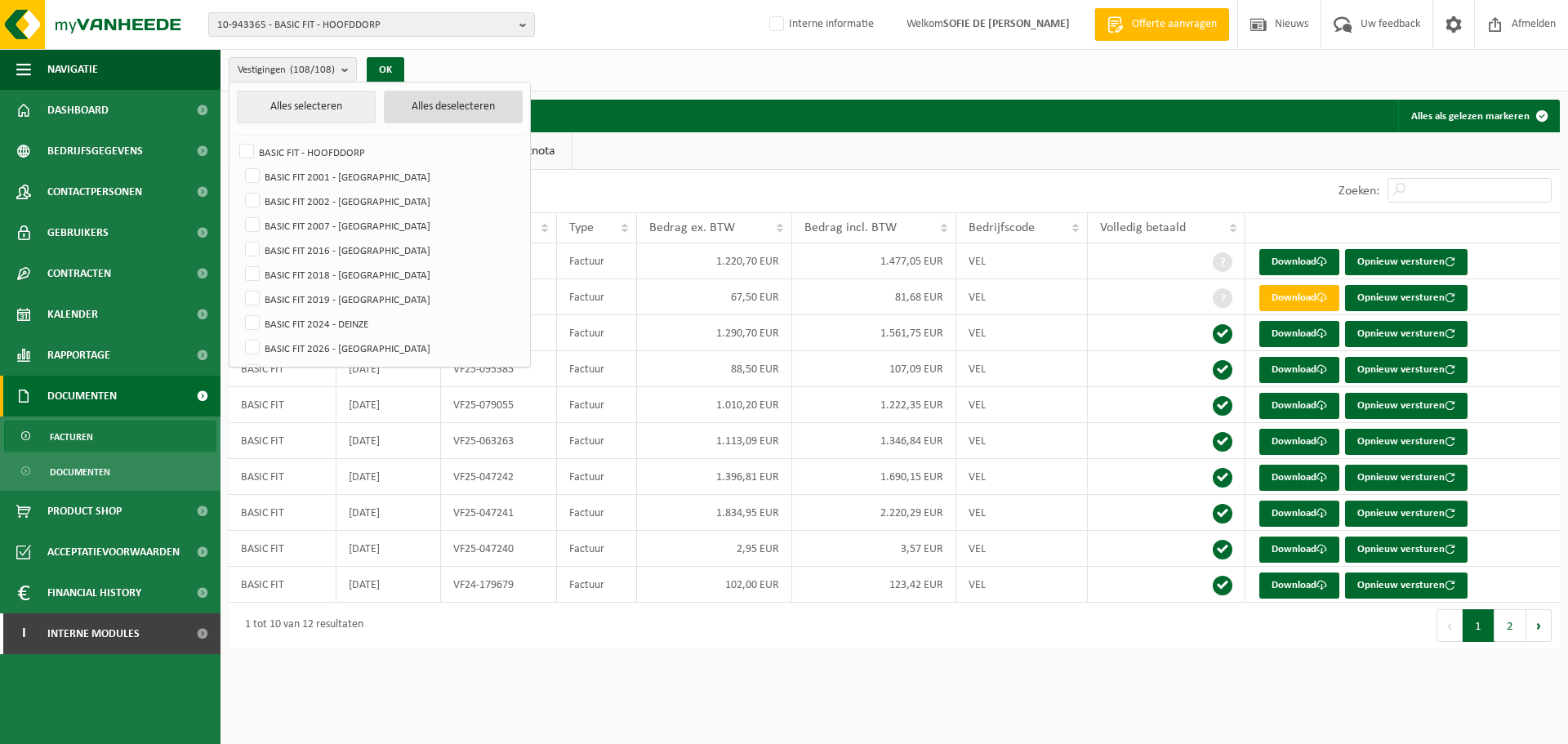
checkbox input "false"
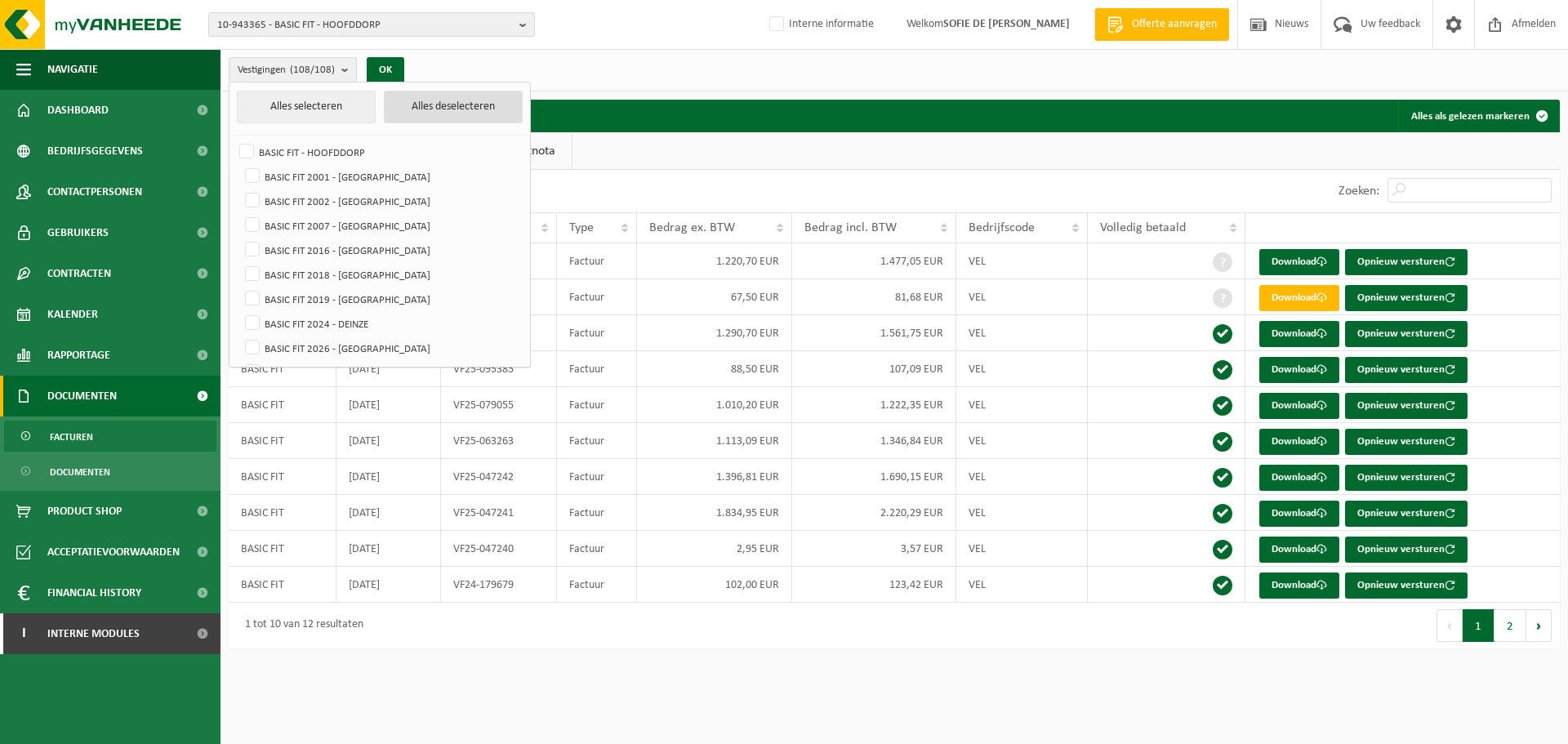
checkbox input "false"
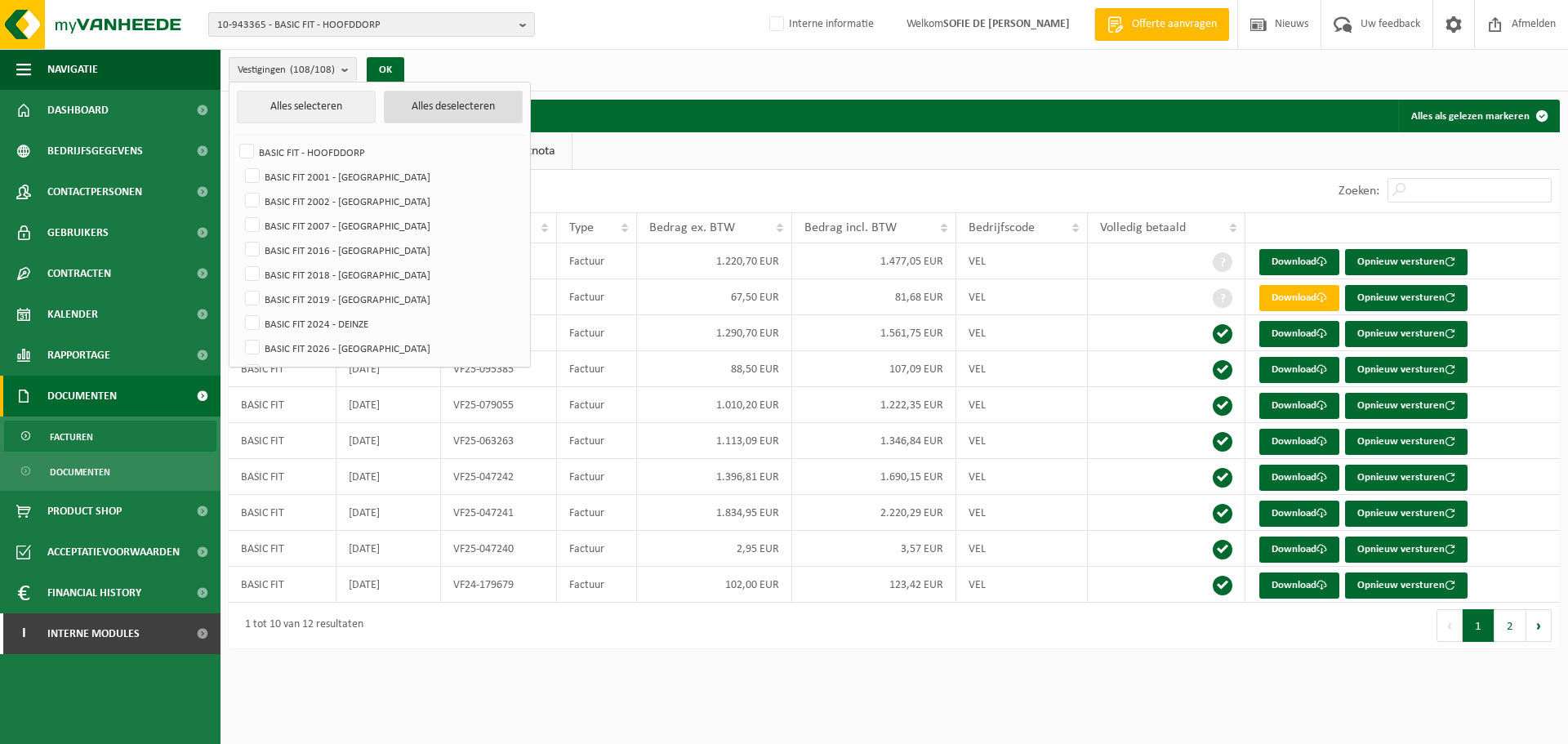
checkbox input "false"
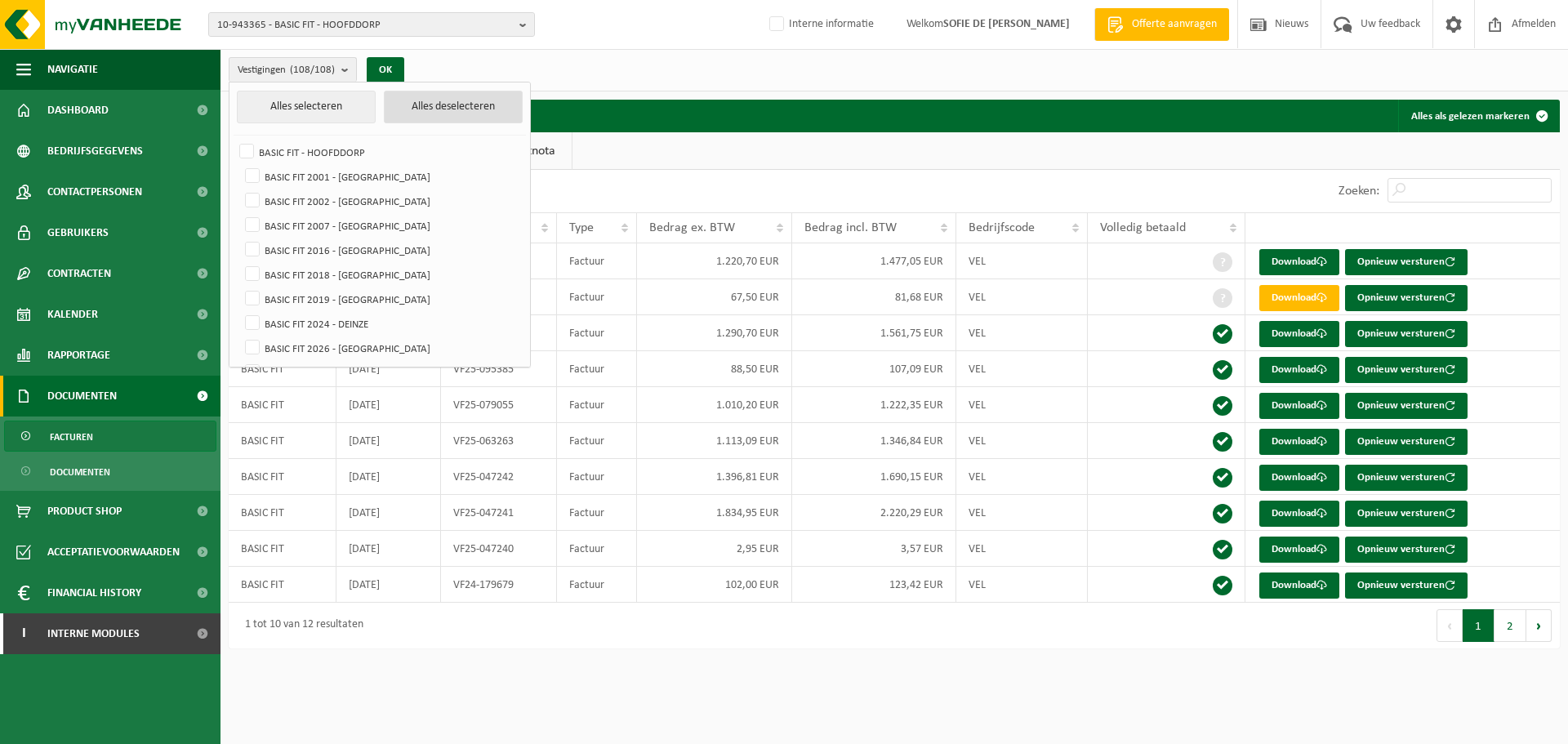
checkbox input "false"
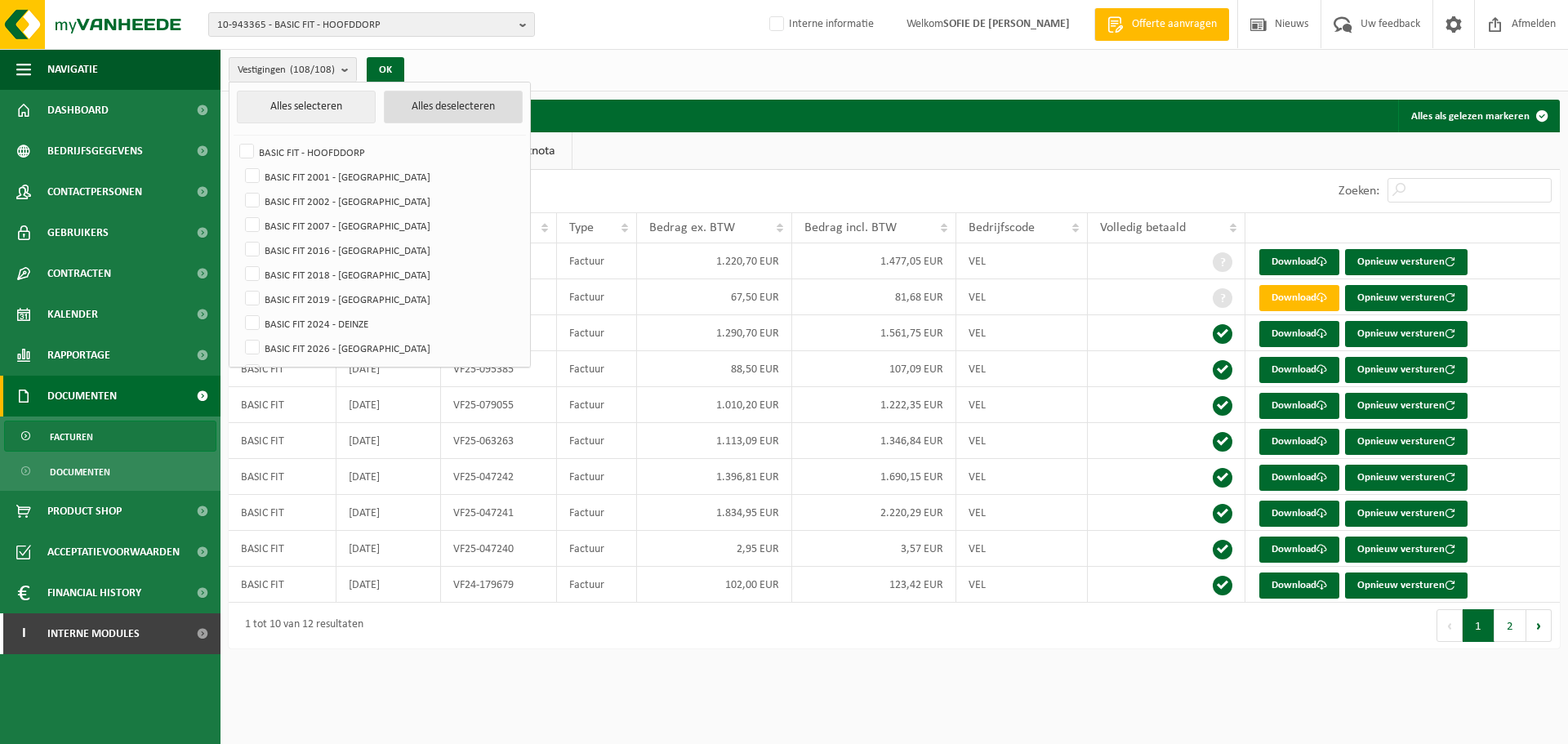
checkbox input "false"
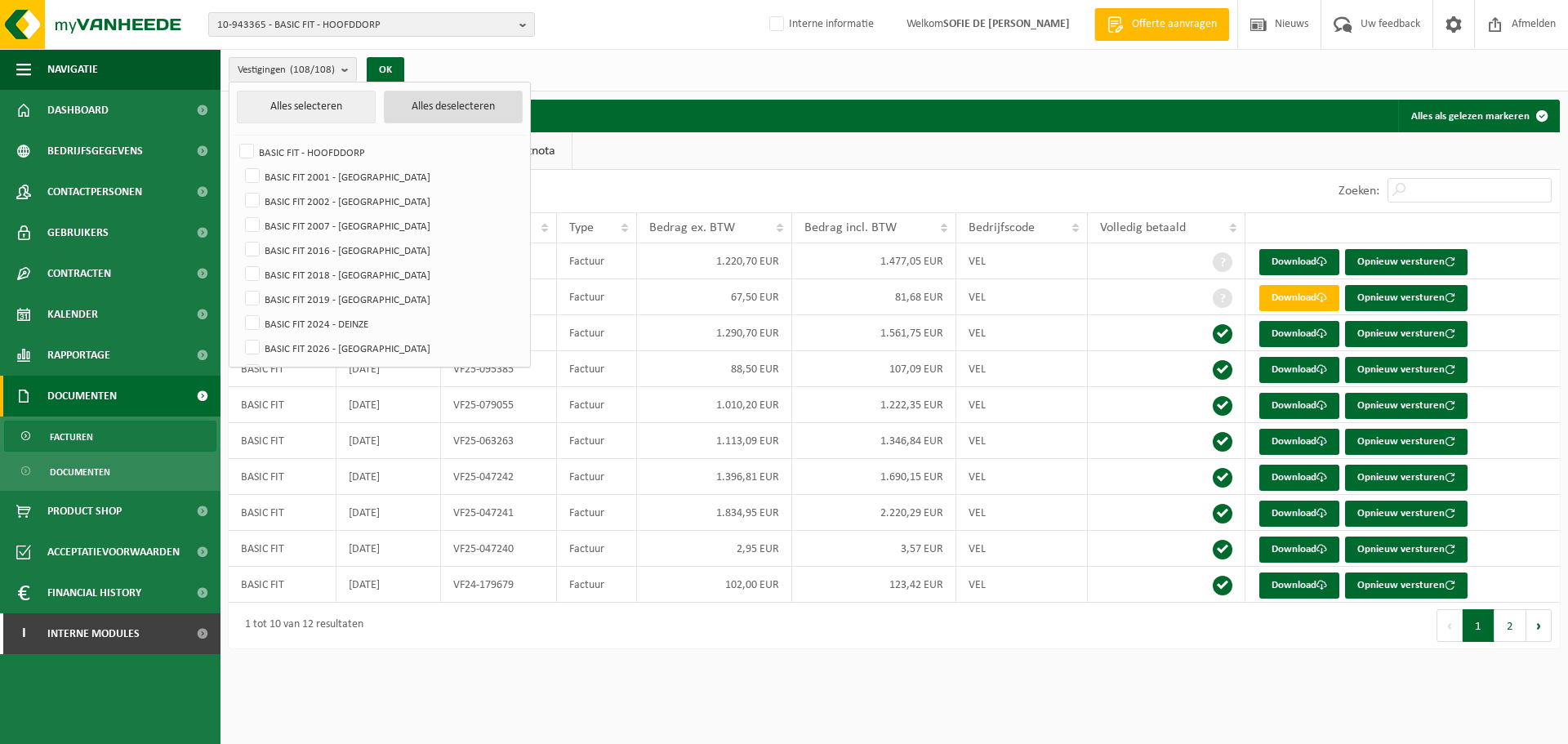
checkbox input "false"
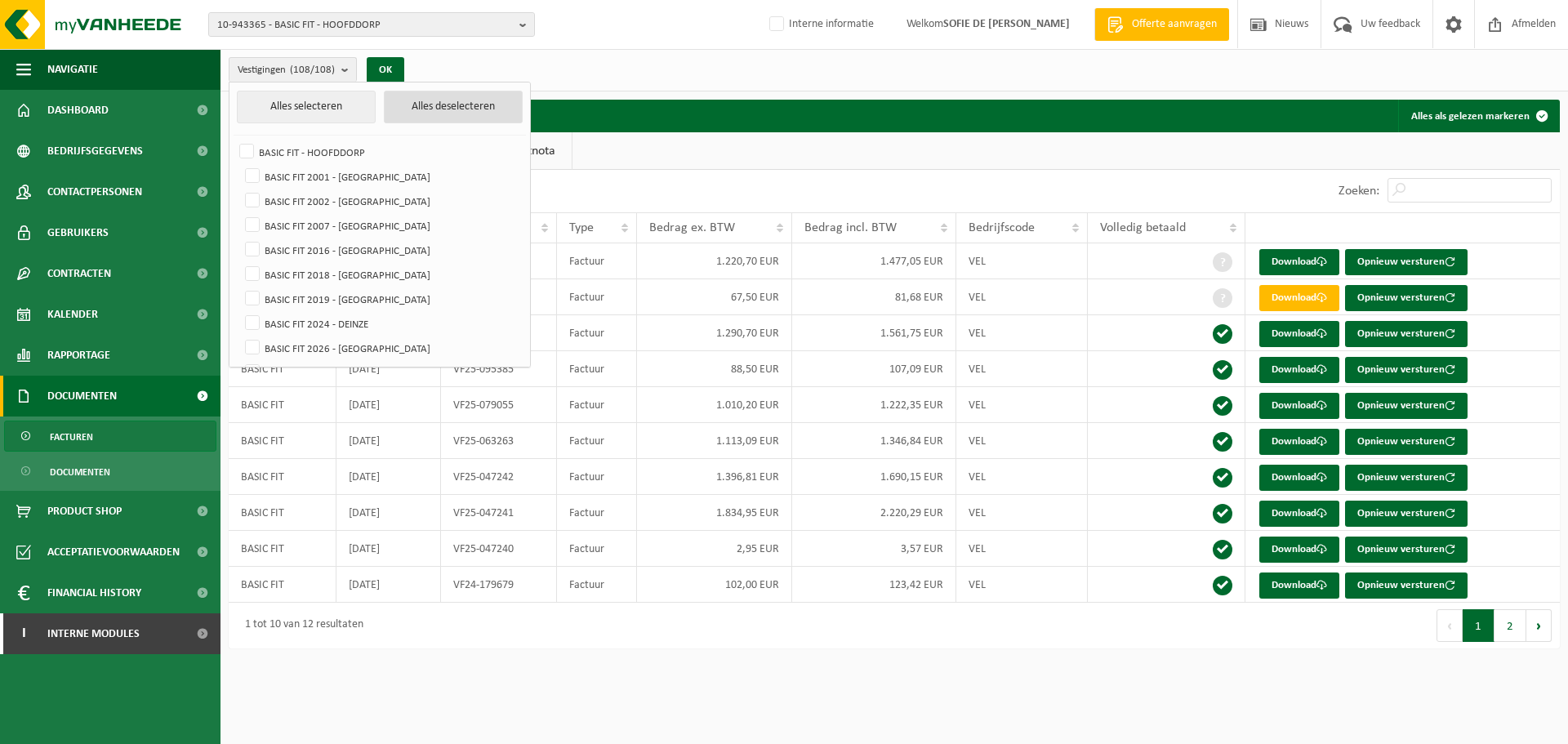
checkbox input "false"
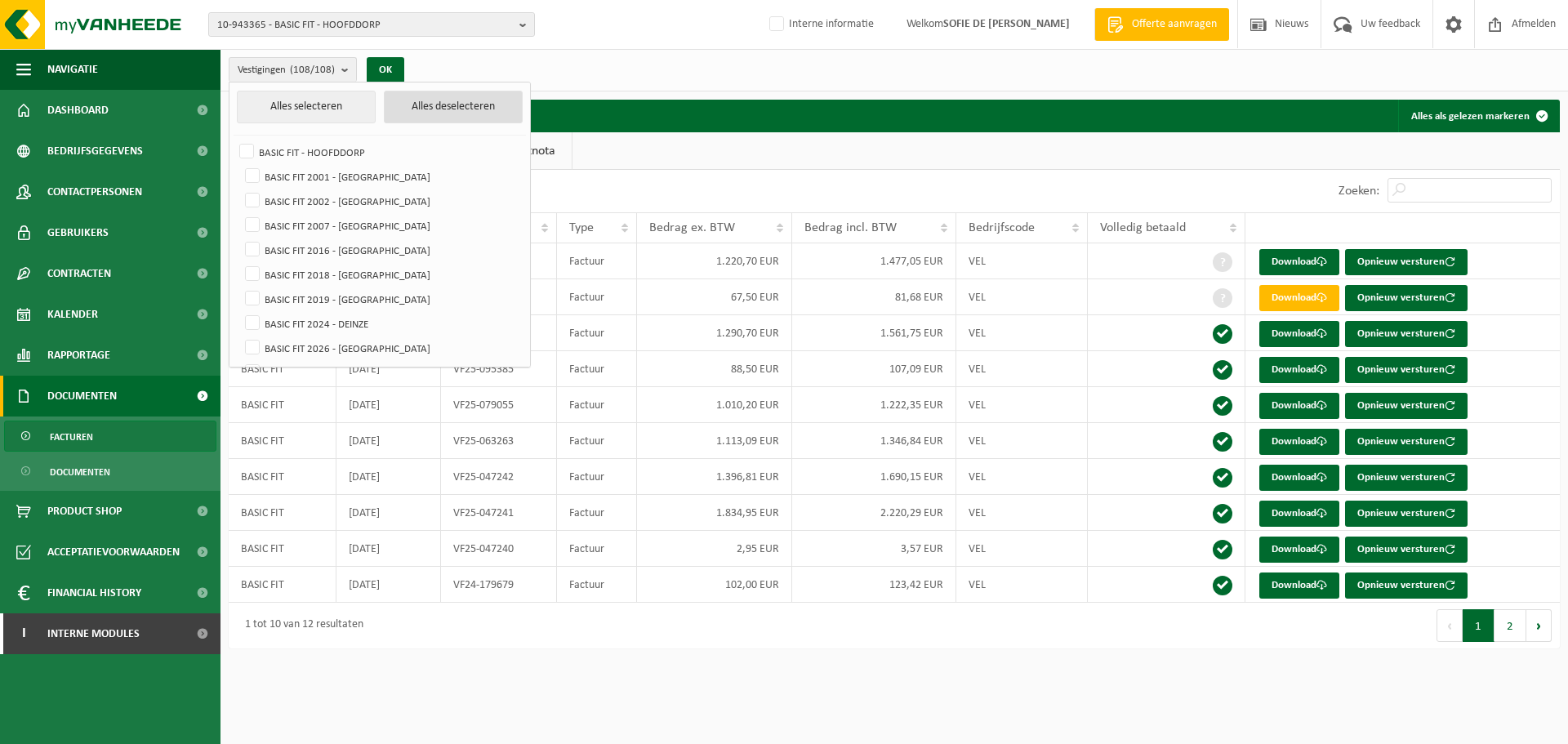
checkbox input "false"
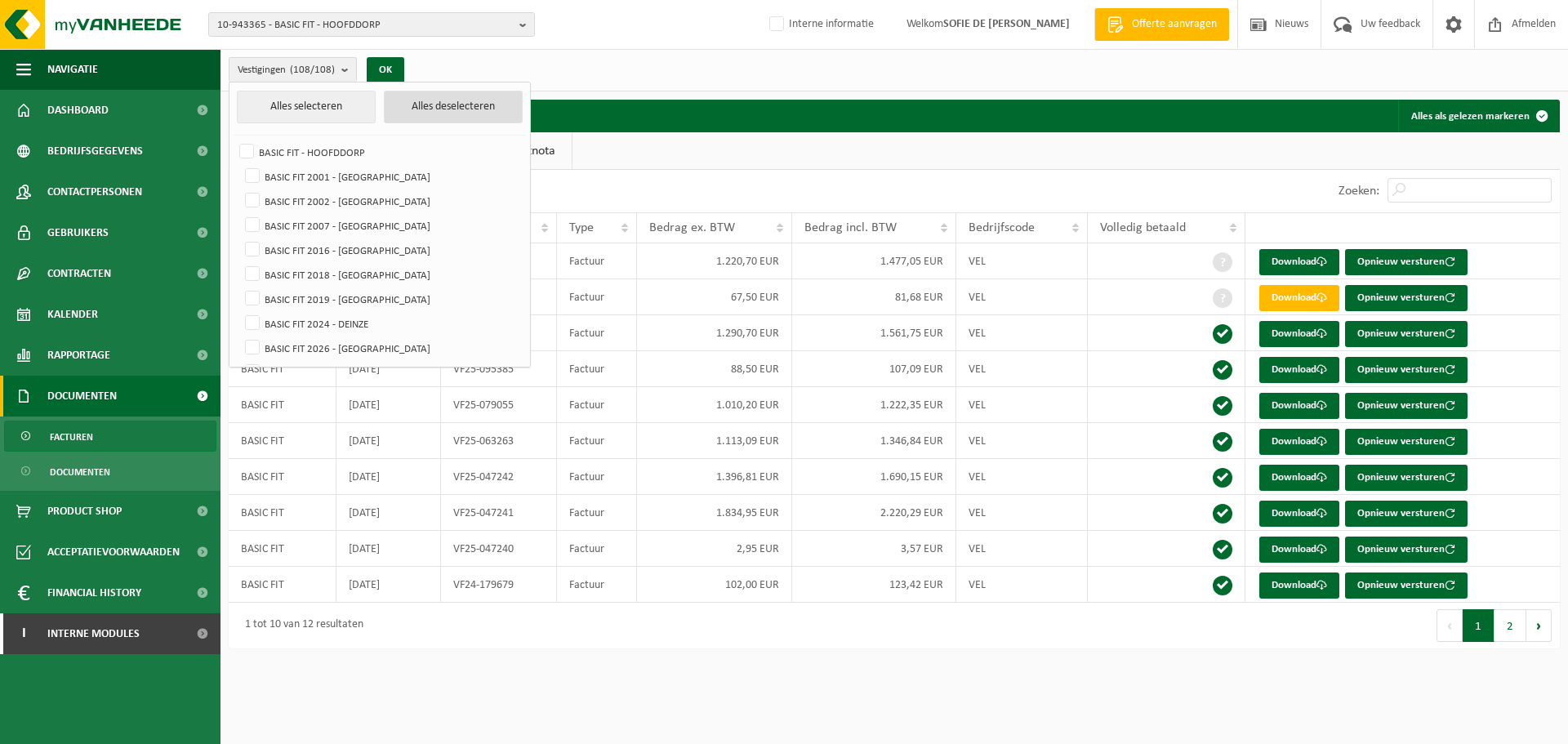
checkbox input "false"
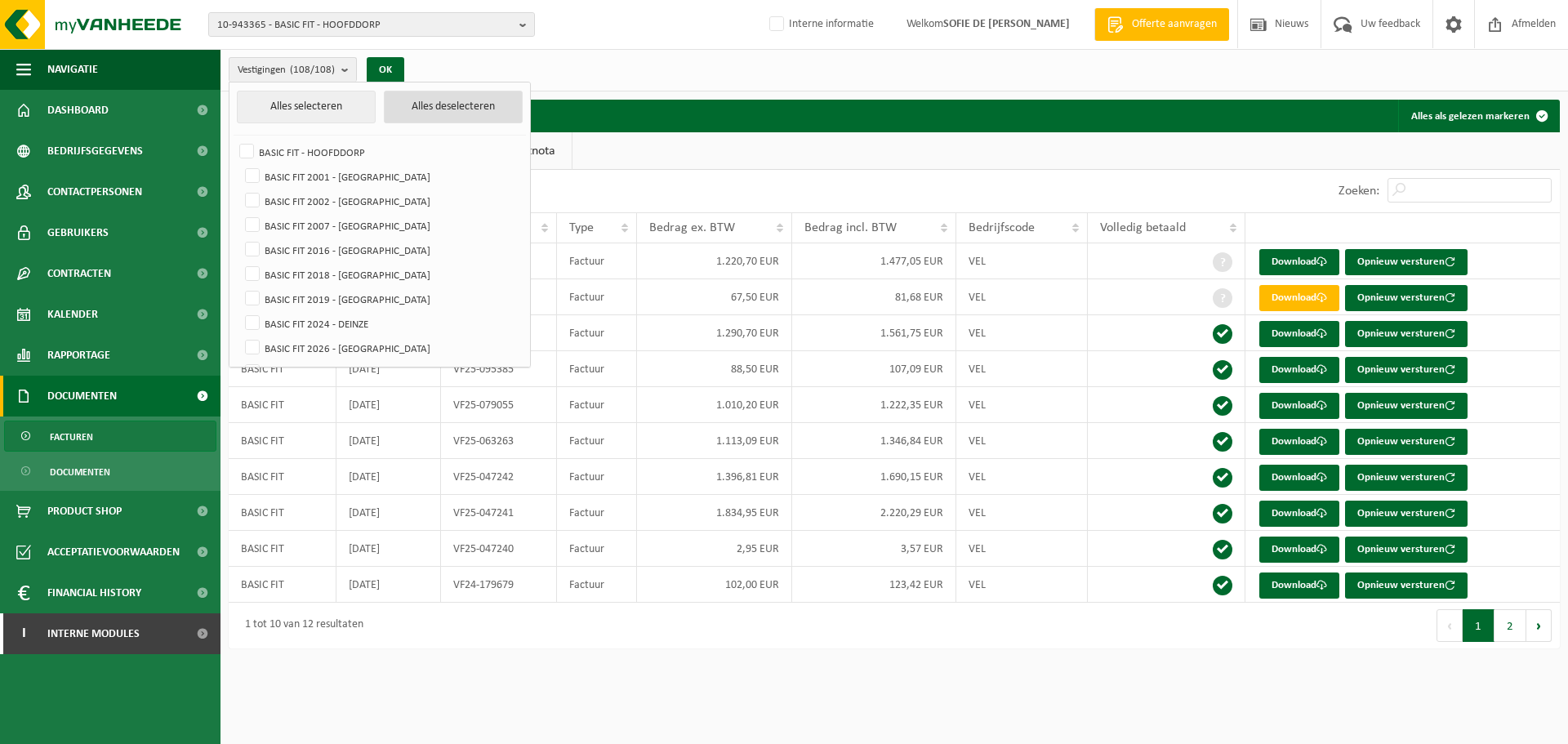
checkbox input "false"
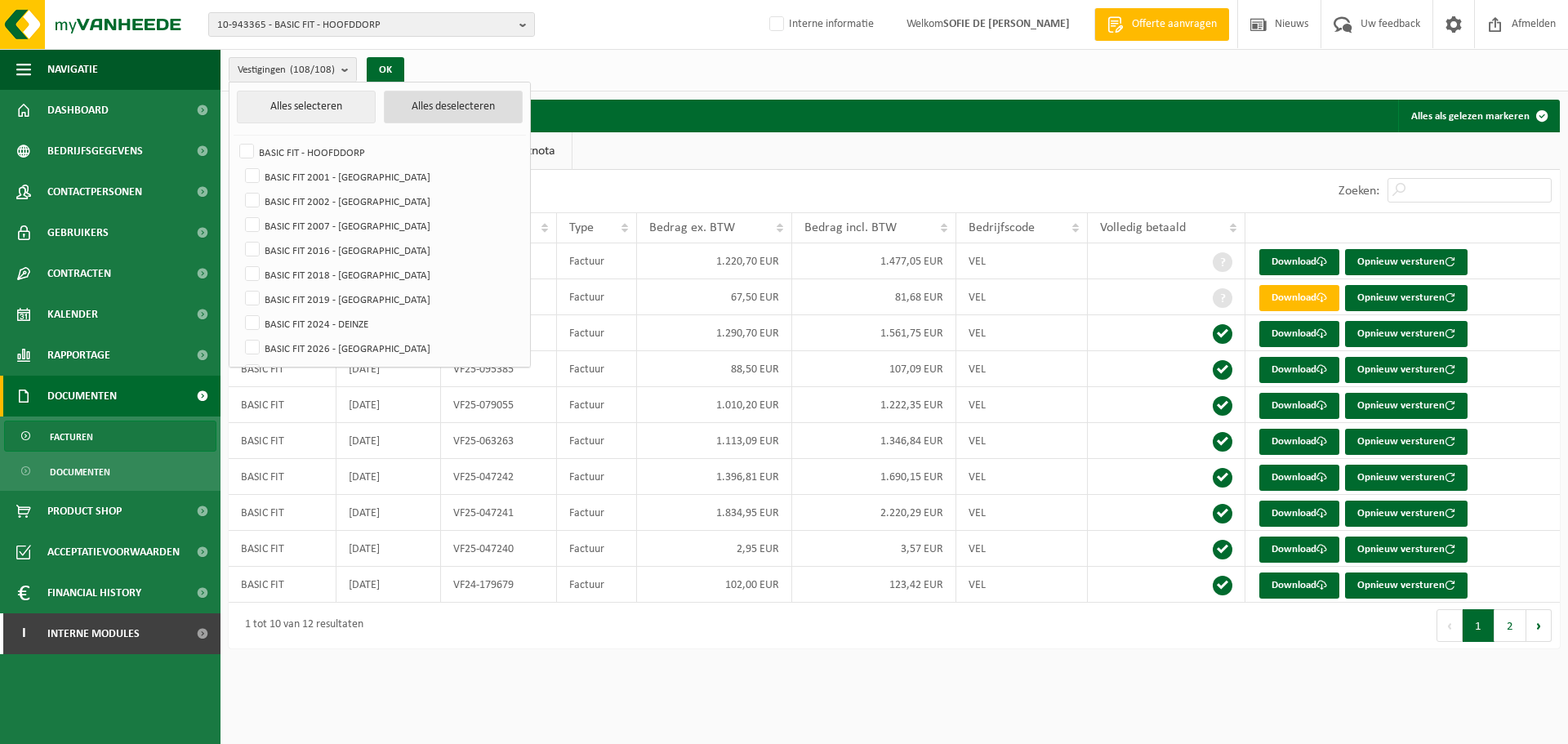
checkbox input "false"
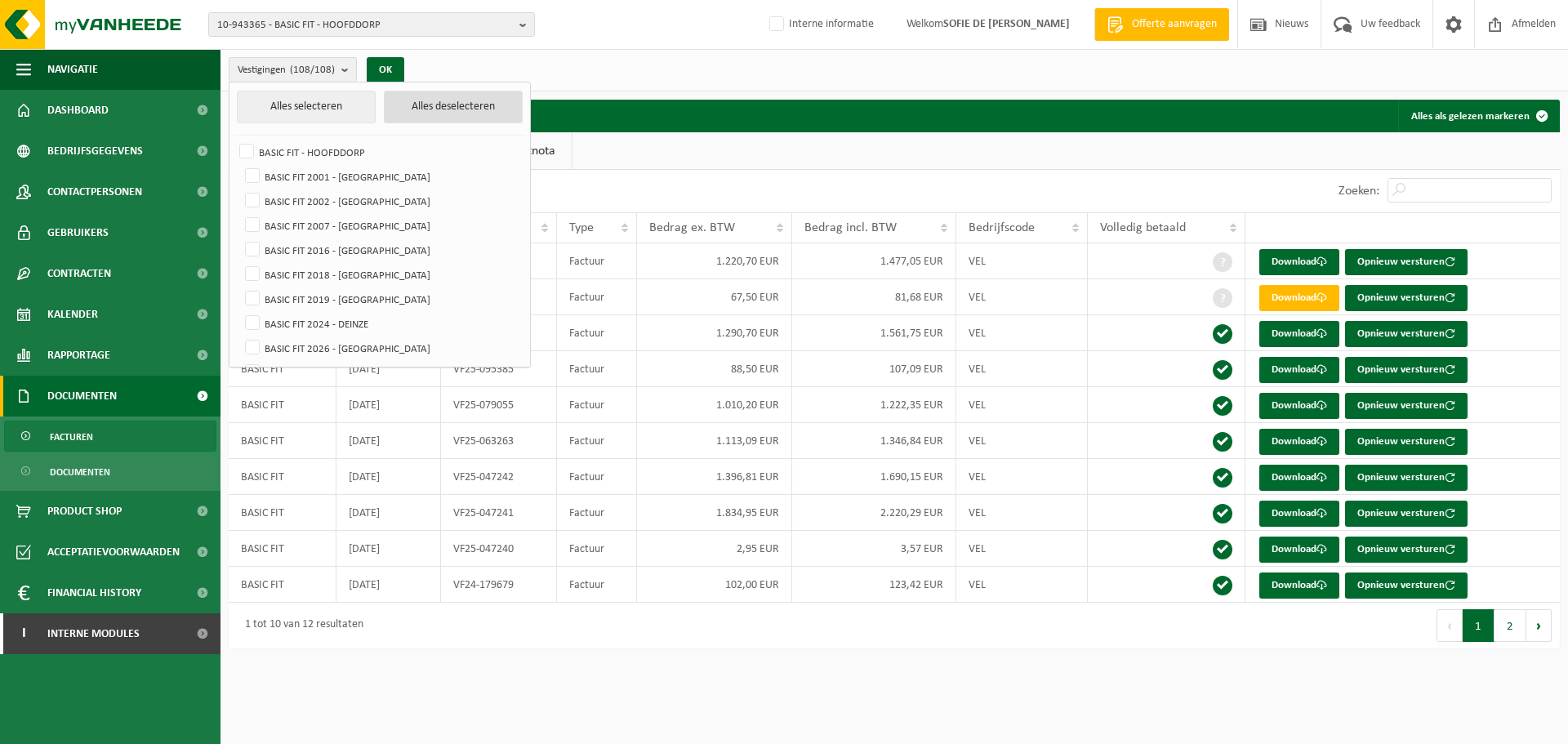
checkbox input "false"
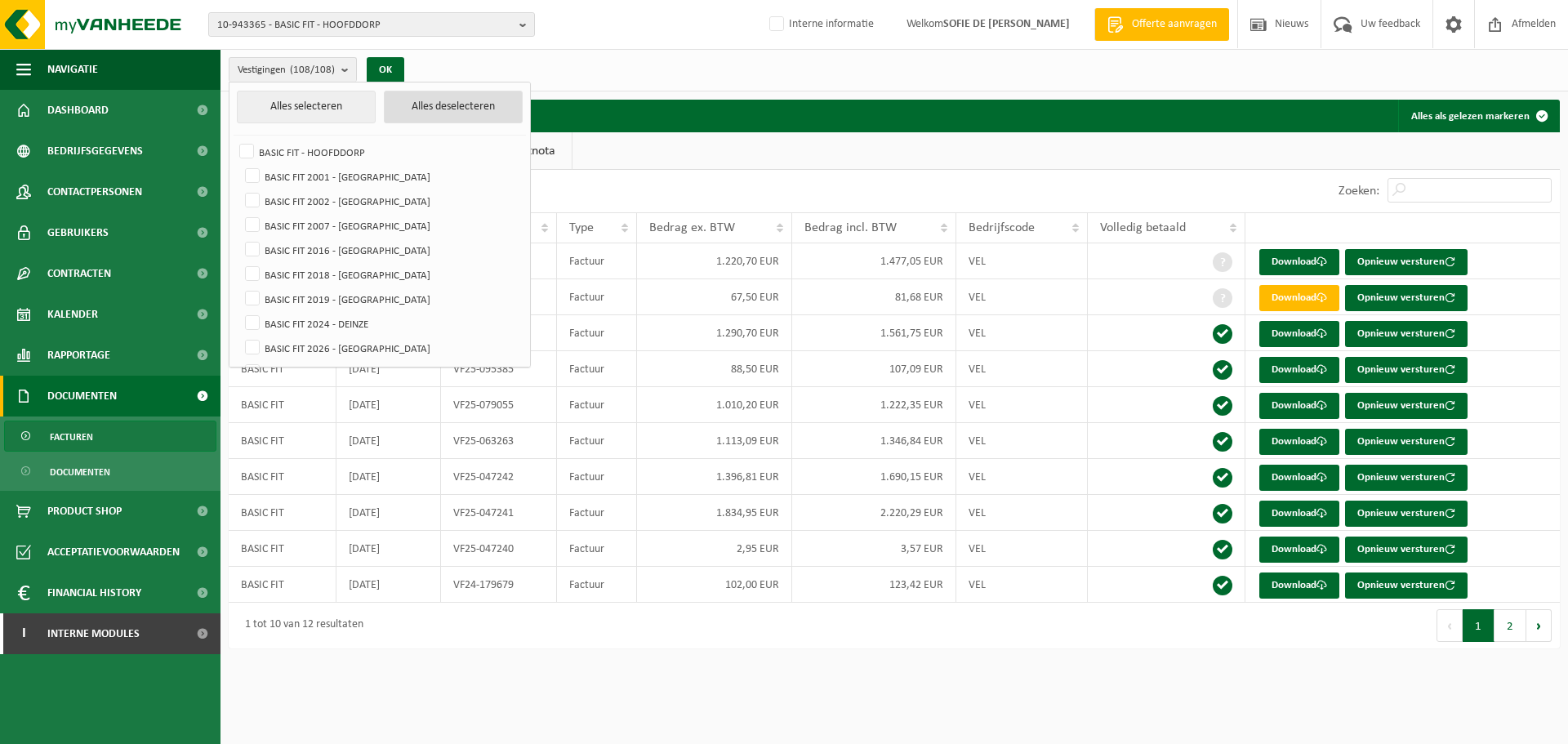
checkbox input "false"
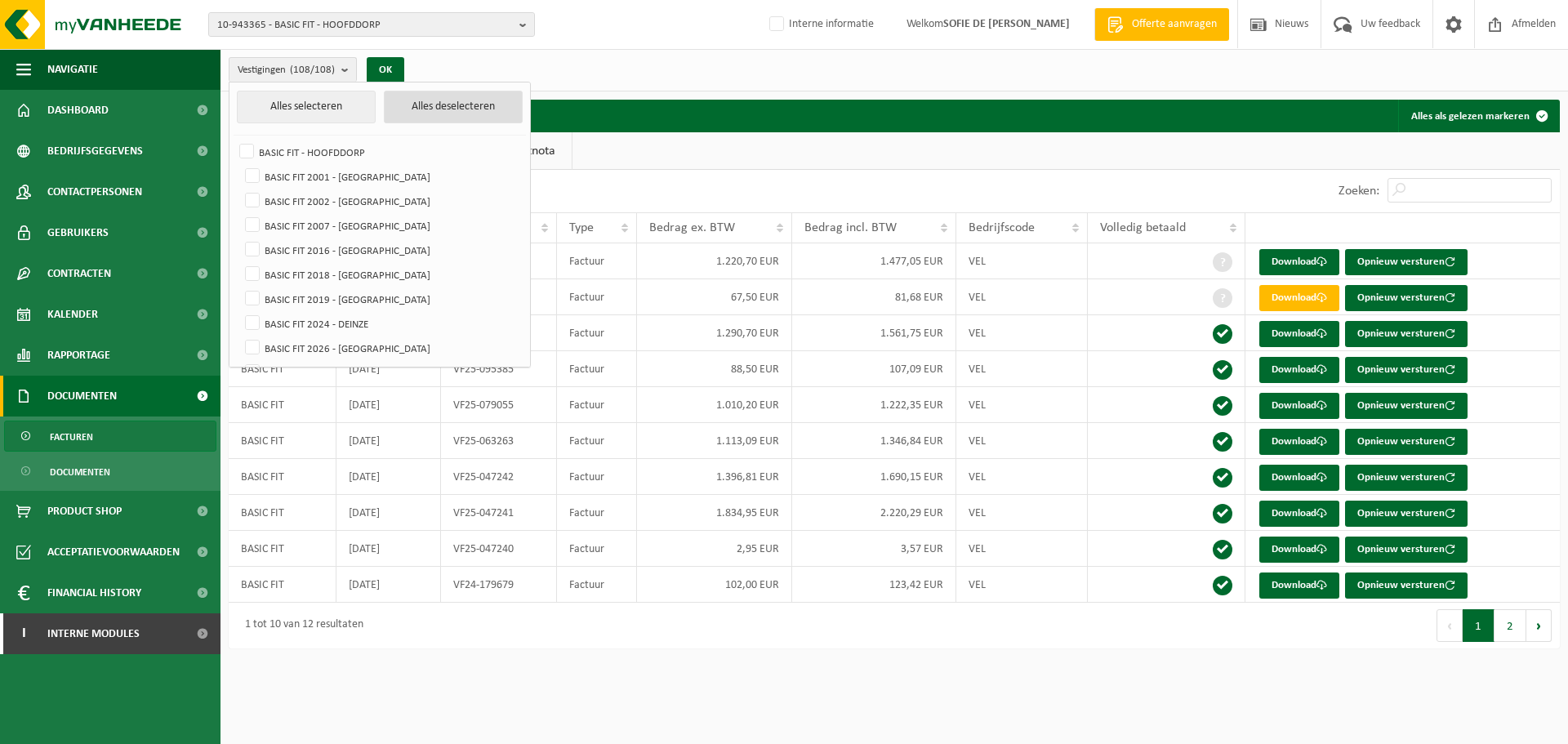
checkbox input "false"
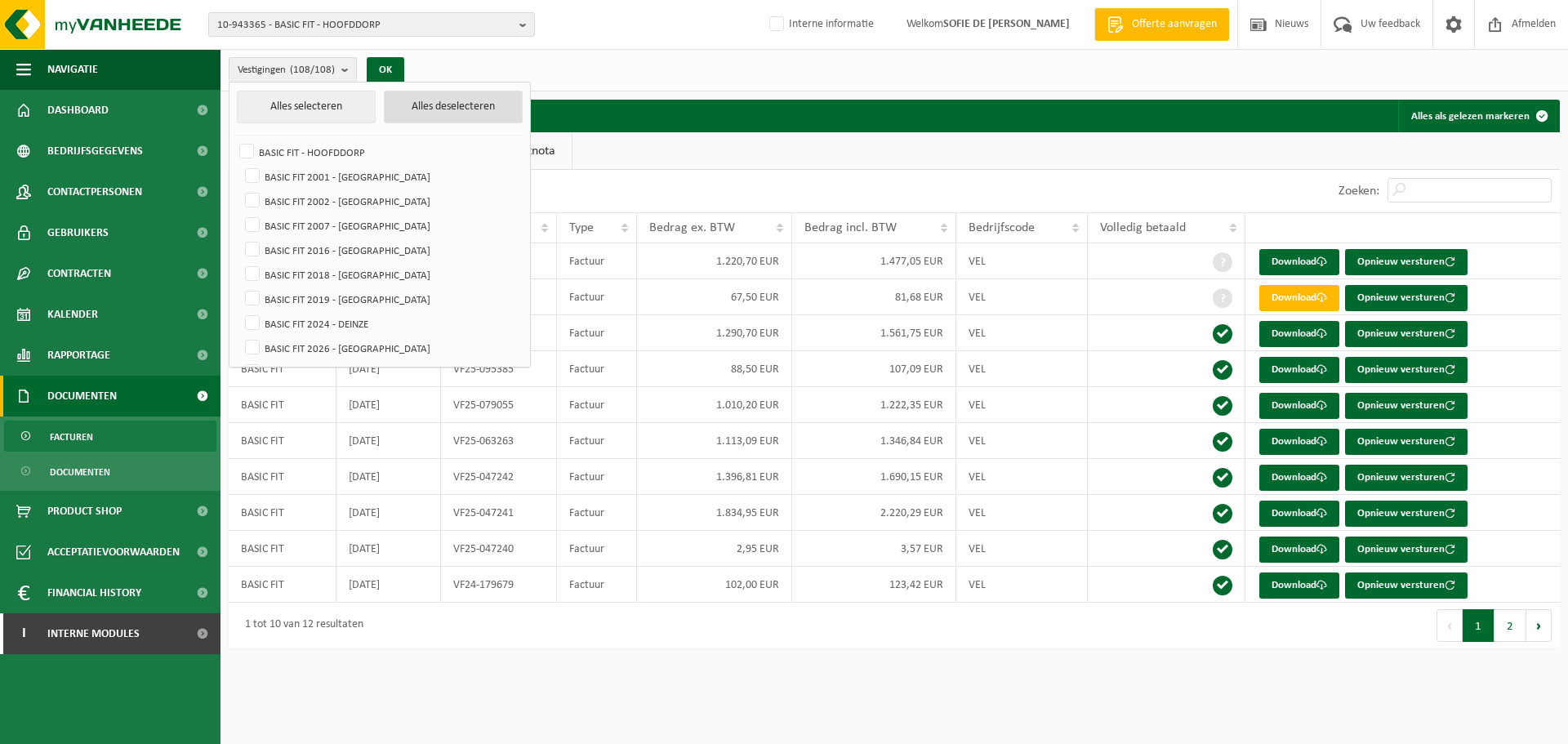
checkbox input "false"
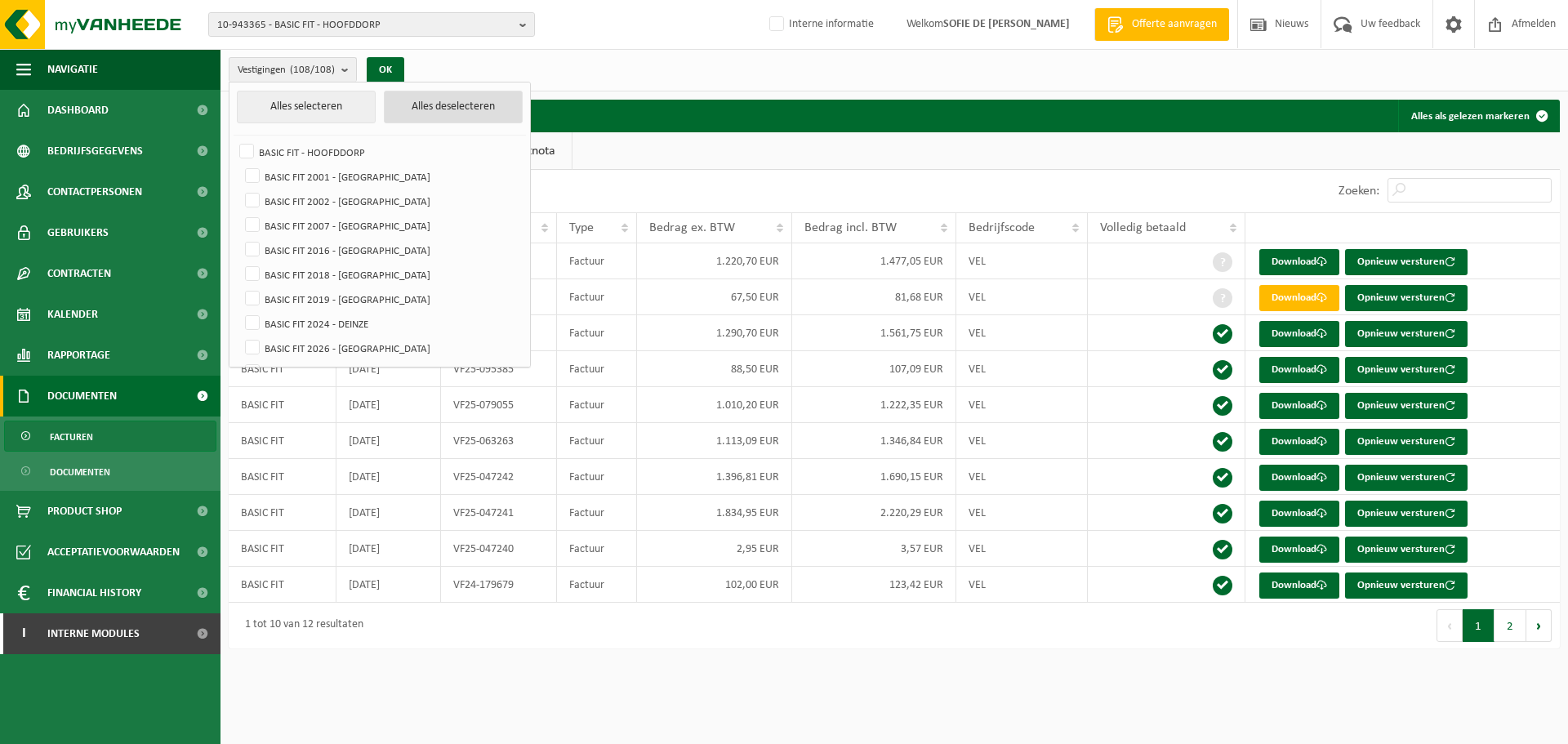
checkbox input "false"
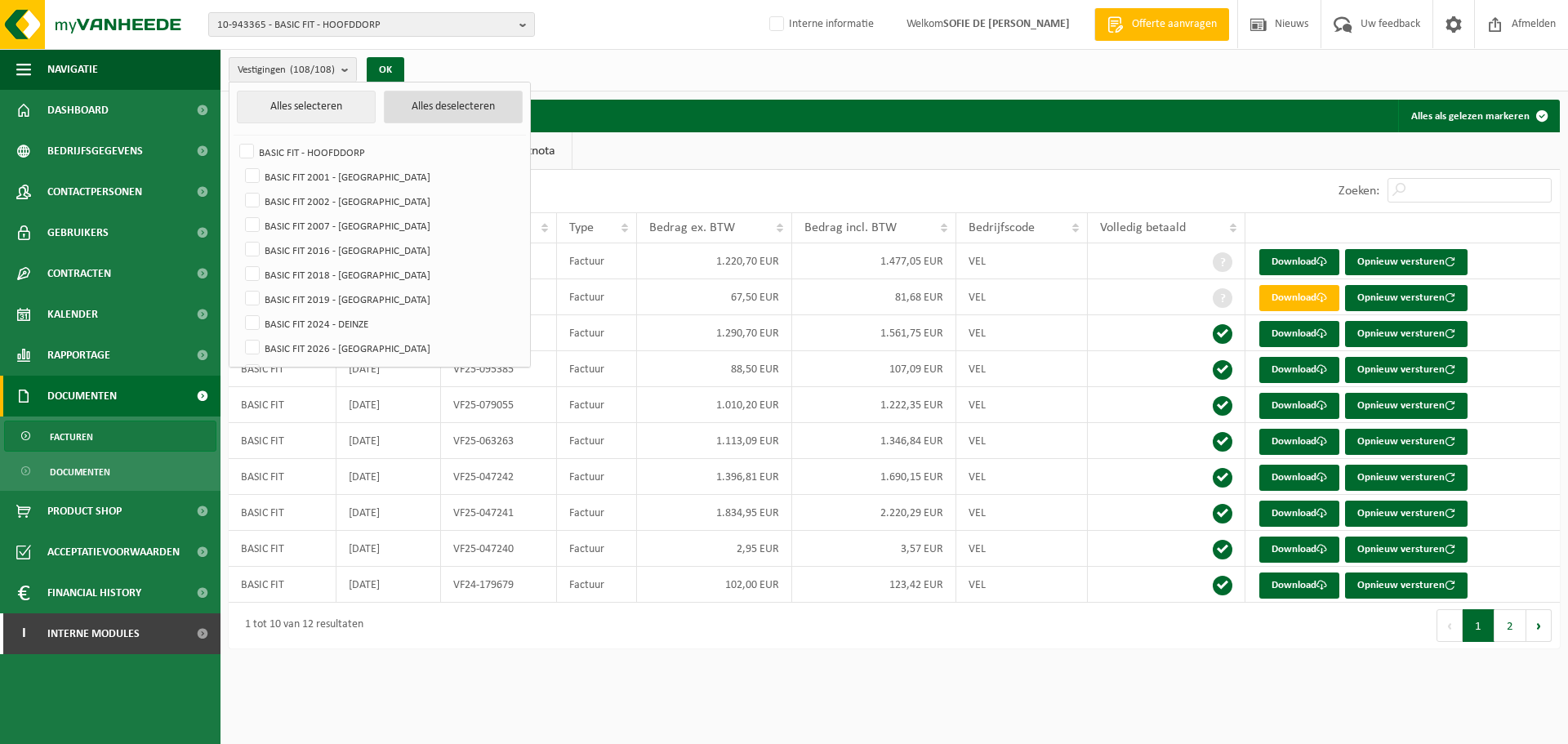
checkbox input "false"
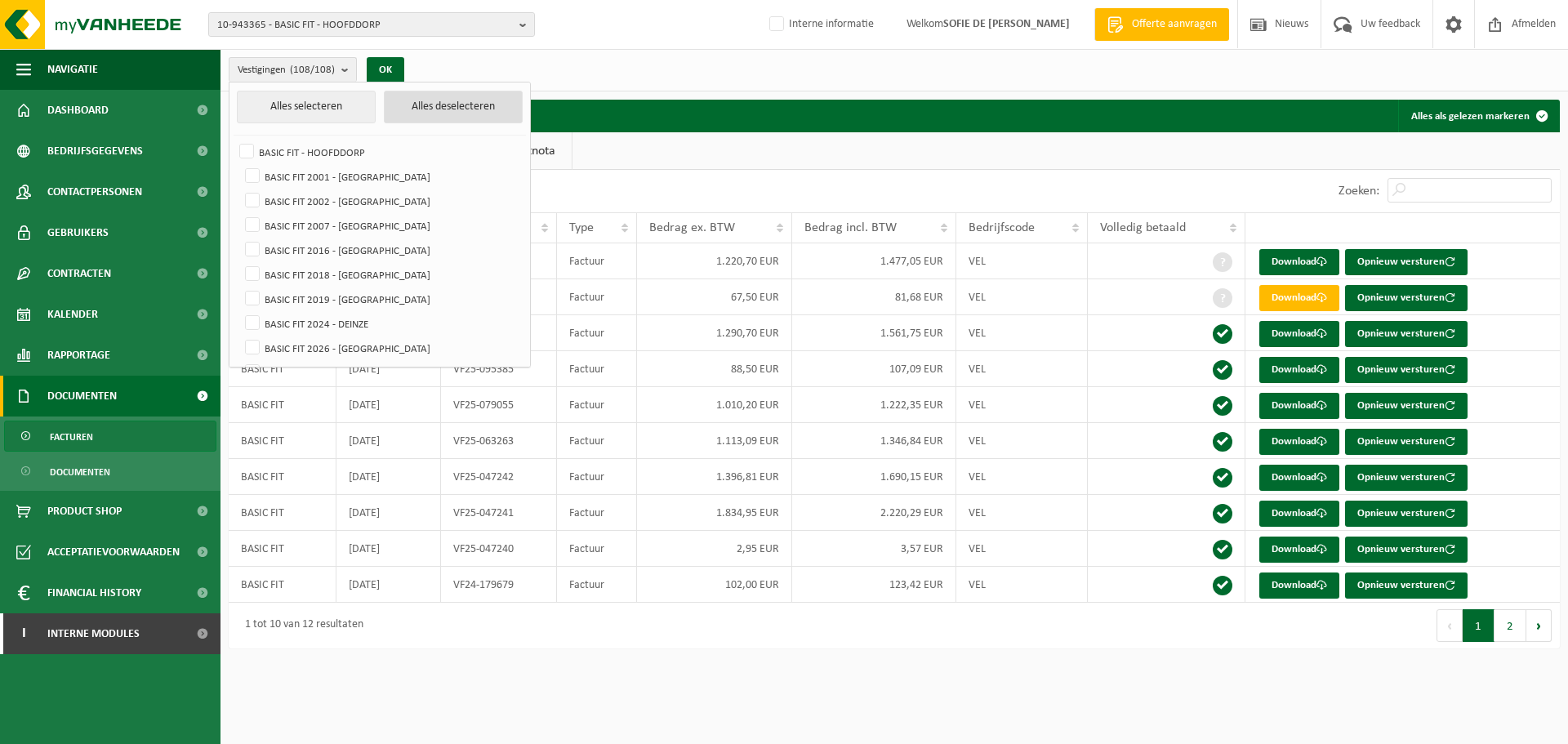
checkbox input "false"
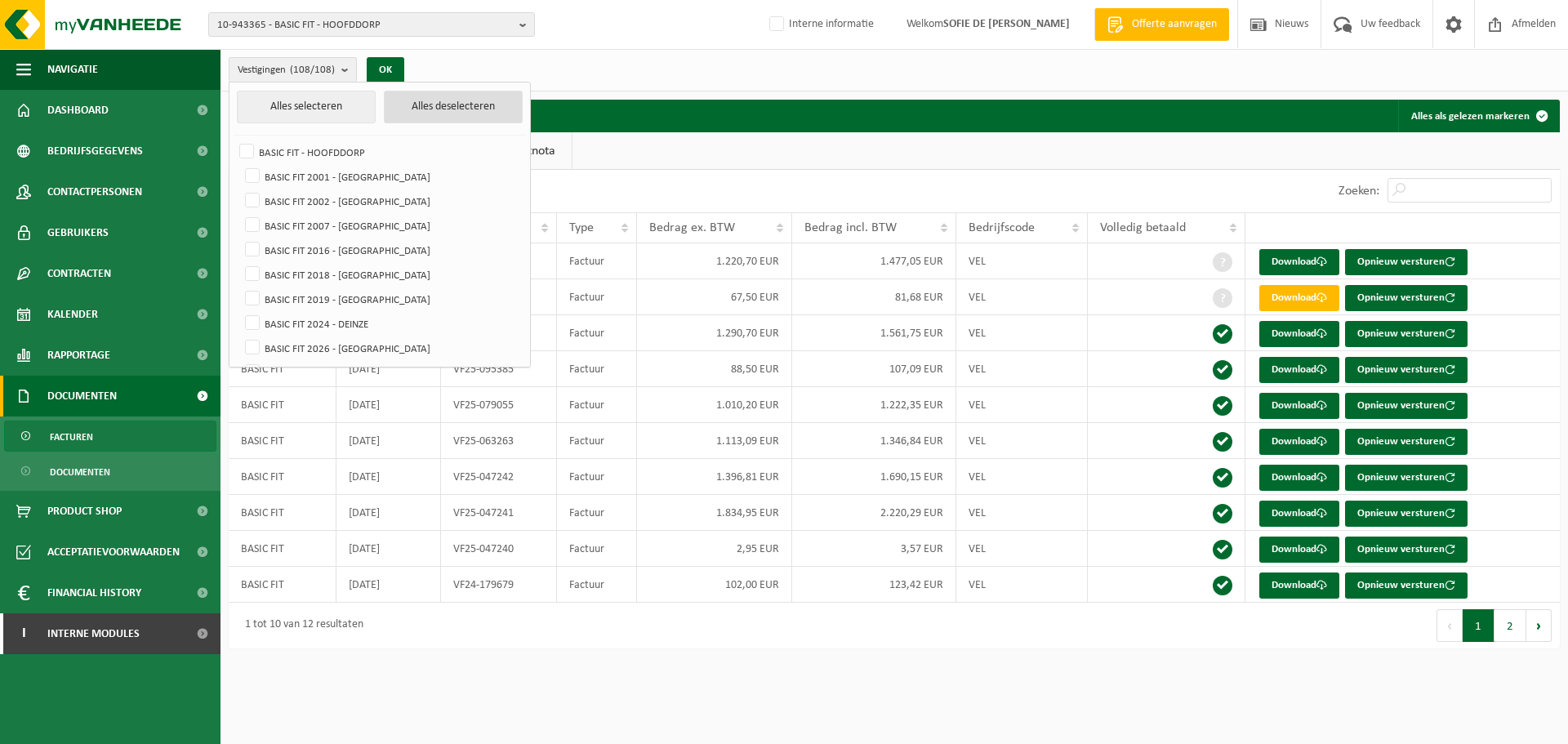
checkbox input "false"
click at [244, 149] on label "BASIC FIT - HOOFDDORP" at bounding box center [379, 152] width 286 height 24
click at [234, 139] on input "BASIC FIT - HOOFDDORP" at bounding box center [233, 139] width 1 height 1
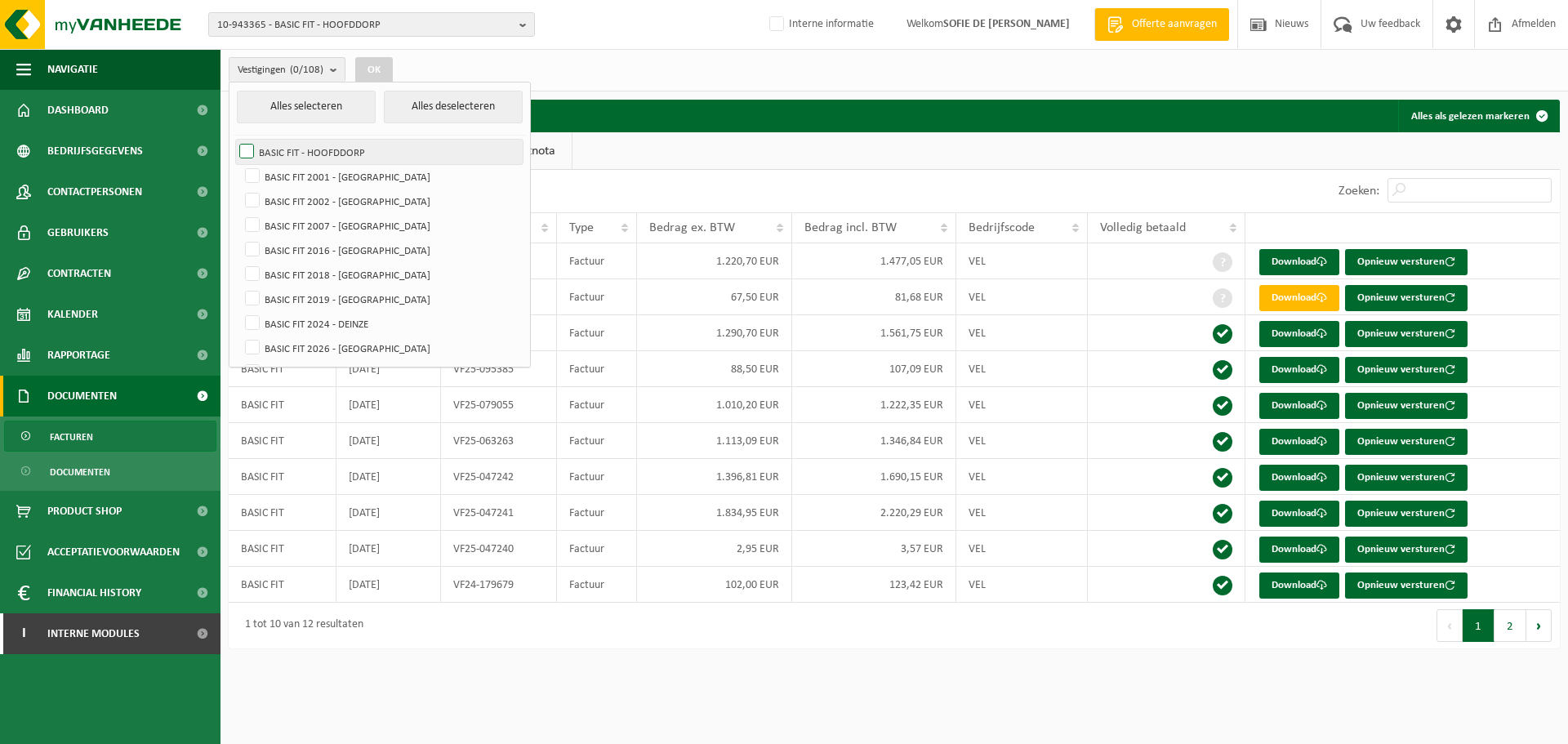
checkbox input "true"
click at [387, 71] on button "OK" at bounding box center [374, 70] width 37 height 26
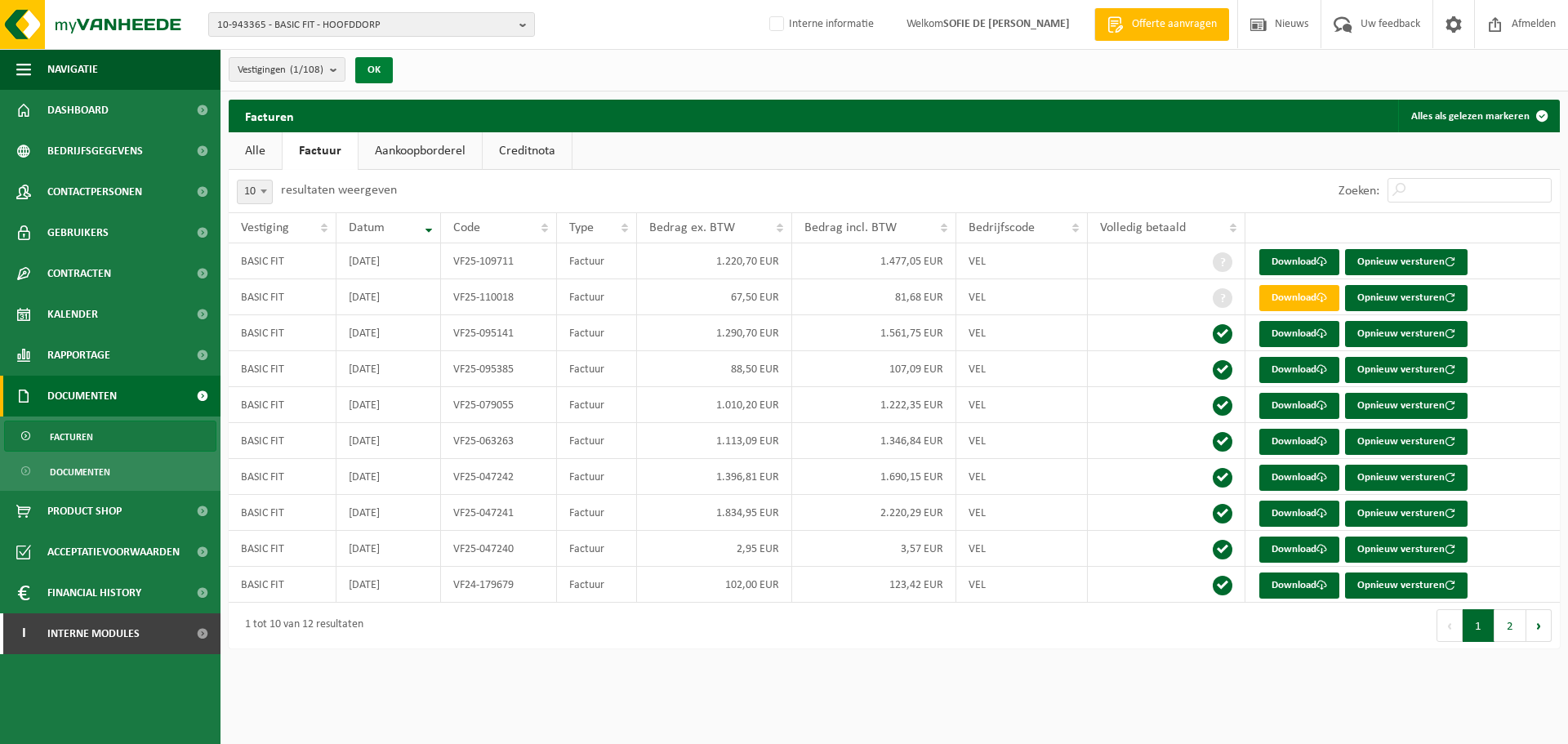
click at [376, 62] on button "OK" at bounding box center [374, 70] width 37 height 26
click at [421, 151] on link "Aankoopborderel" at bounding box center [420, 151] width 124 height 37
